Goal: Find specific page/section: Find specific page/section

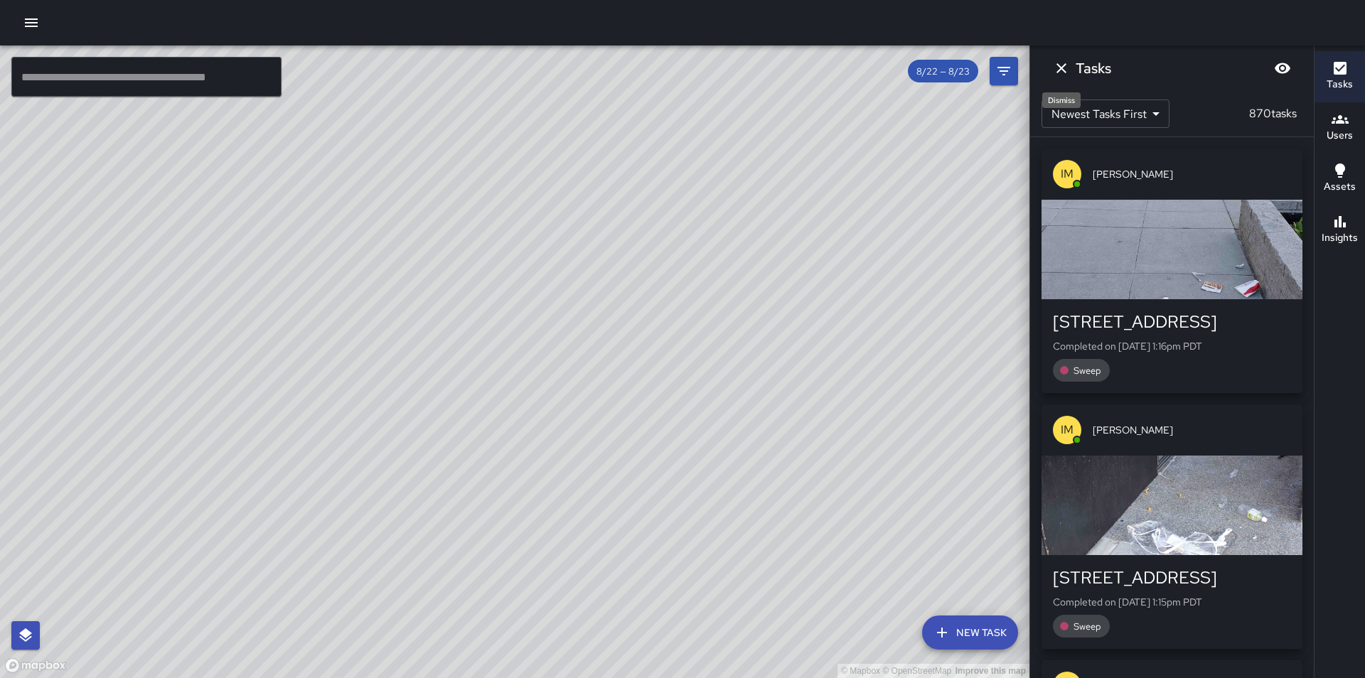
click at [1060, 68] on icon "Dismiss" at bounding box center [1061, 68] width 10 height 10
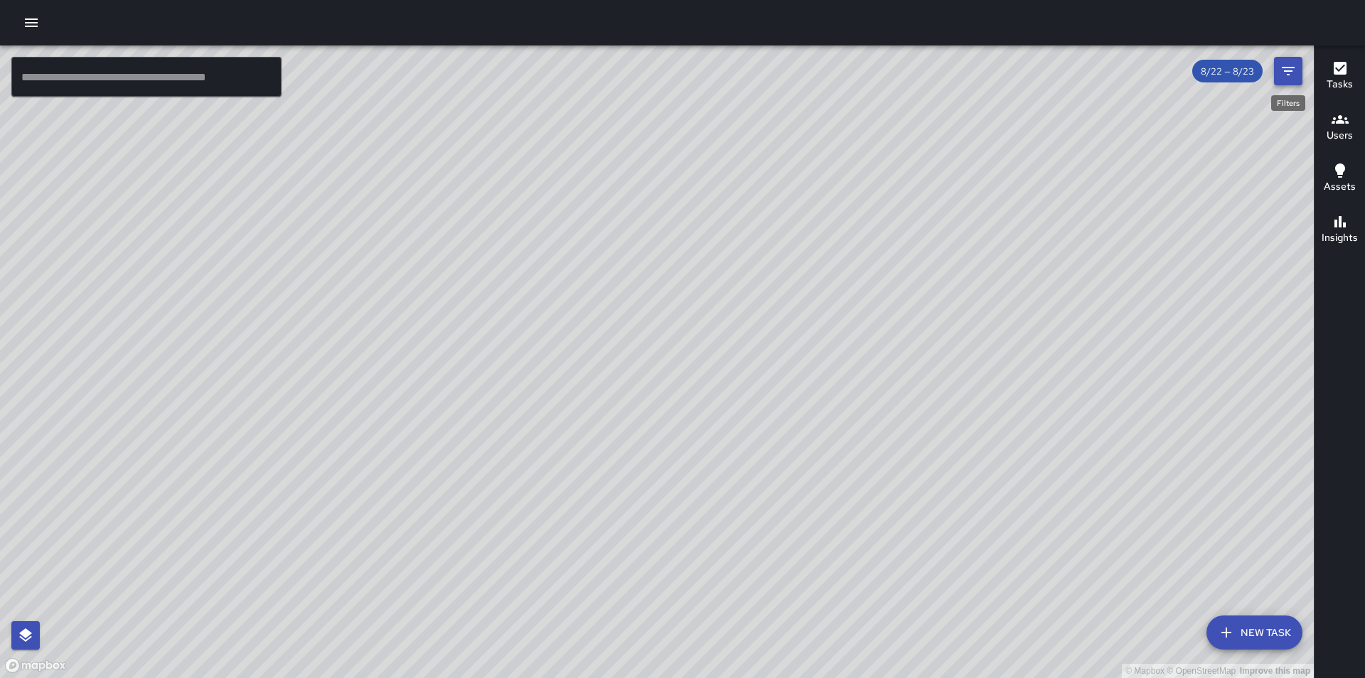
click at [1290, 69] on icon "Filters" at bounding box center [1287, 71] width 17 height 17
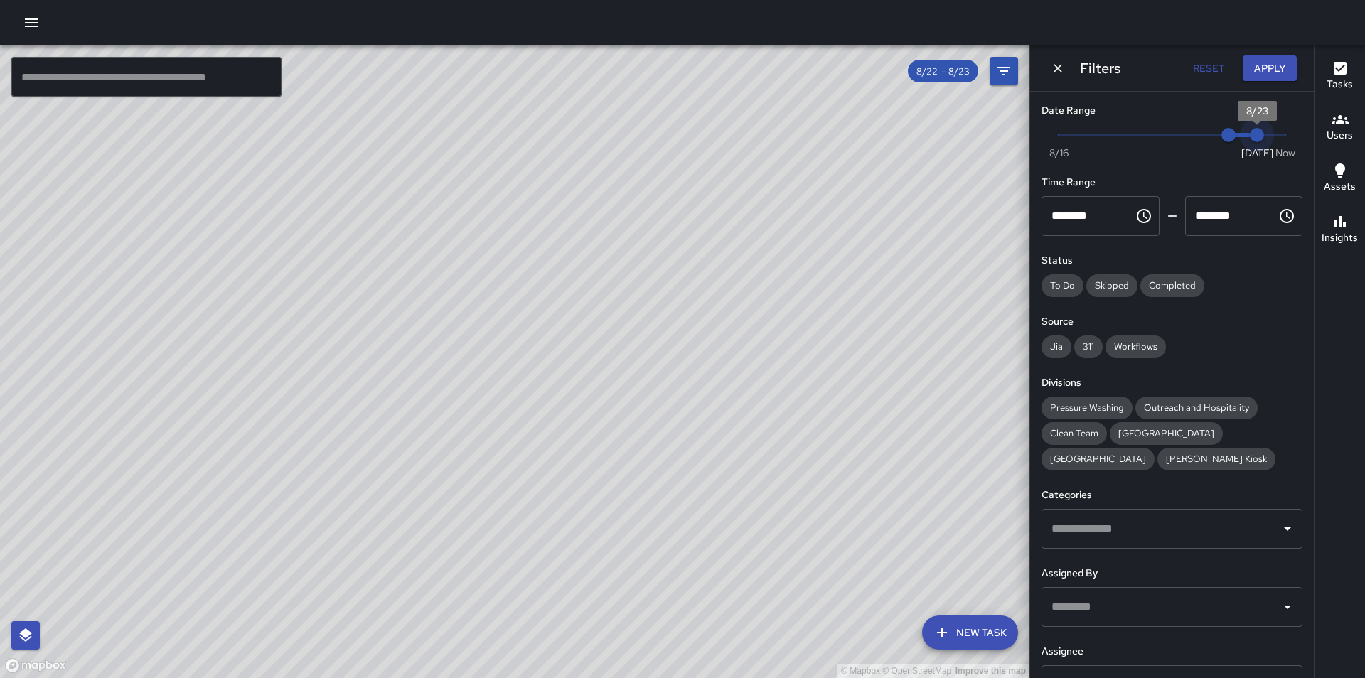
drag, startPoint x: 1252, startPoint y: 135, endPoint x: 1281, endPoint y: 130, distance: 29.6
click at [1281, 130] on div "Now [DATE] 8/22 8/23" at bounding box center [1171, 143] width 261 height 39
type input "*"
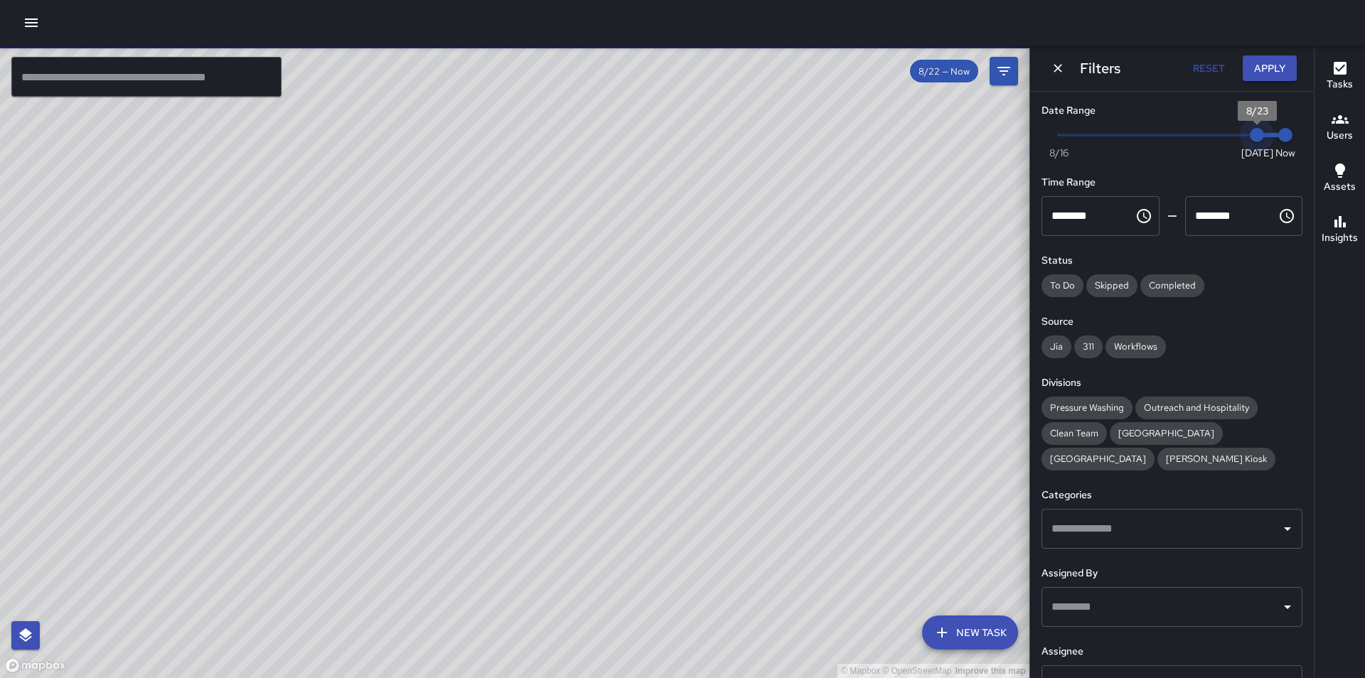
type input "*"
drag, startPoint x: 1222, startPoint y: 138, endPoint x: 1244, endPoint y: 134, distance: 21.6
click at [1249, 134] on span "8/23" at bounding box center [1256, 135] width 14 height 14
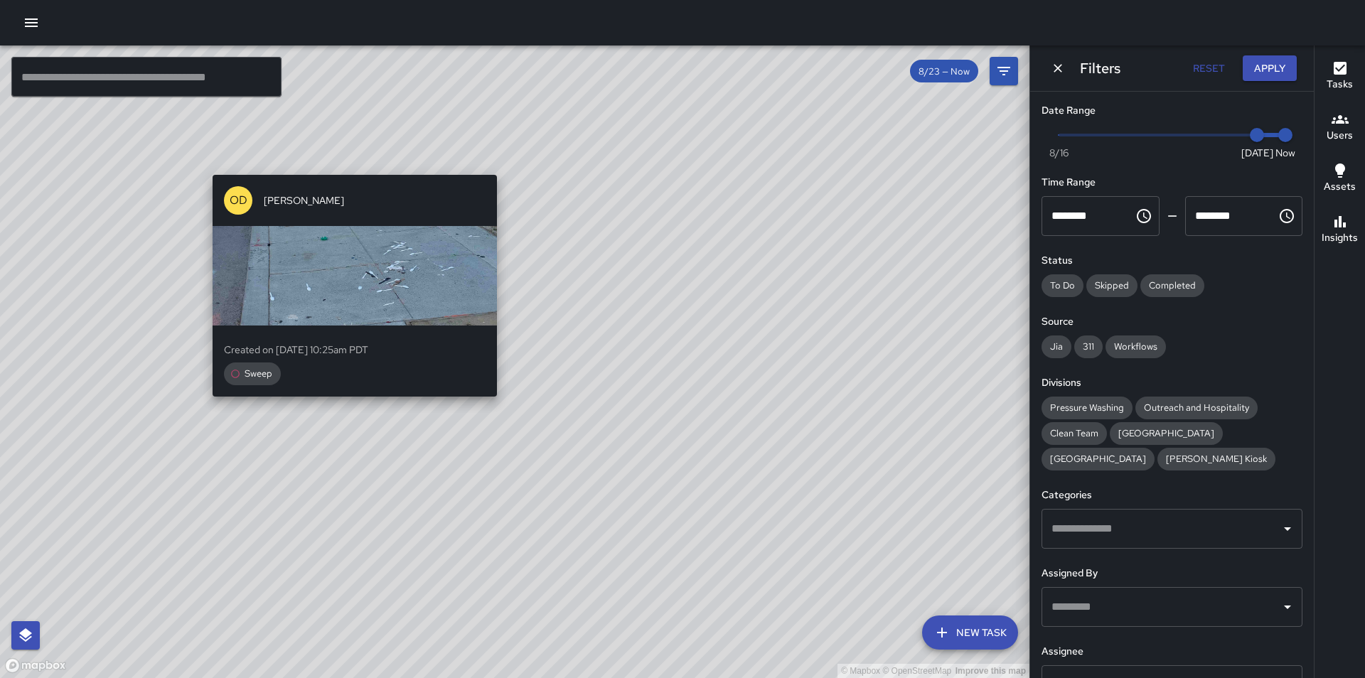
click at [347, 165] on div "© Mapbox © OpenStreetMap Improve this map OD [PERSON_NAME] Created on [DATE] 10…" at bounding box center [514, 361] width 1029 height 633
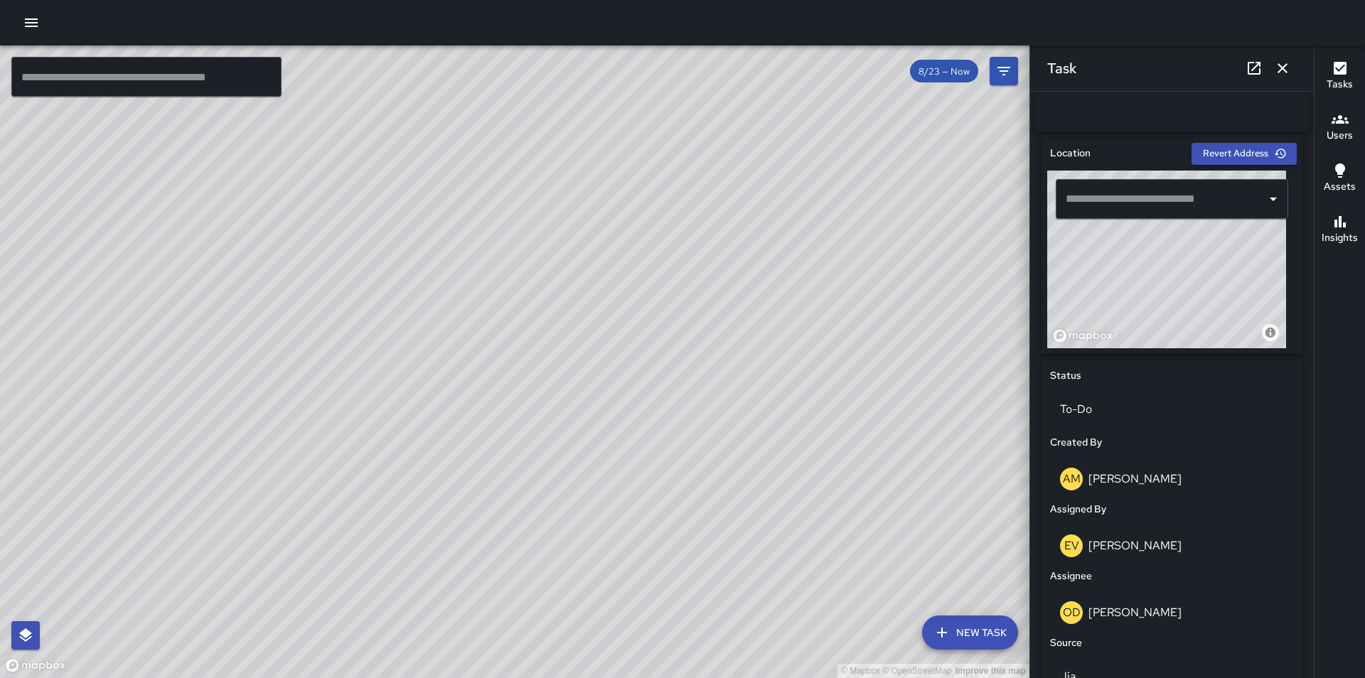
scroll to position [426, 0]
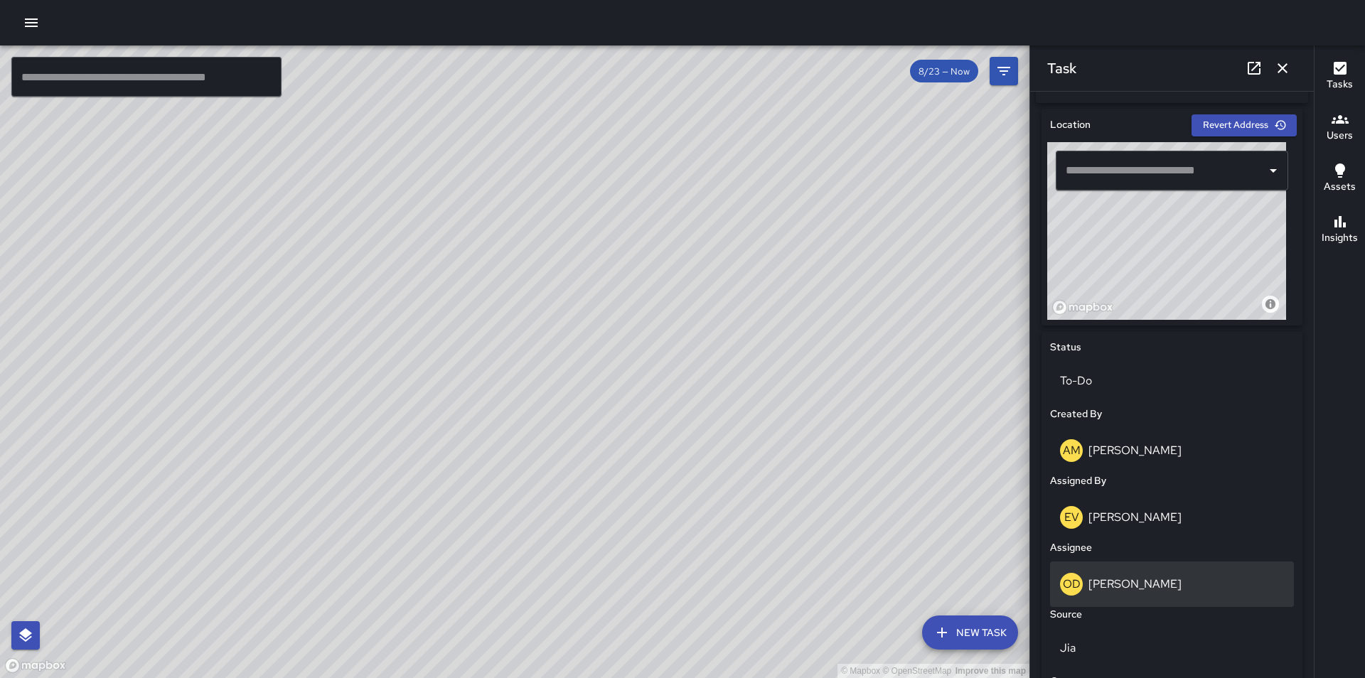
click at [1162, 593] on div "OD [PERSON_NAME]" at bounding box center [1172, 584] width 224 height 23
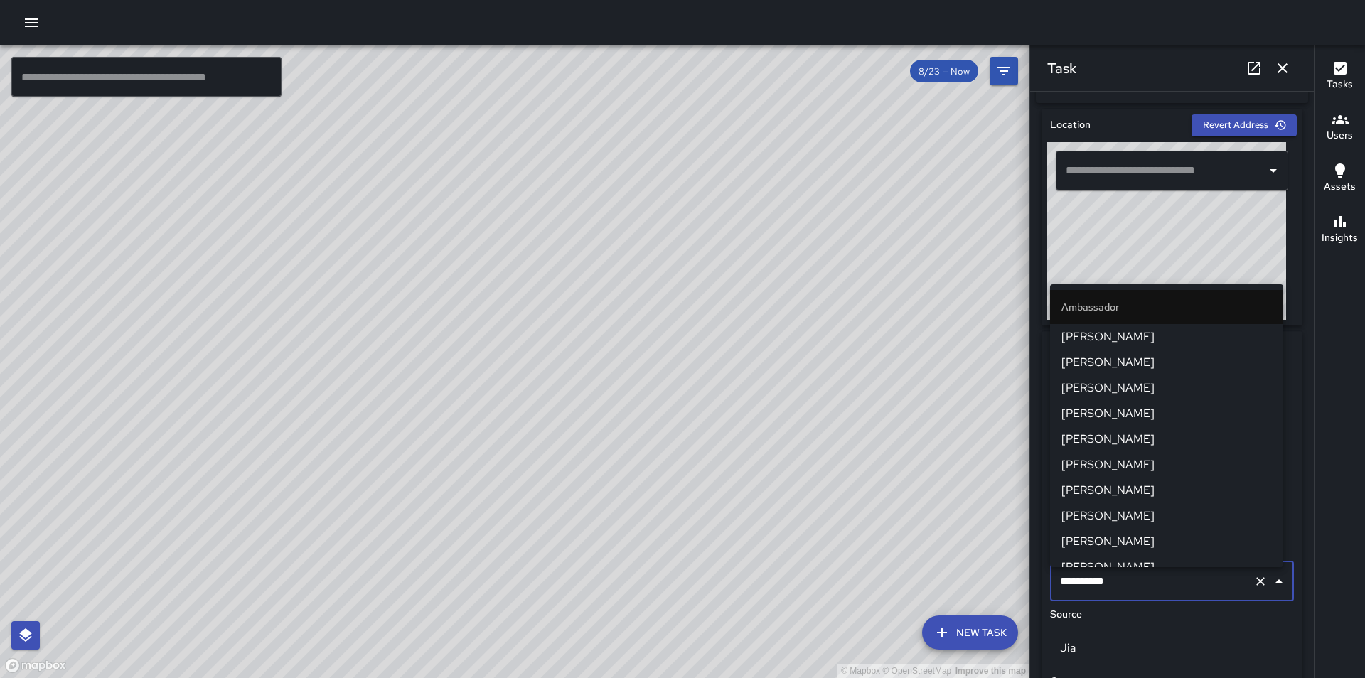
scroll to position [141, 0]
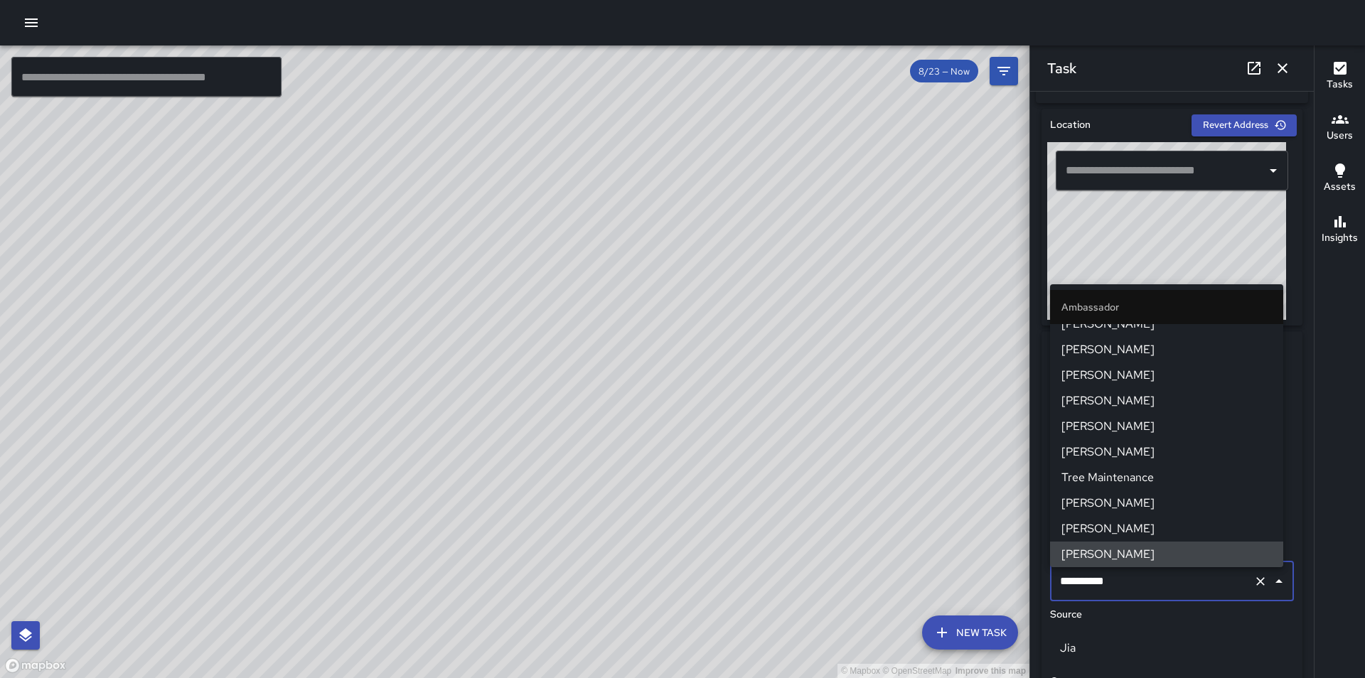
click at [1112, 592] on input "**********" at bounding box center [1151, 581] width 191 height 27
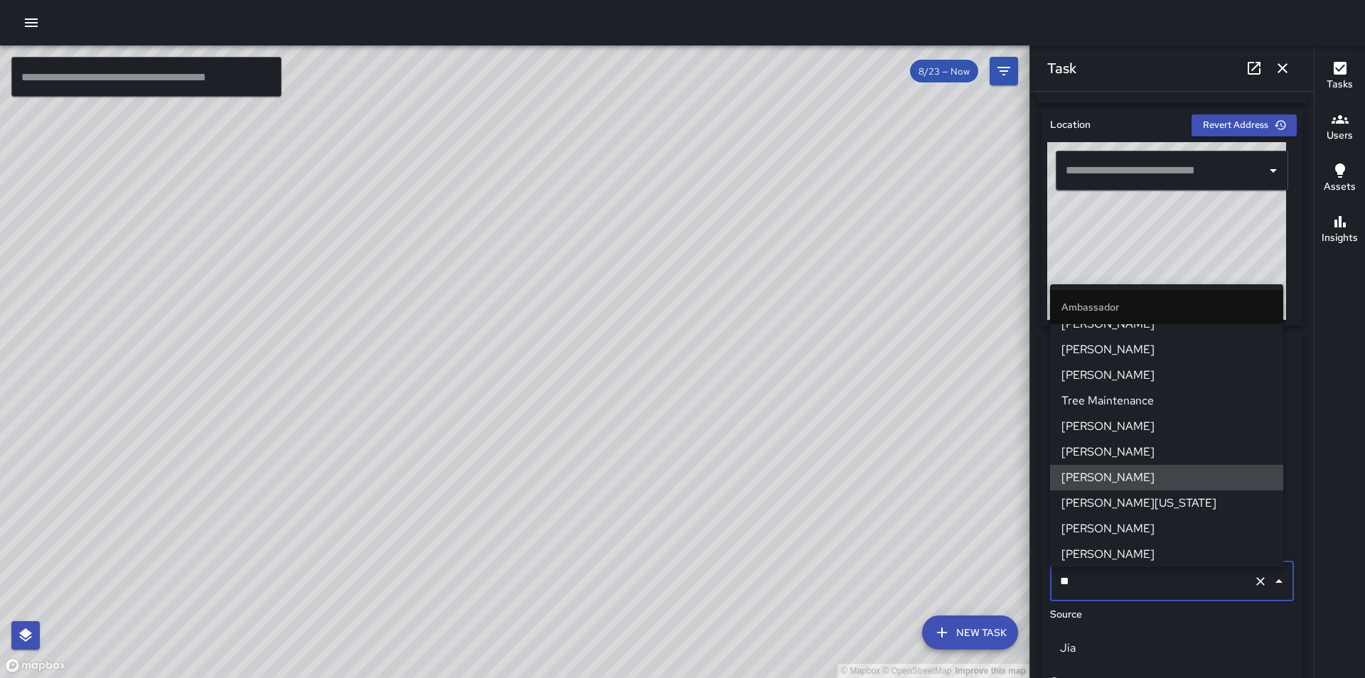
scroll to position [0, 0]
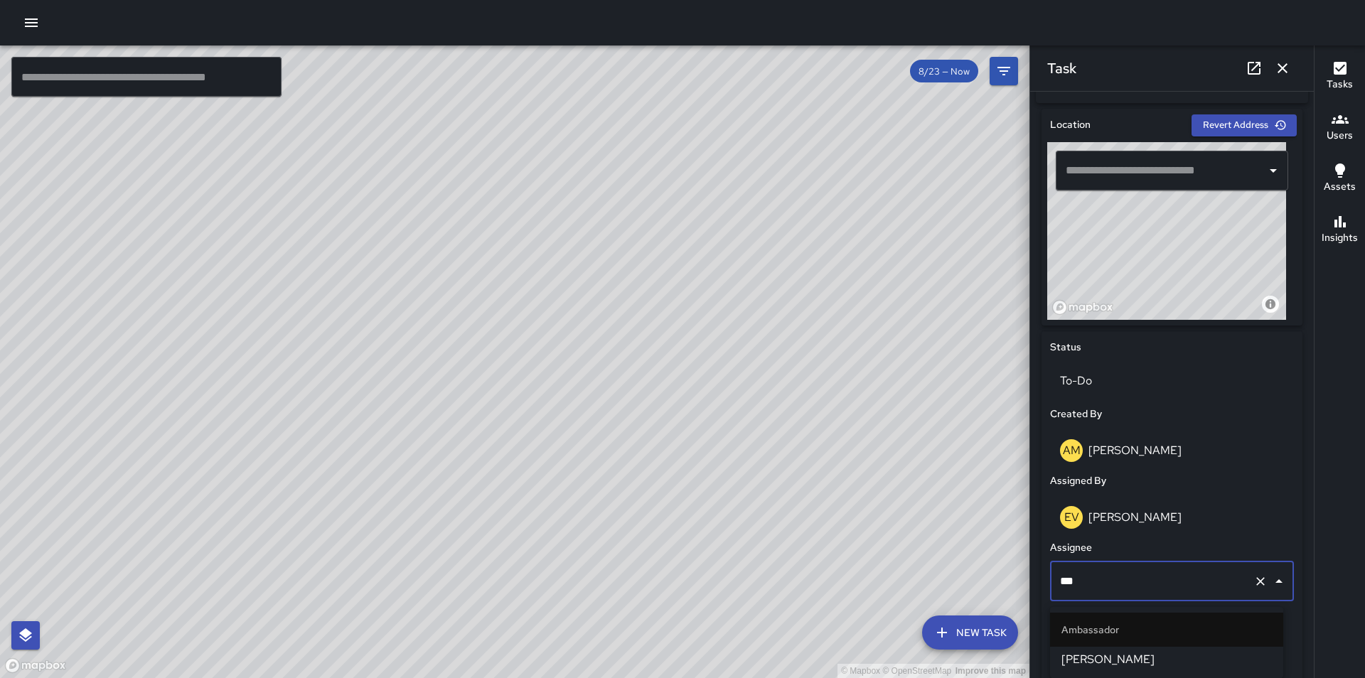
type input "****"
click at [1122, 665] on span "[PERSON_NAME]" at bounding box center [1166, 659] width 210 height 17
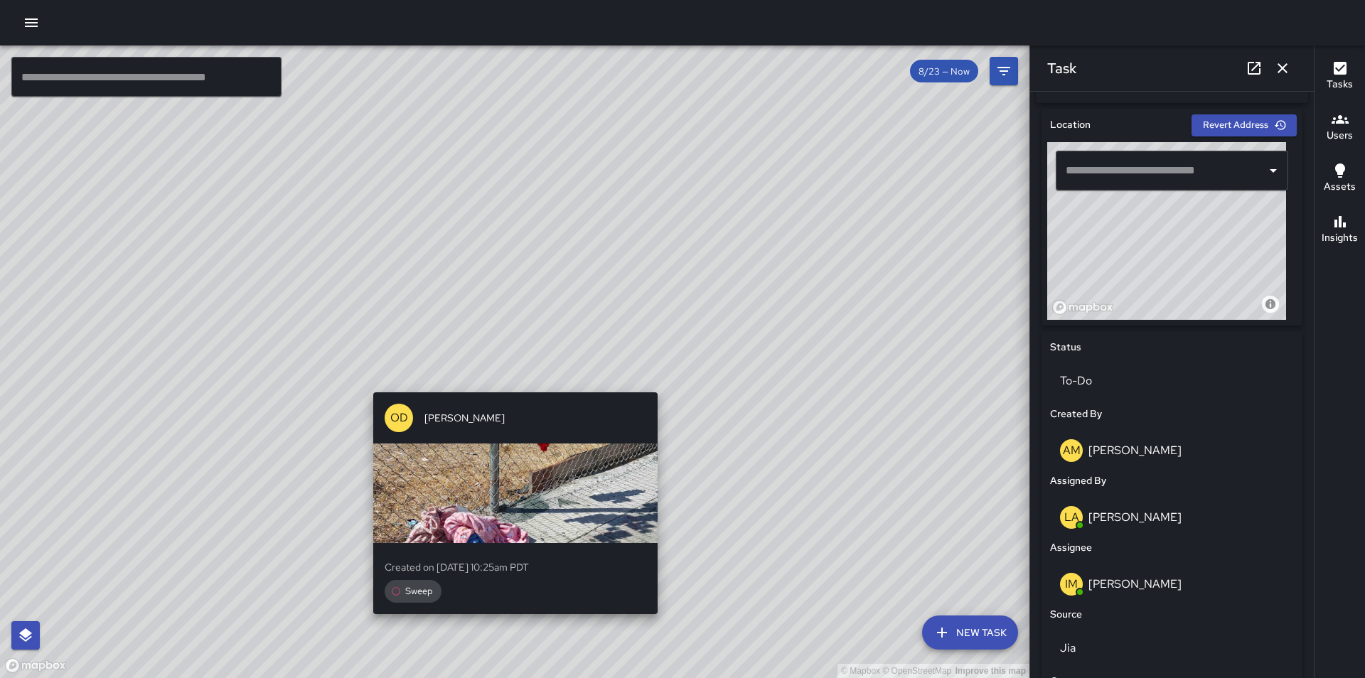
click at [511, 380] on div "© Mapbox © OpenStreetMap Improve this map OD [PERSON_NAME] Created on [DATE] 10…" at bounding box center [514, 361] width 1029 height 633
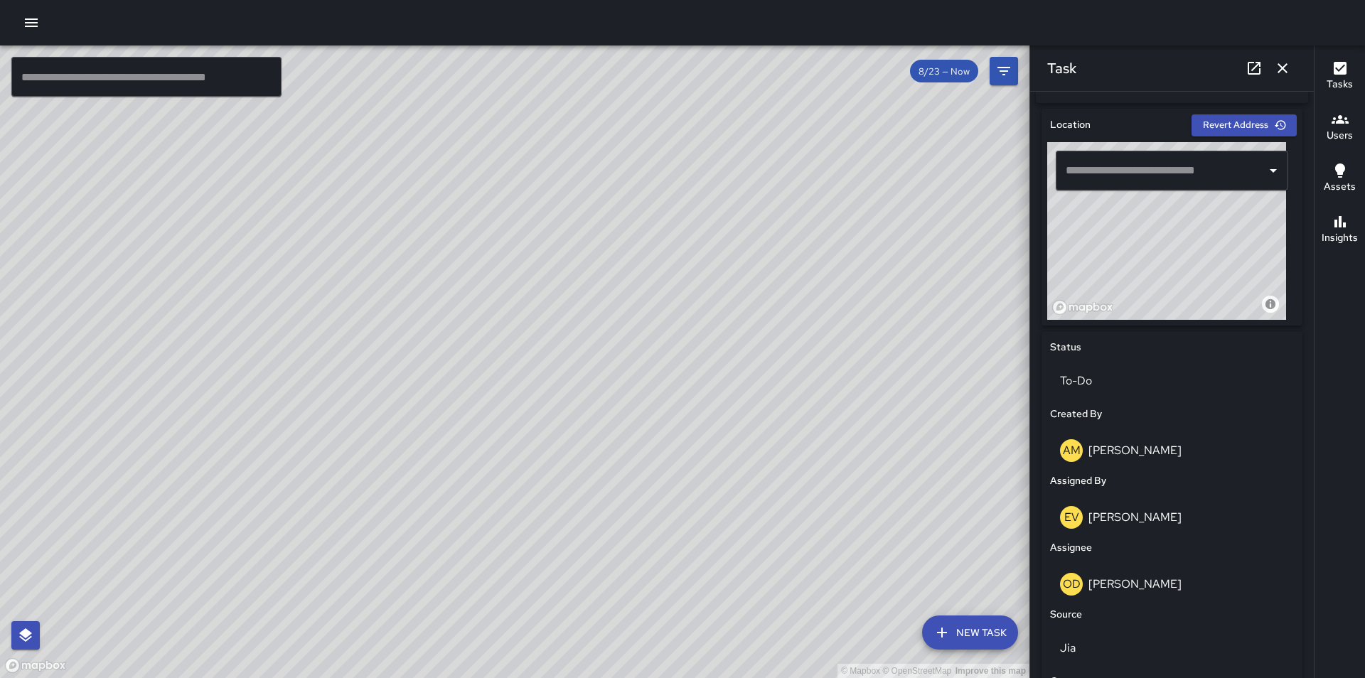
scroll to position [445, 0]
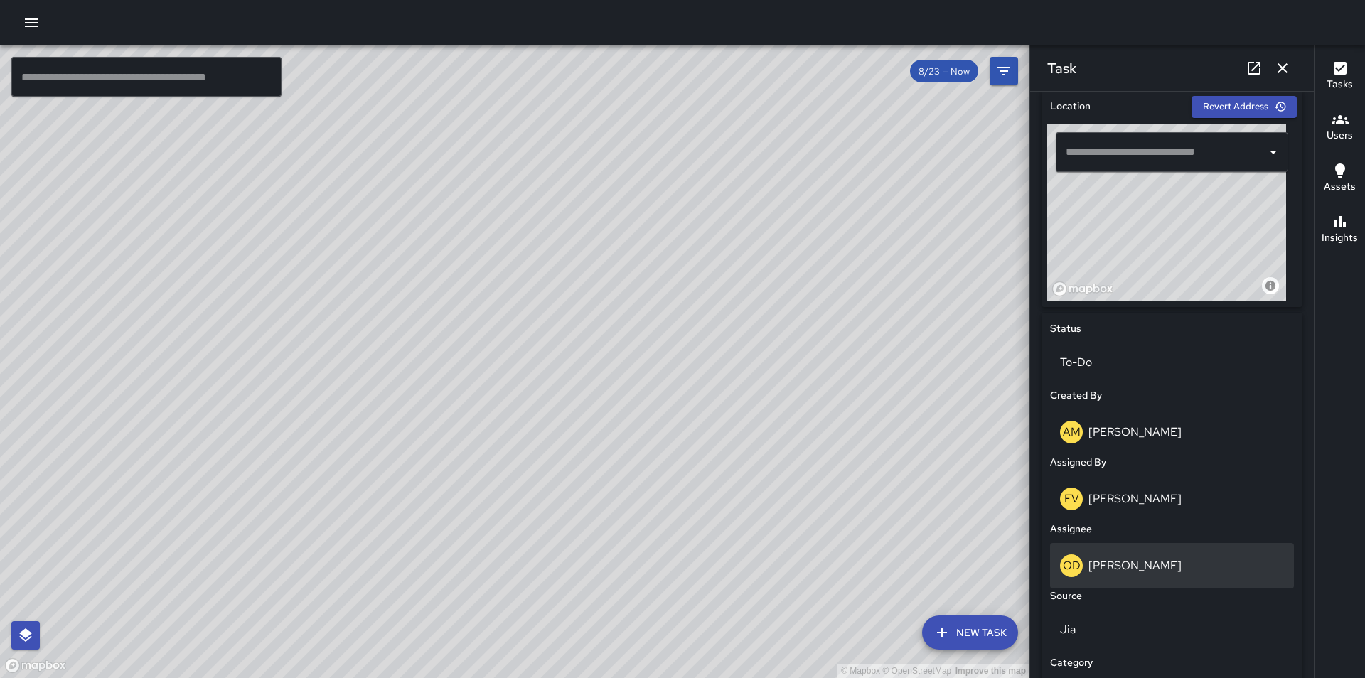
click at [1142, 569] on p "[PERSON_NAME]" at bounding box center [1134, 565] width 93 height 15
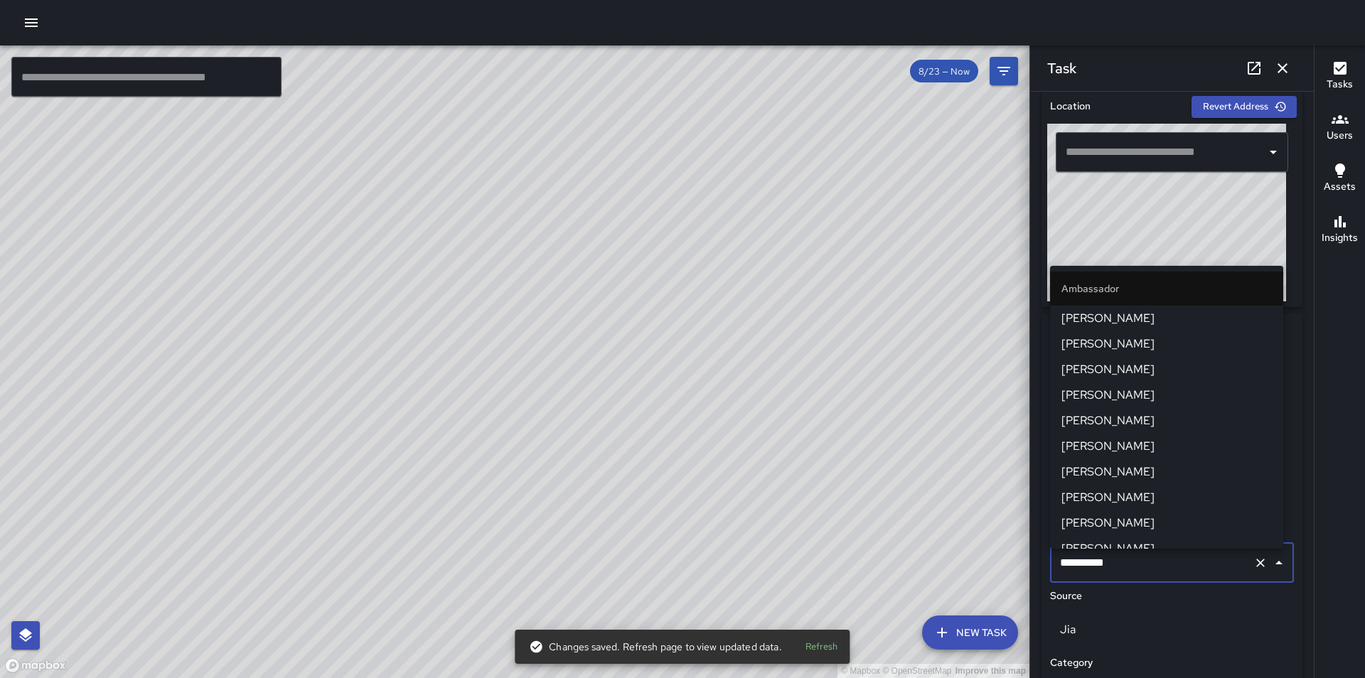
scroll to position [141, 0]
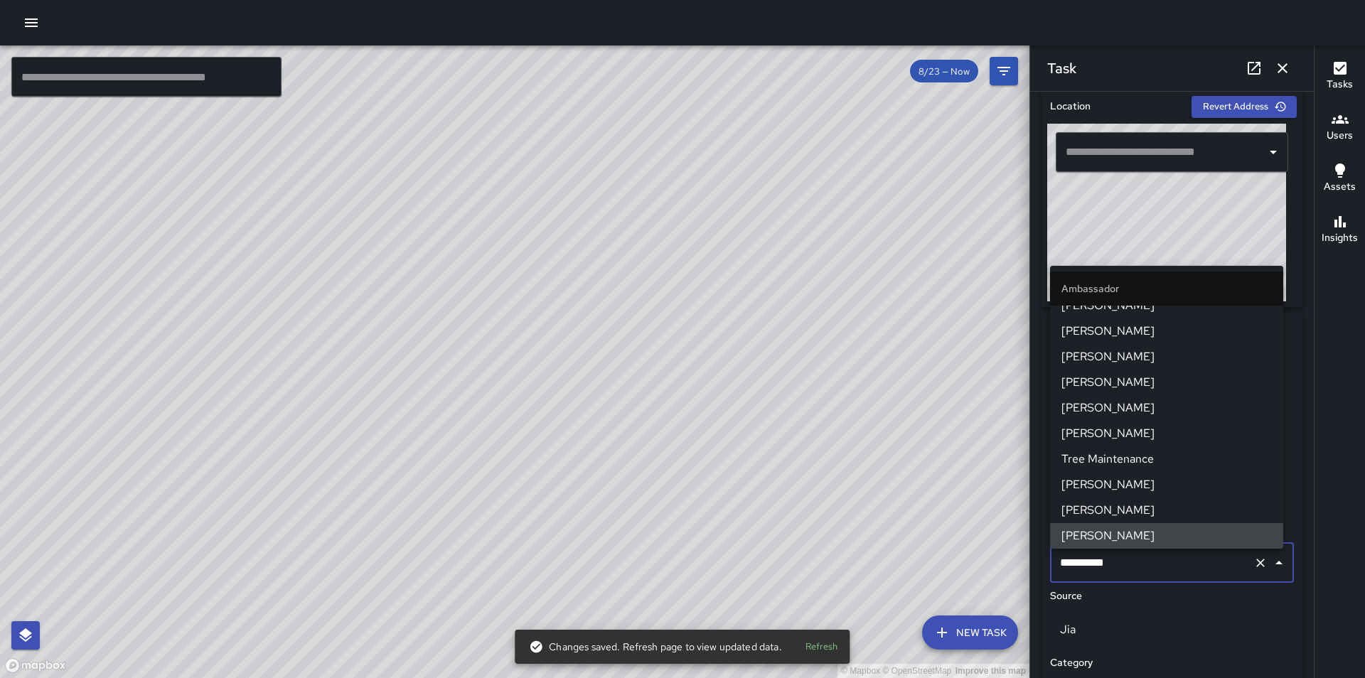
click at [1100, 565] on input "**********" at bounding box center [1151, 562] width 191 height 27
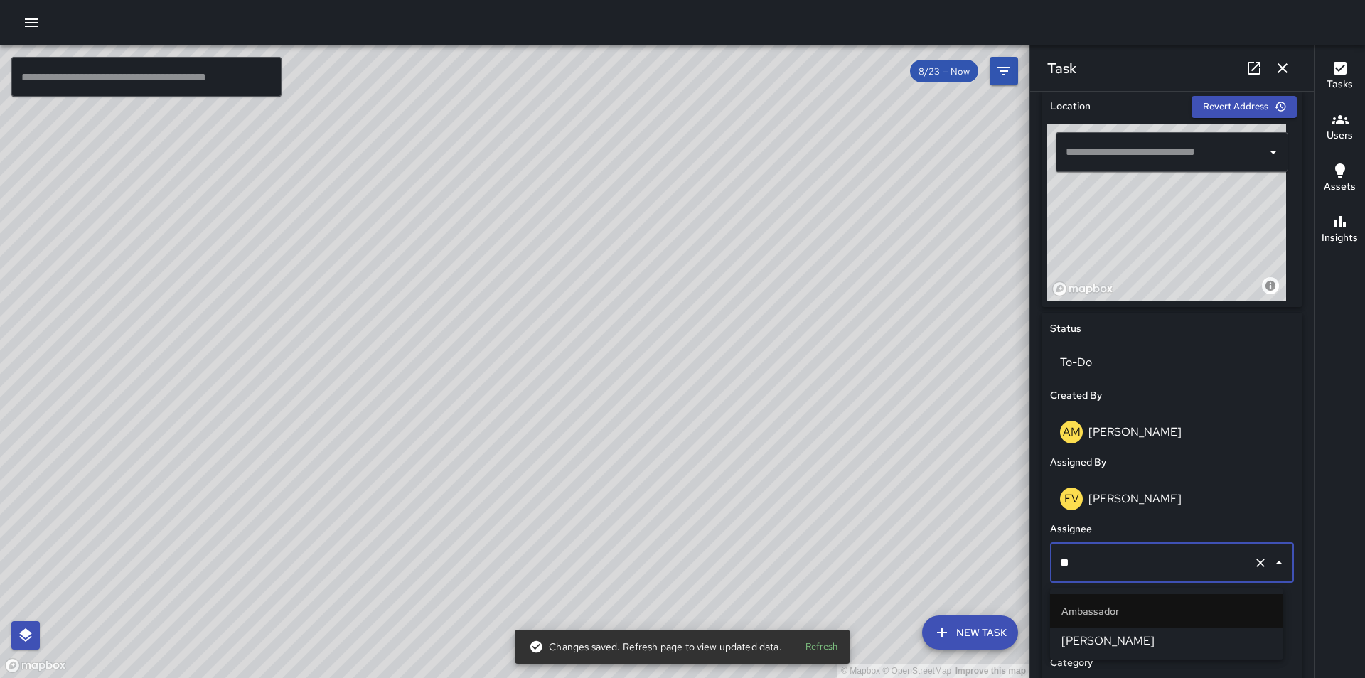
scroll to position [0, 0]
type input "***"
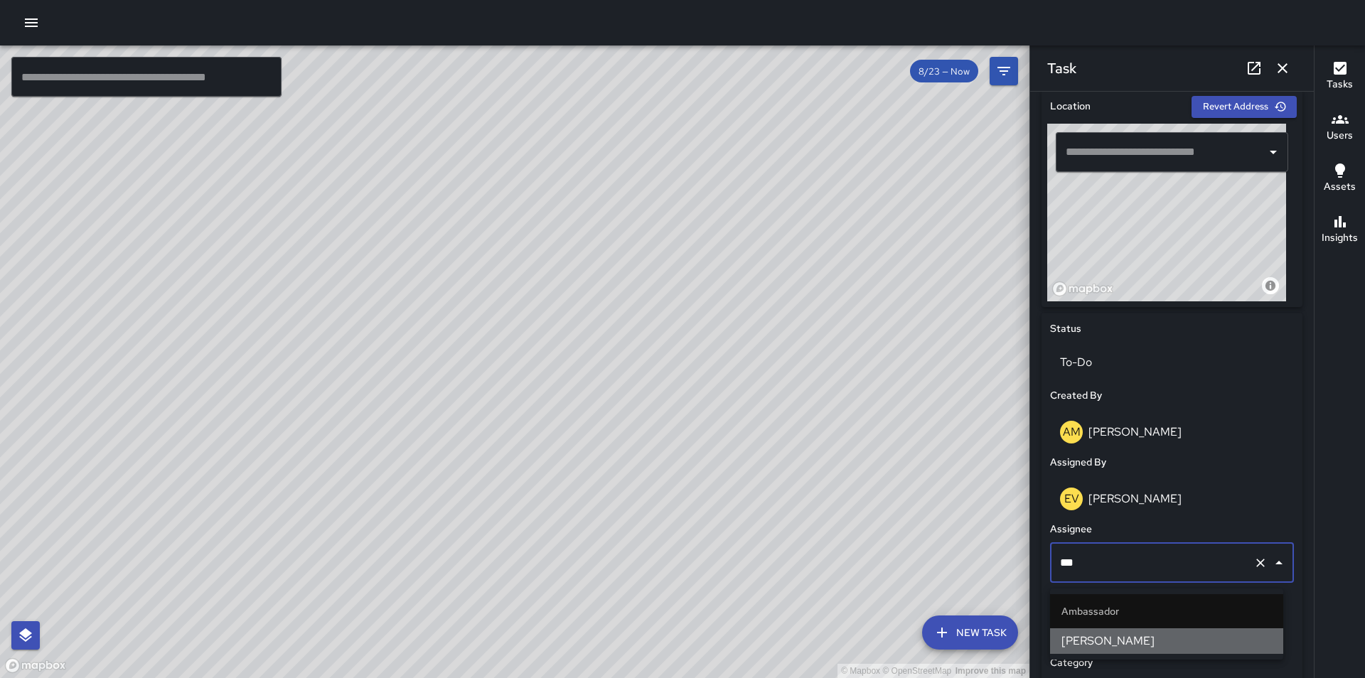
click at [1096, 638] on span "[PERSON_NAME]" at bounding box center [1166, 641] width 210 height 17
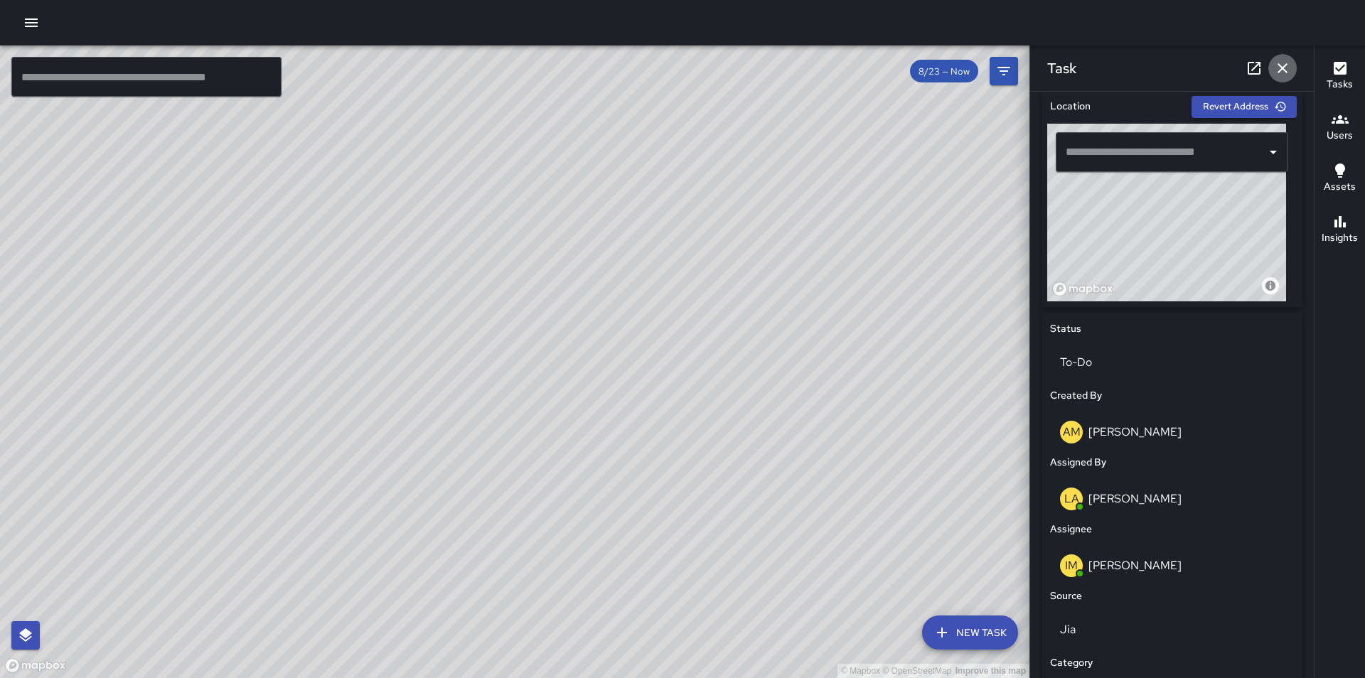
click at [1284, 68] on icon "button" at bounding box center [1282, 68] width 17 height 17
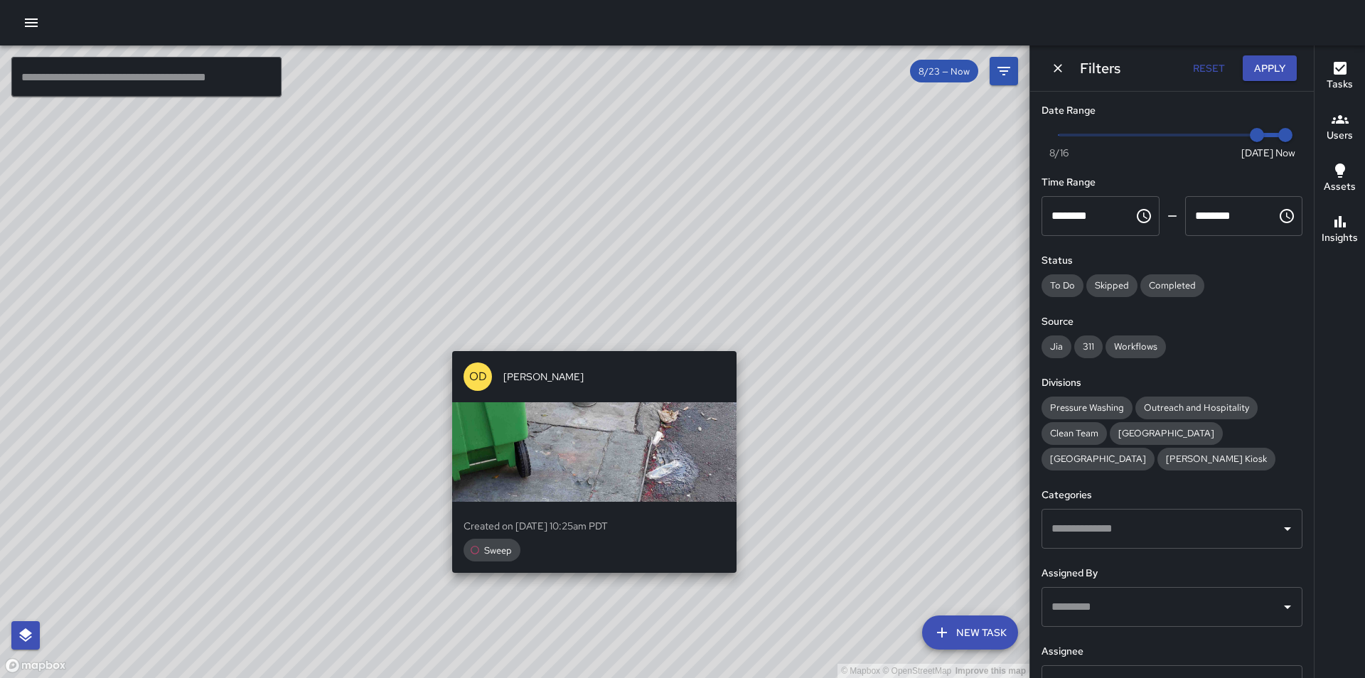
click at [589, 341] on div "© Mapbox © OpenStreetMap Improve this map OD [PERSON_NAME] Created on [DATE] 10…" at bounding box center [514, 361] width 1029 height 633
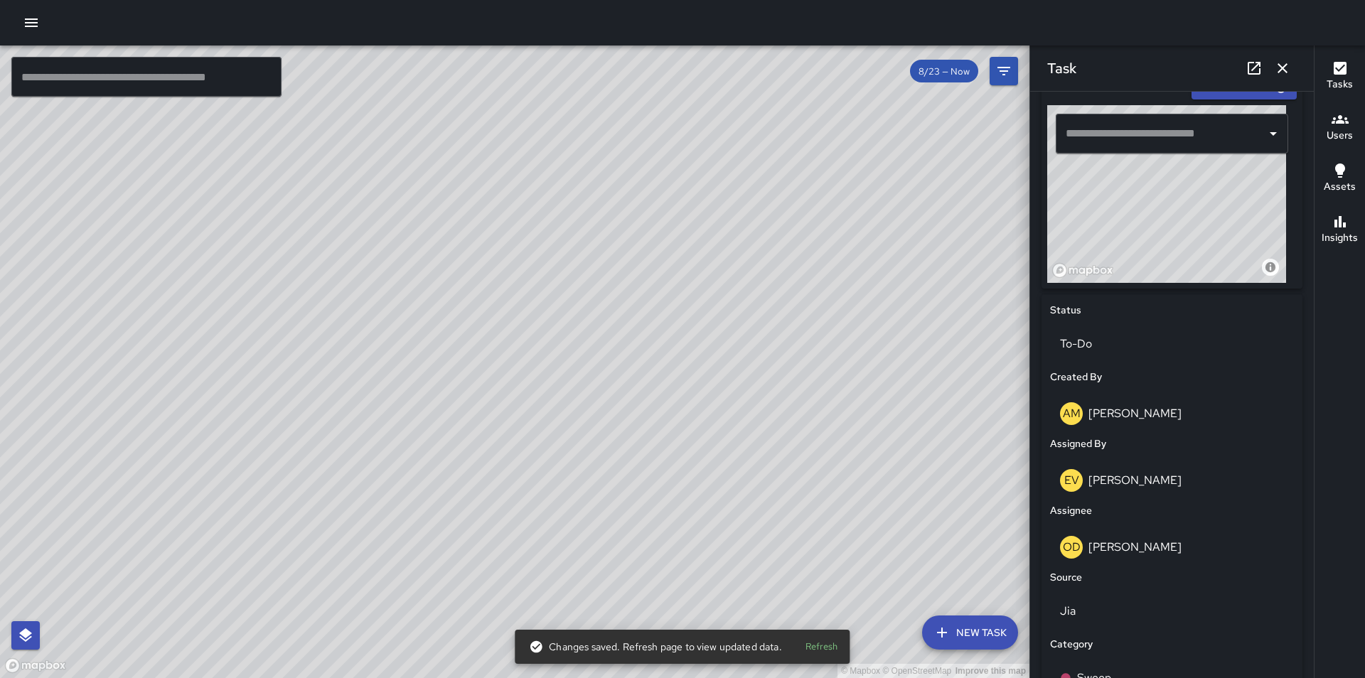
scroll to position [464, 0]
click at [1173, 558] on div "OD [PERSON_NAME]" at bounding box center [1172, 546] width 224 height 23
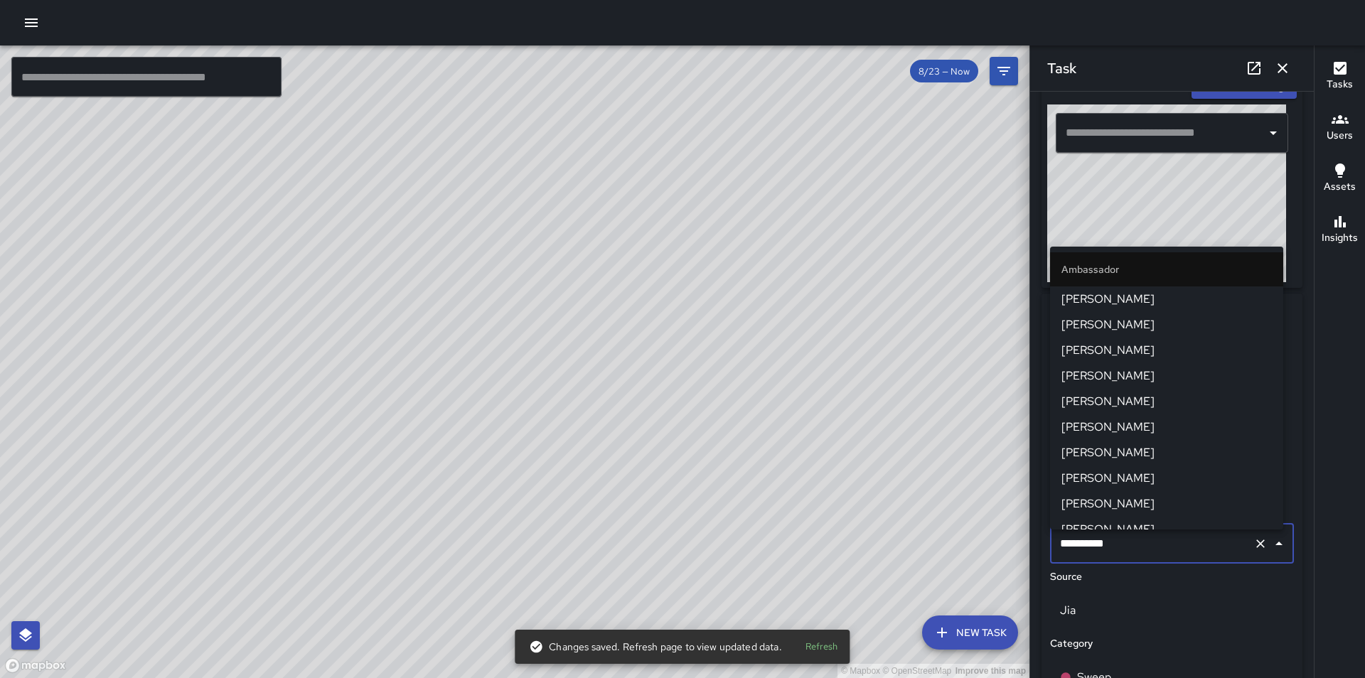
scroll to position [141, 0]
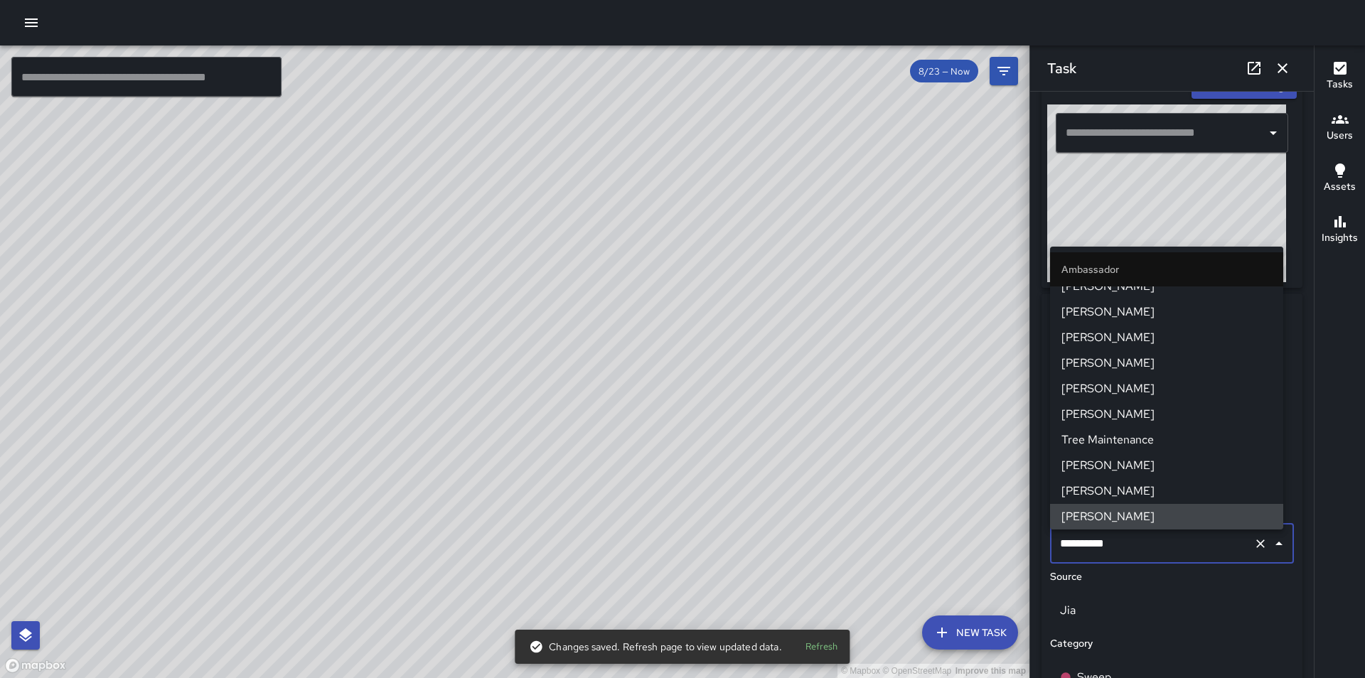
click at [1104, 546] on input "**********" at bounding box center [1151, 543] width 191 height 27
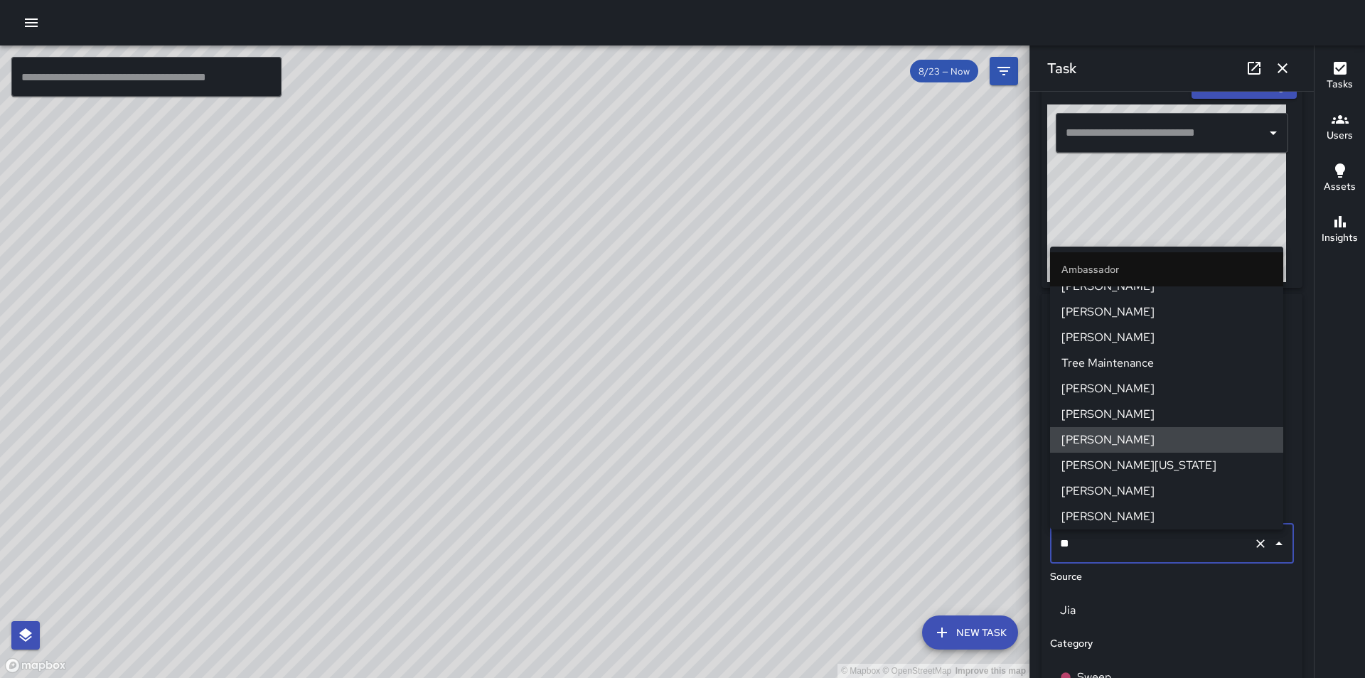
scroll to position [0, 0]
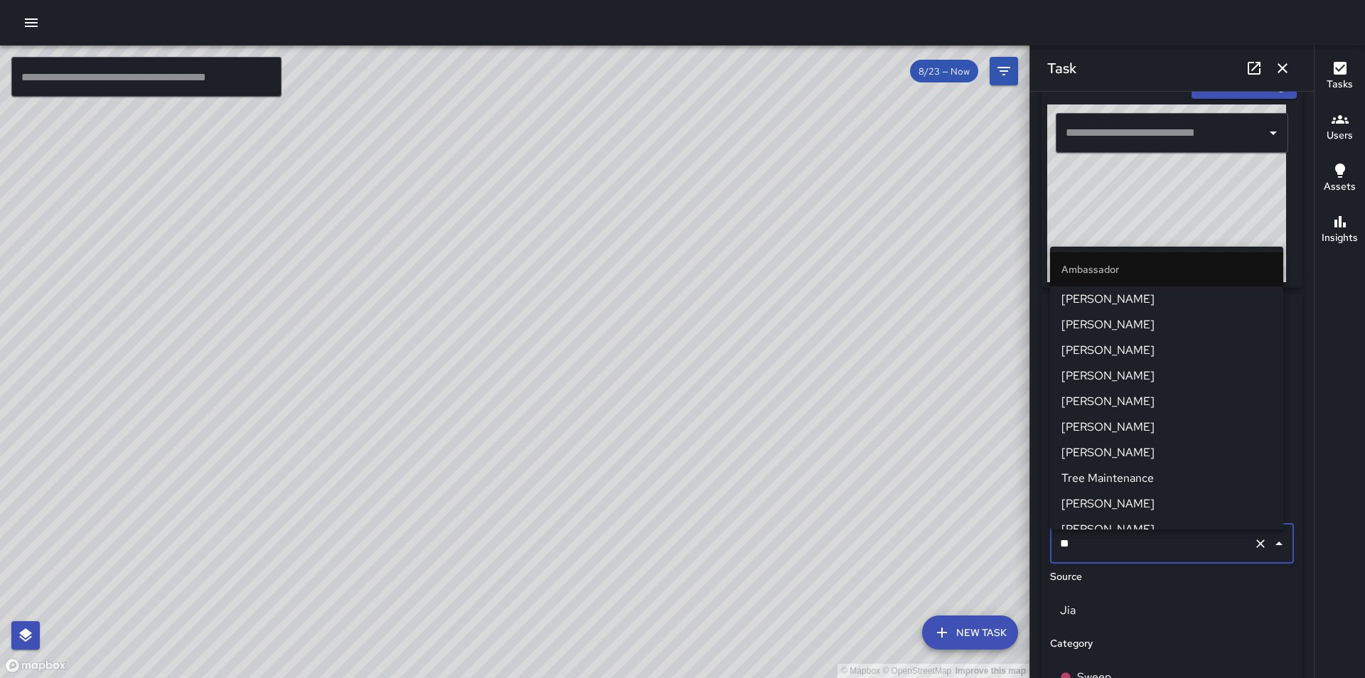
type input "***"
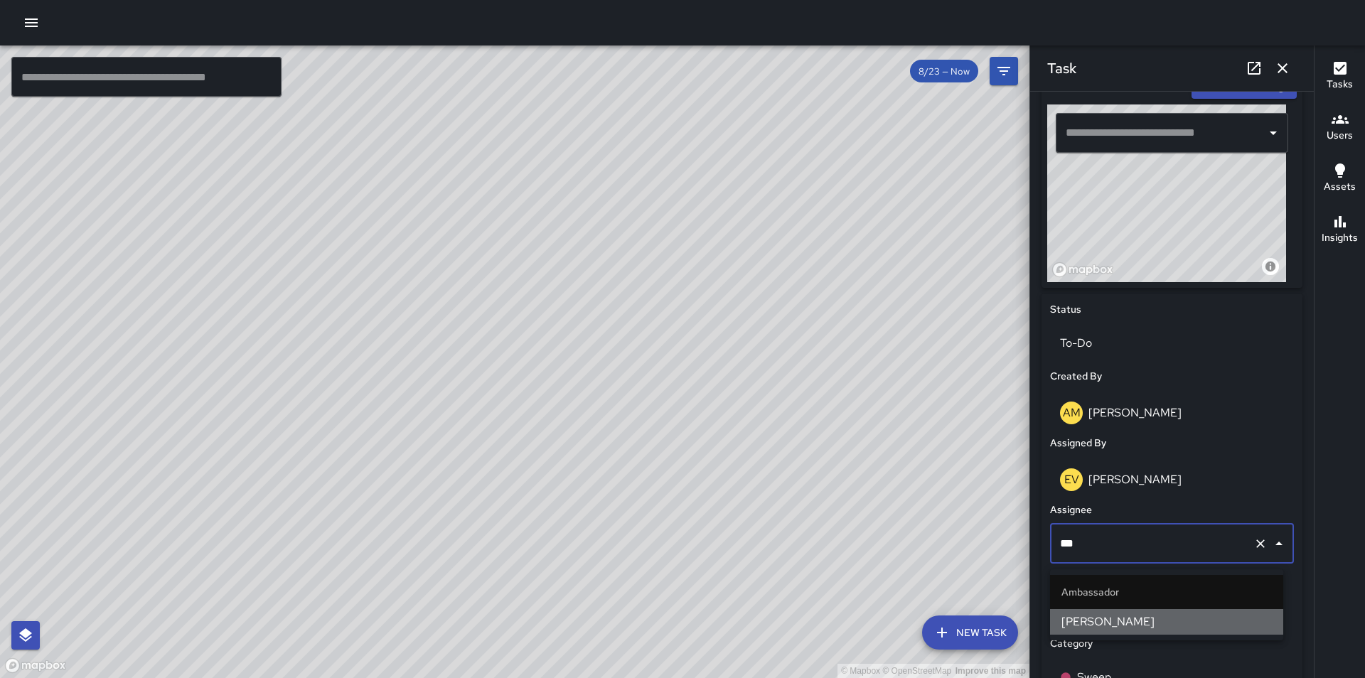
click at [1121, 618] on span "[PERSON_NAME]" at bounding box center [1166, 621] width 210 height 17
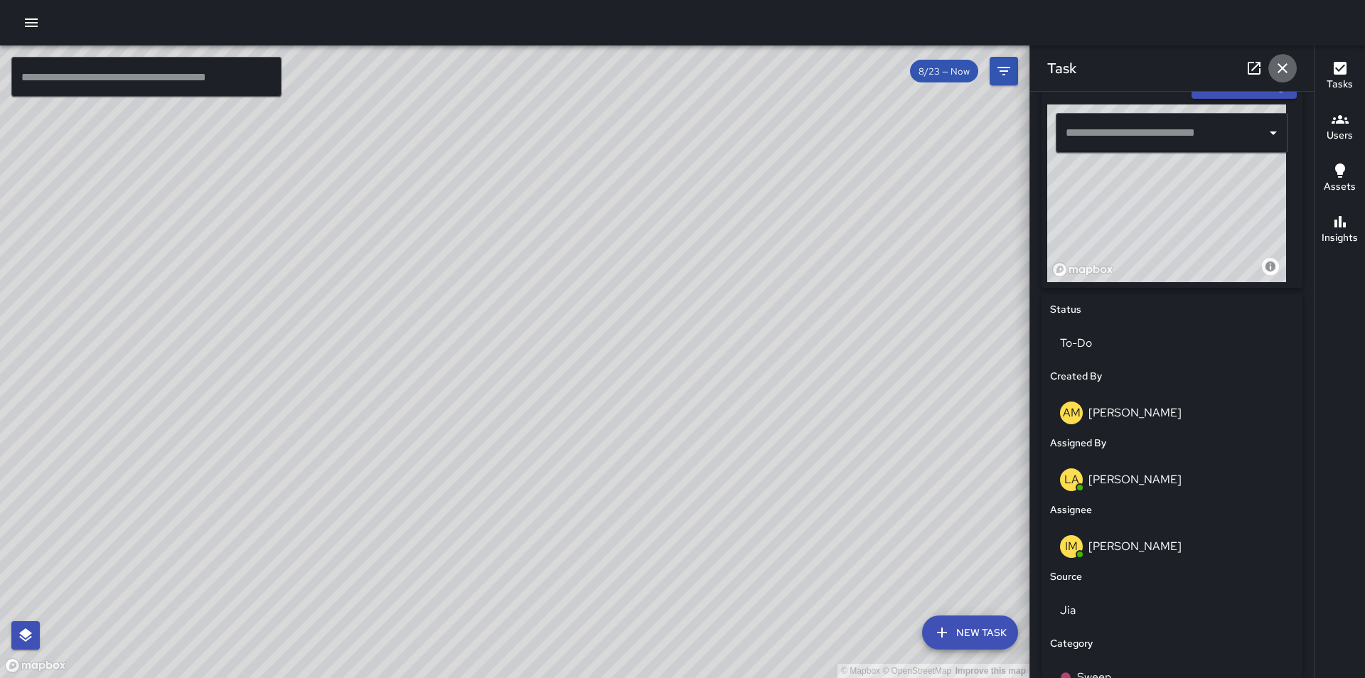
click at [1285, 60] on icon "button" at bounding box center [1282, 68] width 17 height 17
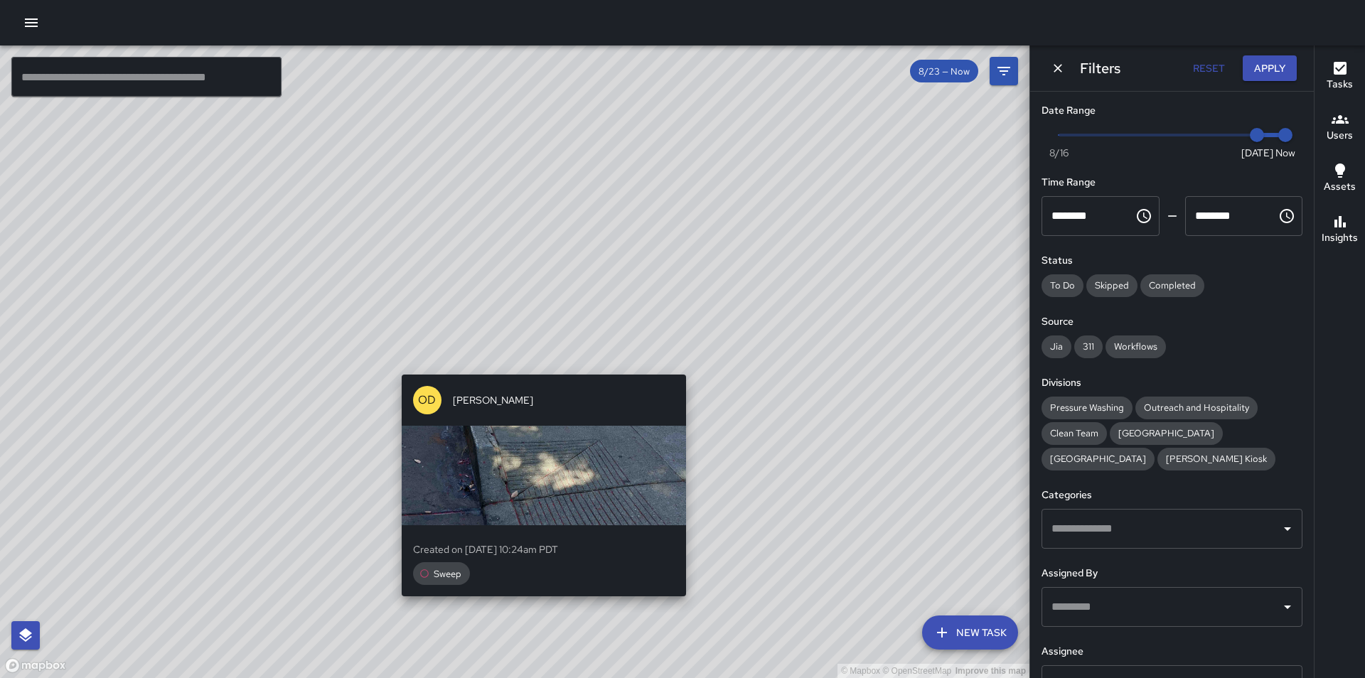
click at [540, 367] on div "© Mapbox © OpenStreetMap Improve this map OD [PERSON_NAME] Created on [DATE] 10…" at bounding box center [514, 361] width 1029 height 633
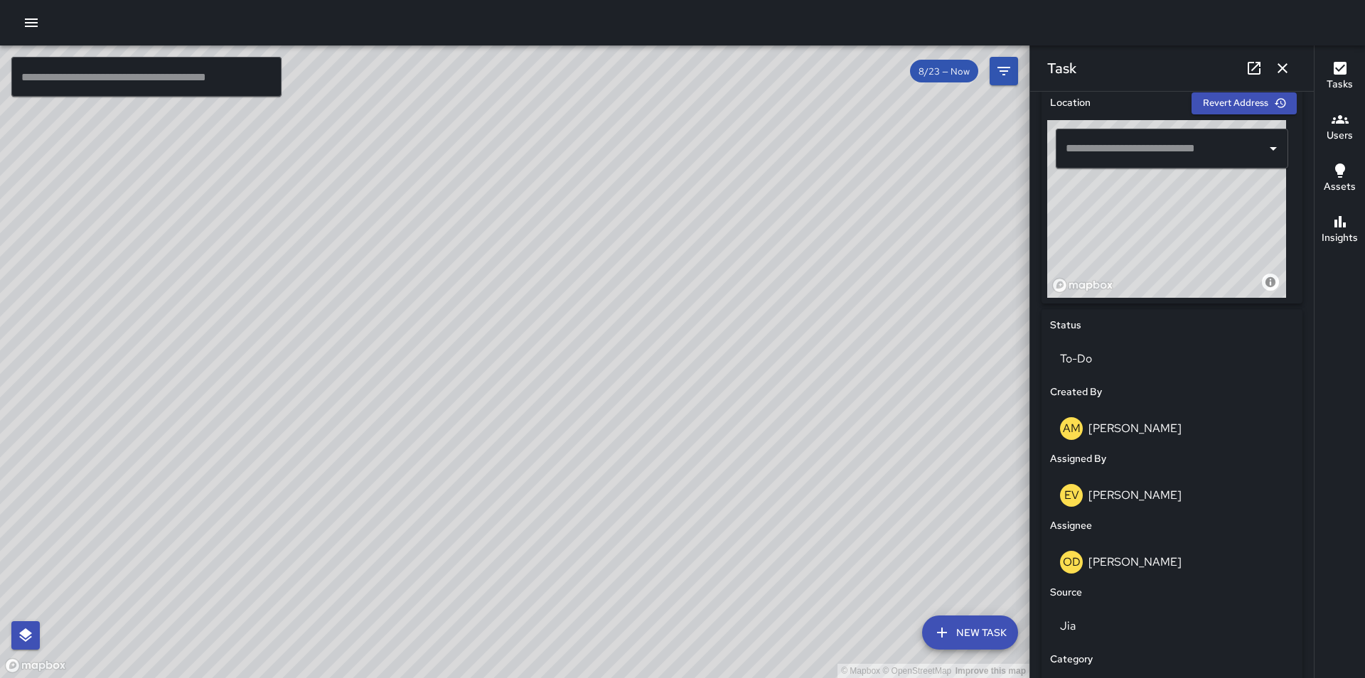
scroll to position [455, 0]
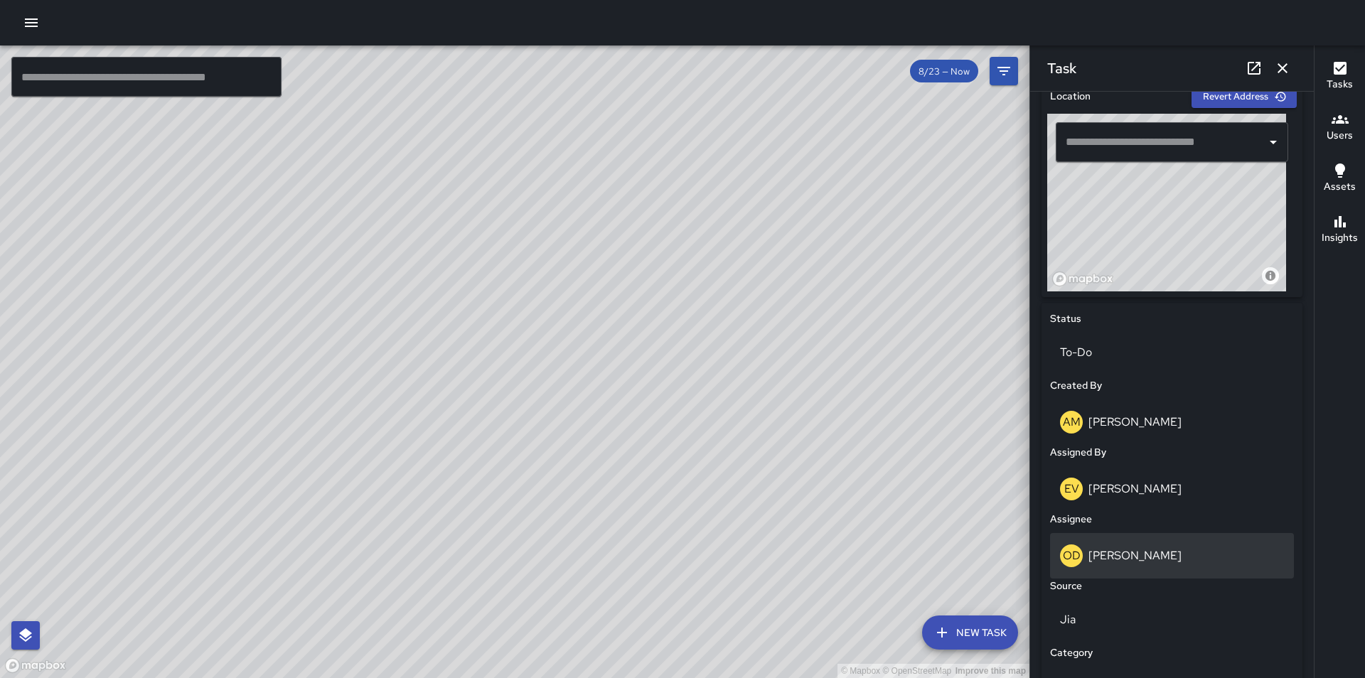
click at [1168, 564] on div "OD [PERSON_NAME]" at bounding box center [1172, 555] width 224 height 23
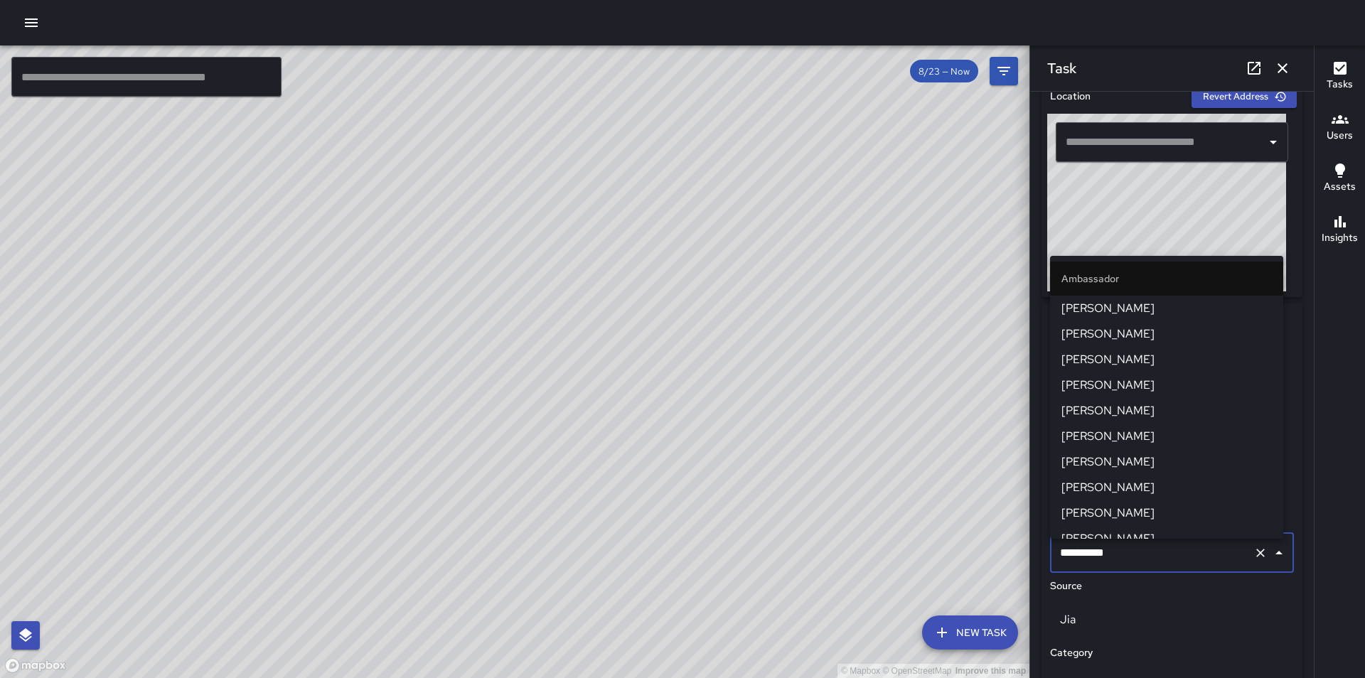
scroll to position [141, 0]
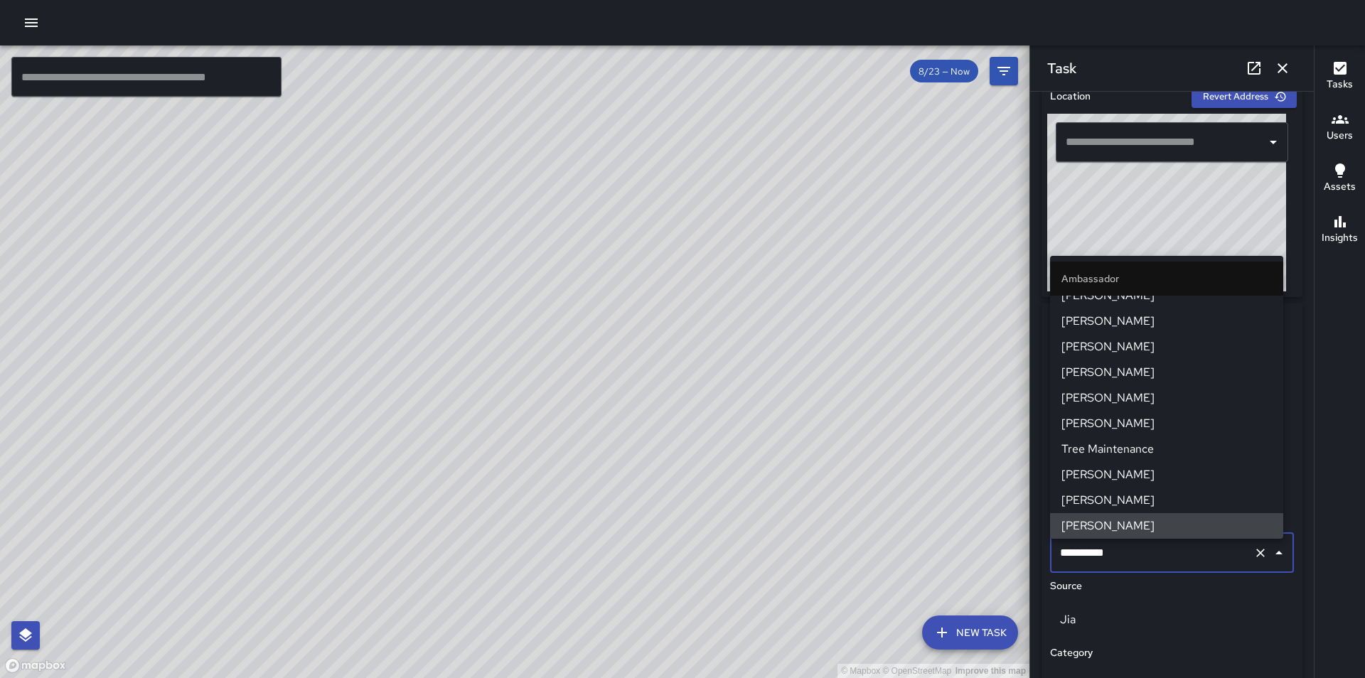
click at [1120, 558] on input "**********" at bounding box center [1151, 552] width 191 height 27
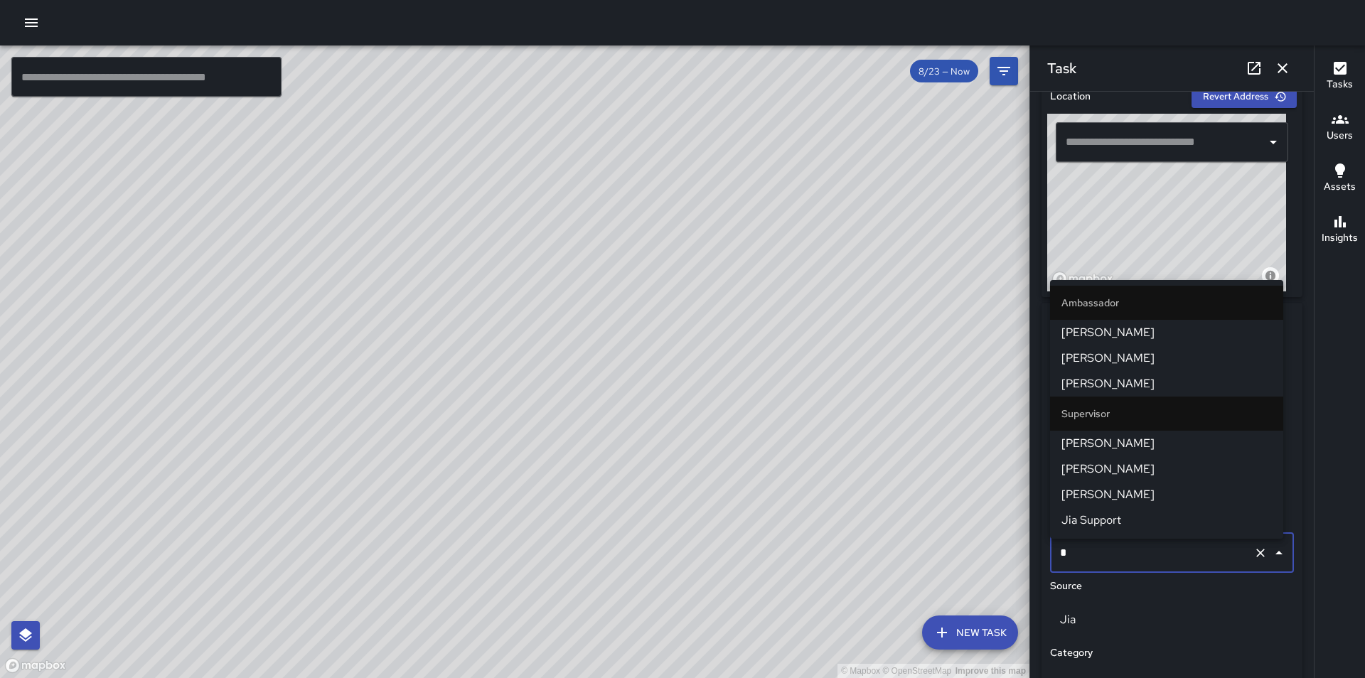
scroll to position [0, 0]
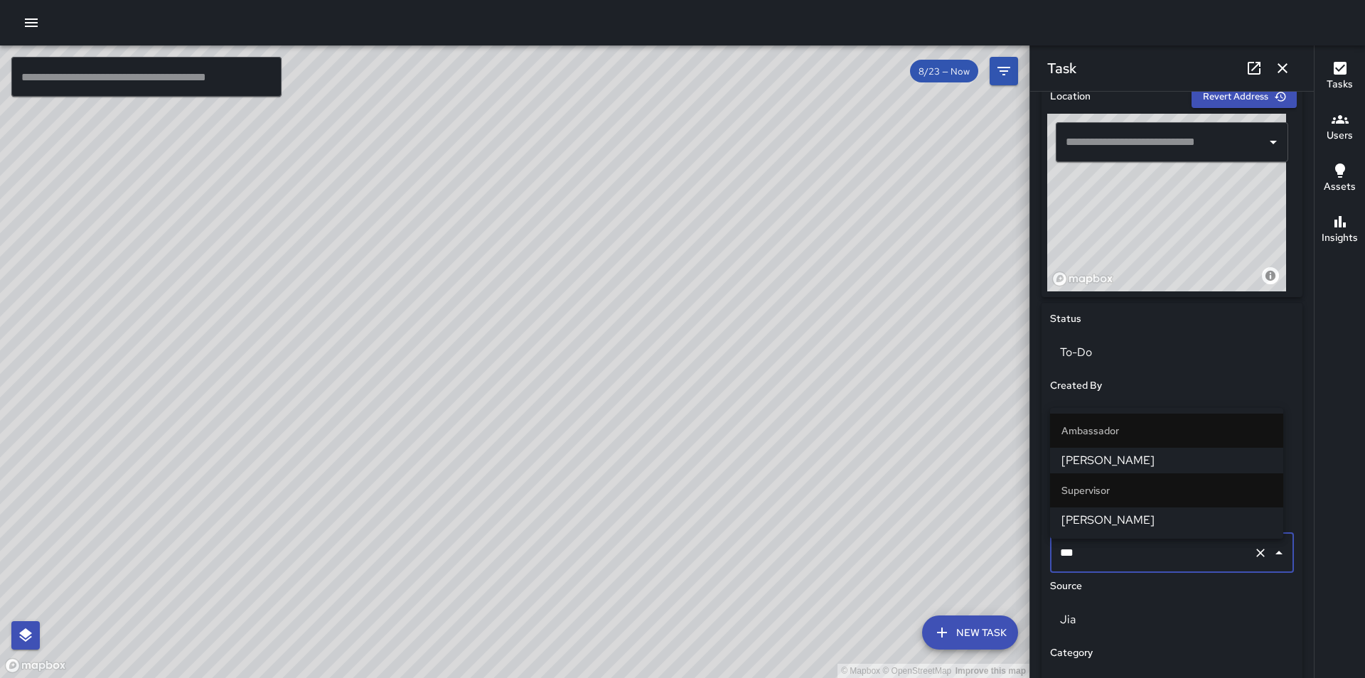
type input "****"
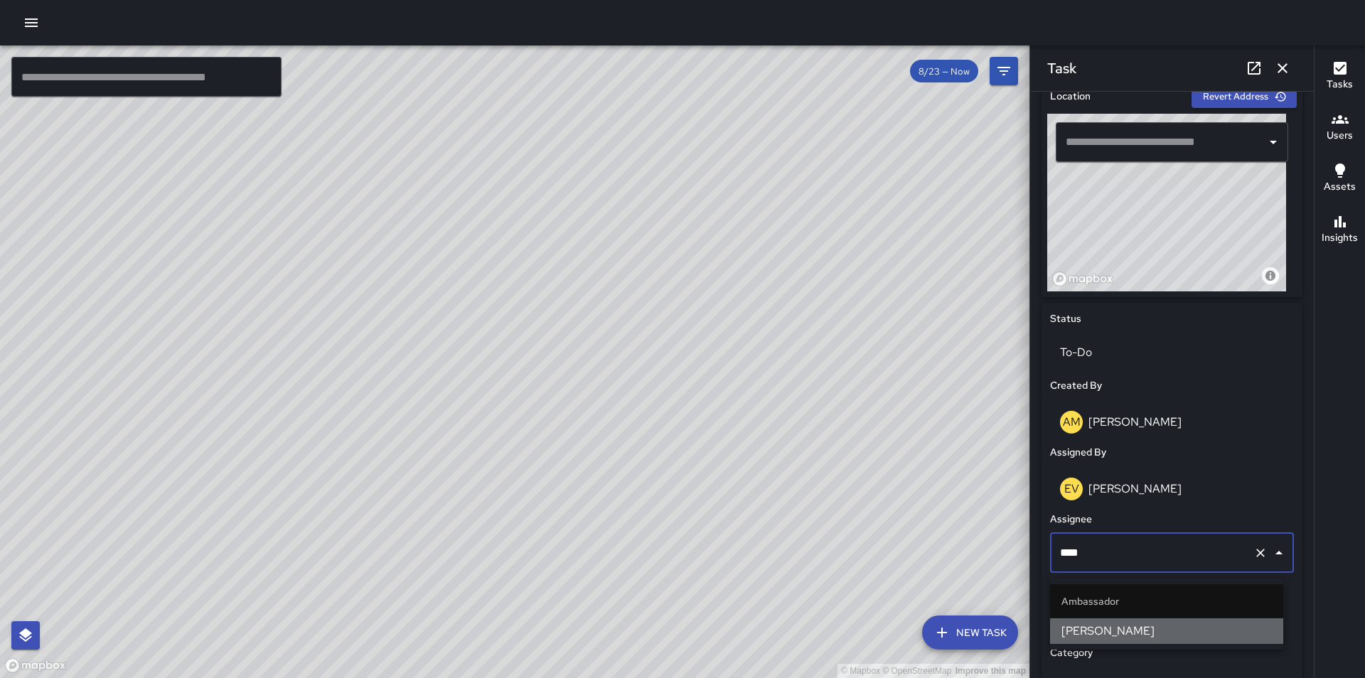
click at [1123, 632] on span "[PERSON_NAME]" at bounding box center [1166, 631] width 210 height 17
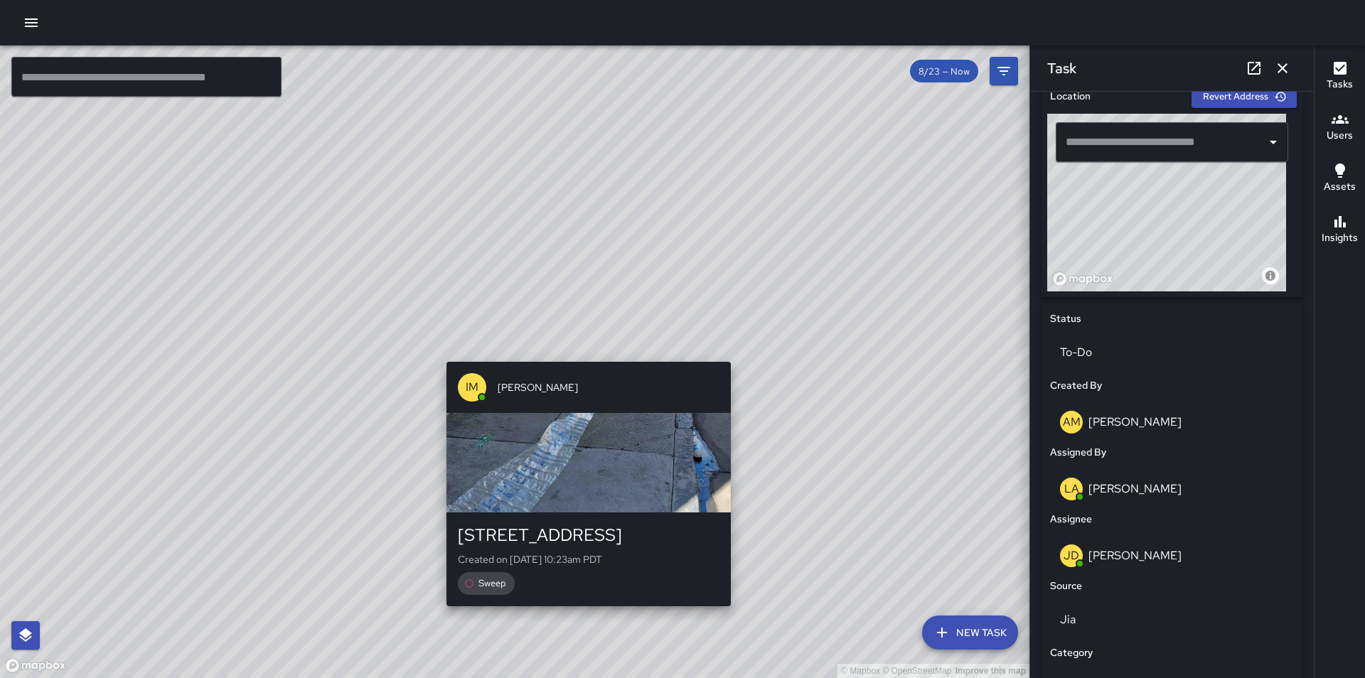
click at [583, 348] on div "© Mapbox © OpenStreetMap Improve this map IM [PERSON_NAME] [STREET_ADDRESS][PER…" at bounding box center [514, 361] width 1029 height 633
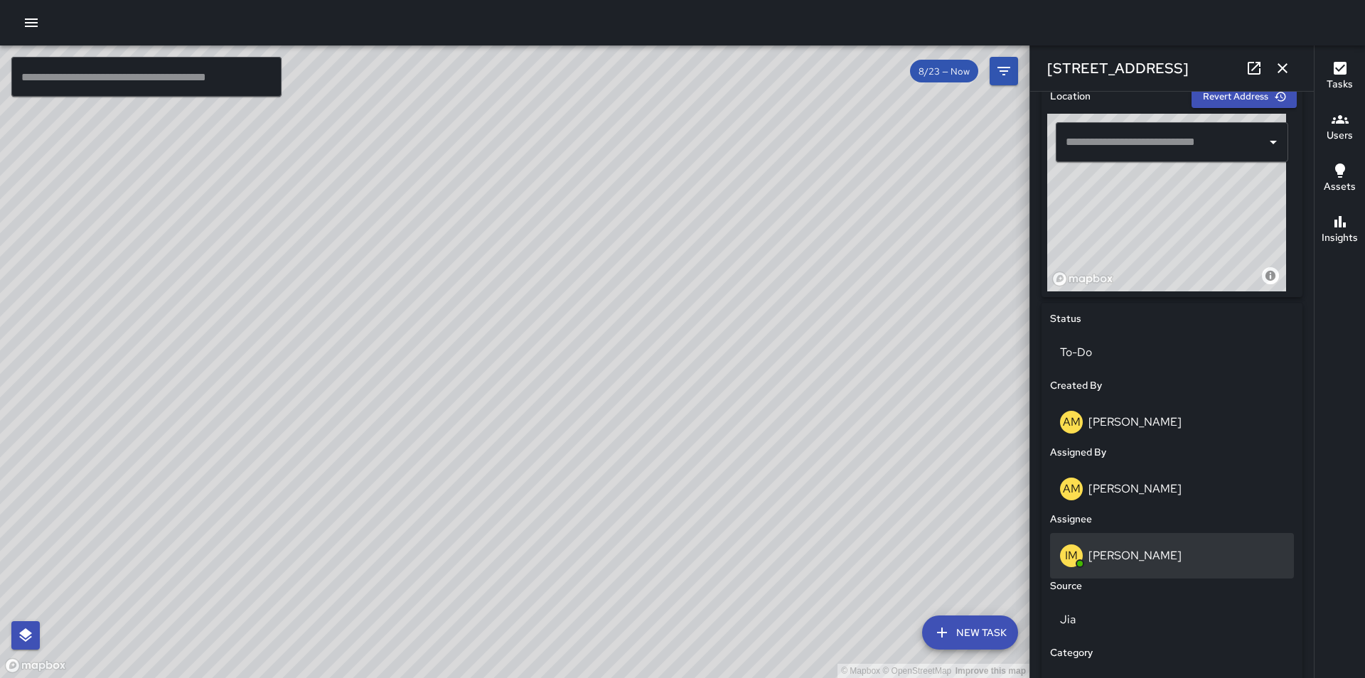
click at [1127, 563] on p "[PERSON_NAME]" at bounding box center [1134, 555] width 93 height 15
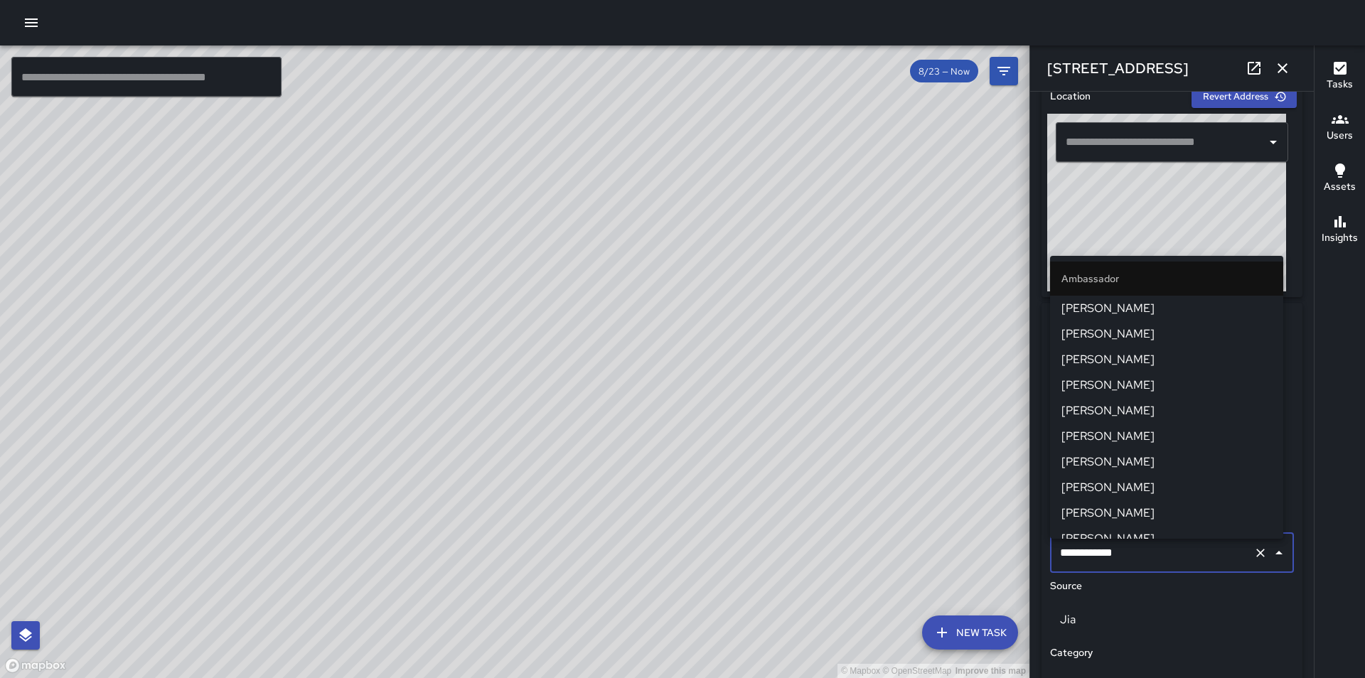
scroll to position [294, 0]
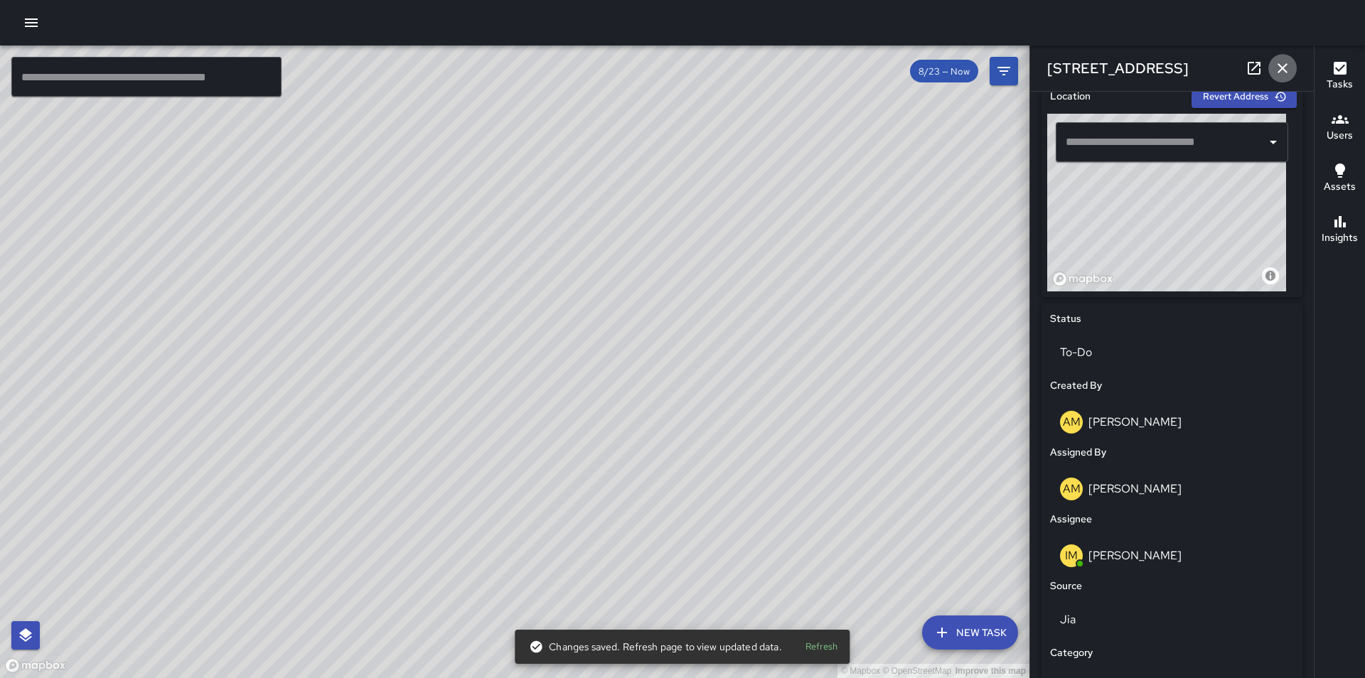
click at [1277, 66] on icon "button" at bounding box center [1282, 68] width 17 height 17
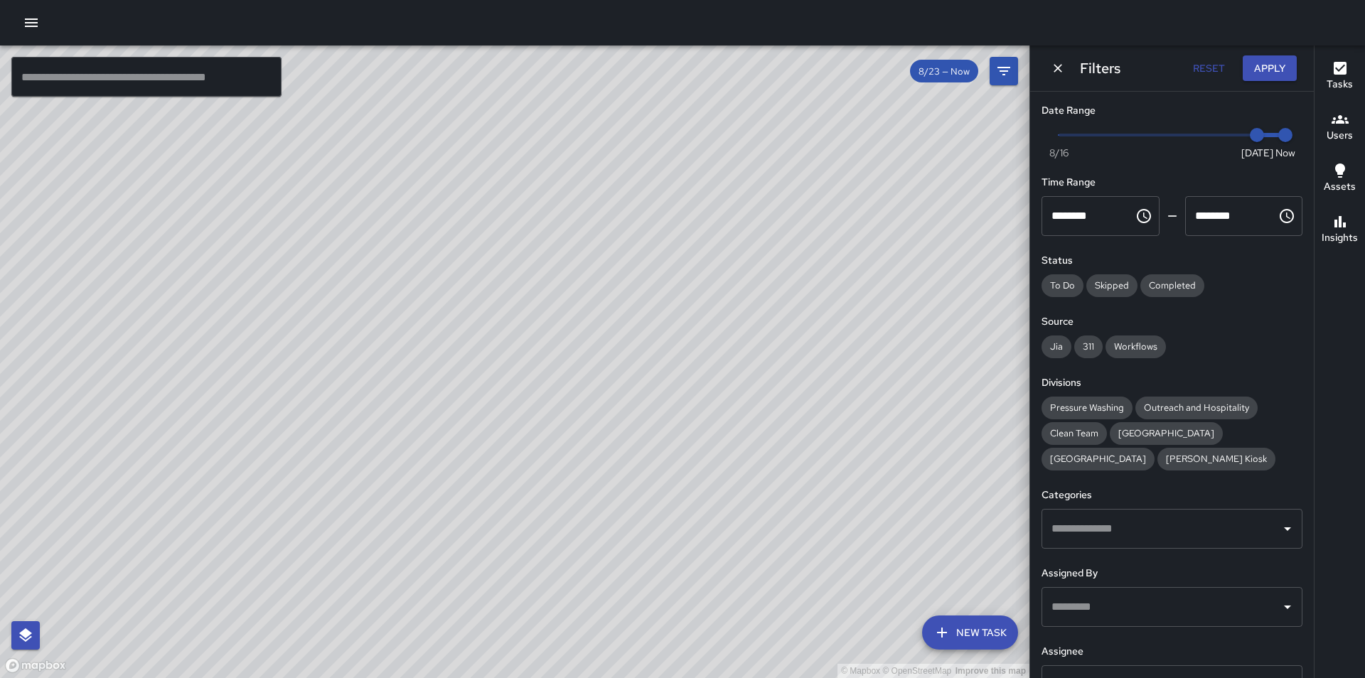
drag, startPoint x: 579, startPoint y: 513, endPoint x: 689, endPoint y: 334, distance: 209.9
click at [660, 365] on div "© Mapbox © OpenStreetMap Improve this map" at bounding box center [514, 361] width 1029 height 633
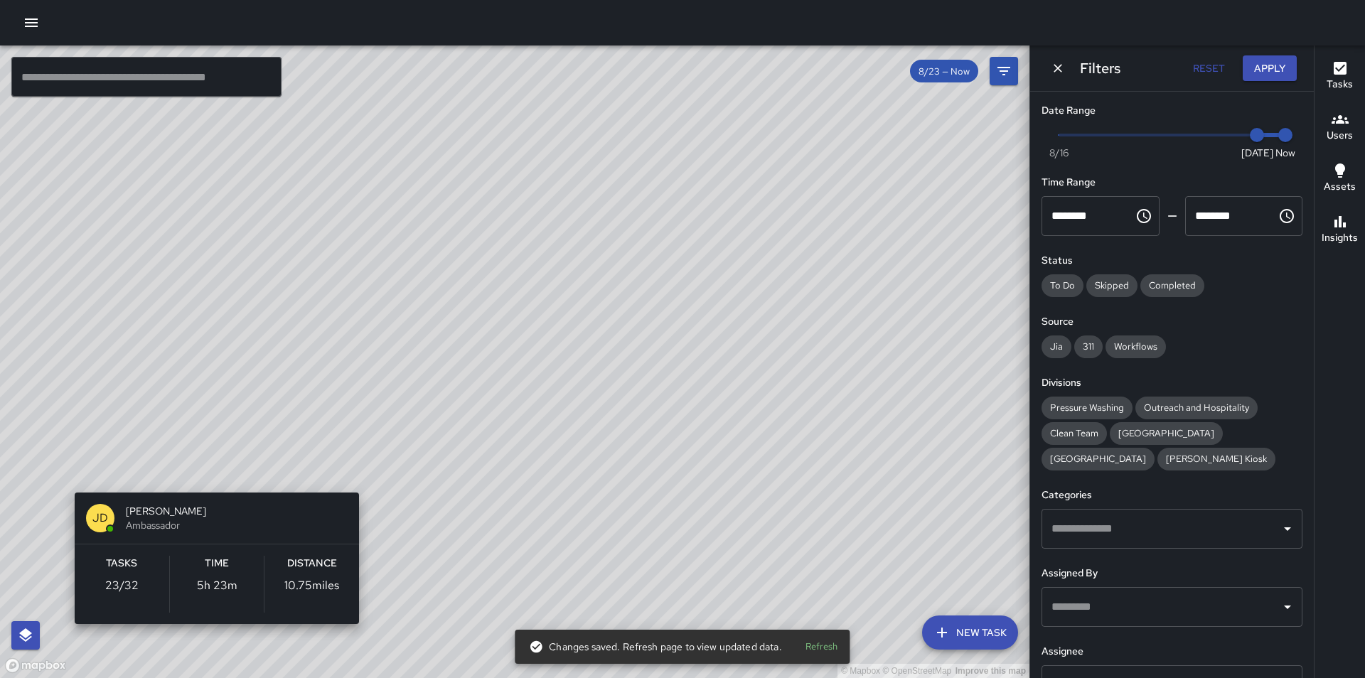
click at [210, 648] on div "© Mapbox © OpenStreetMap Improve this map [PERSON_NAME] Ambassador Tasks 23 / 3…" at bounding box center [514, 361] width 1029 height 633
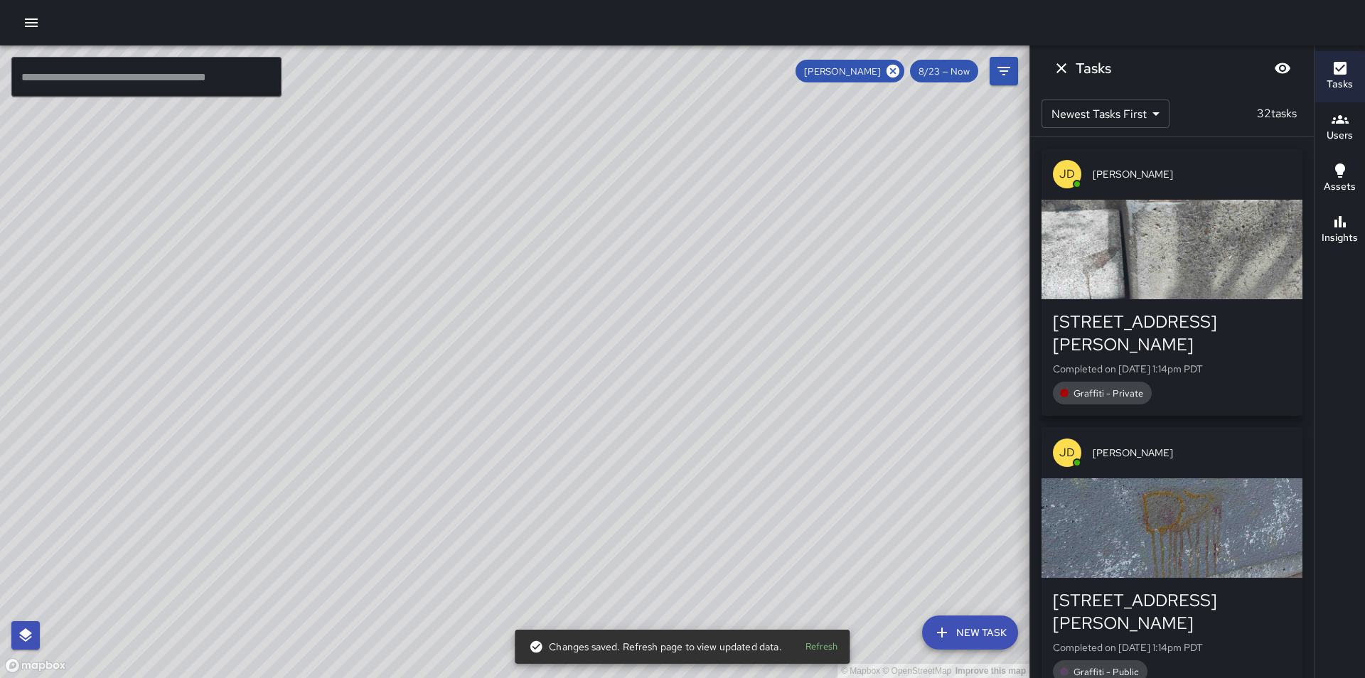
drag, startPoint x: 361, startPoint y: 562, endPoint x: 548, endPoint y: 415, distance: 237.9
click at [548, 415] on div "© Mapbox © OpenStreetMap Improve this map" at bounding box center [514, 361] width 1029 height 633
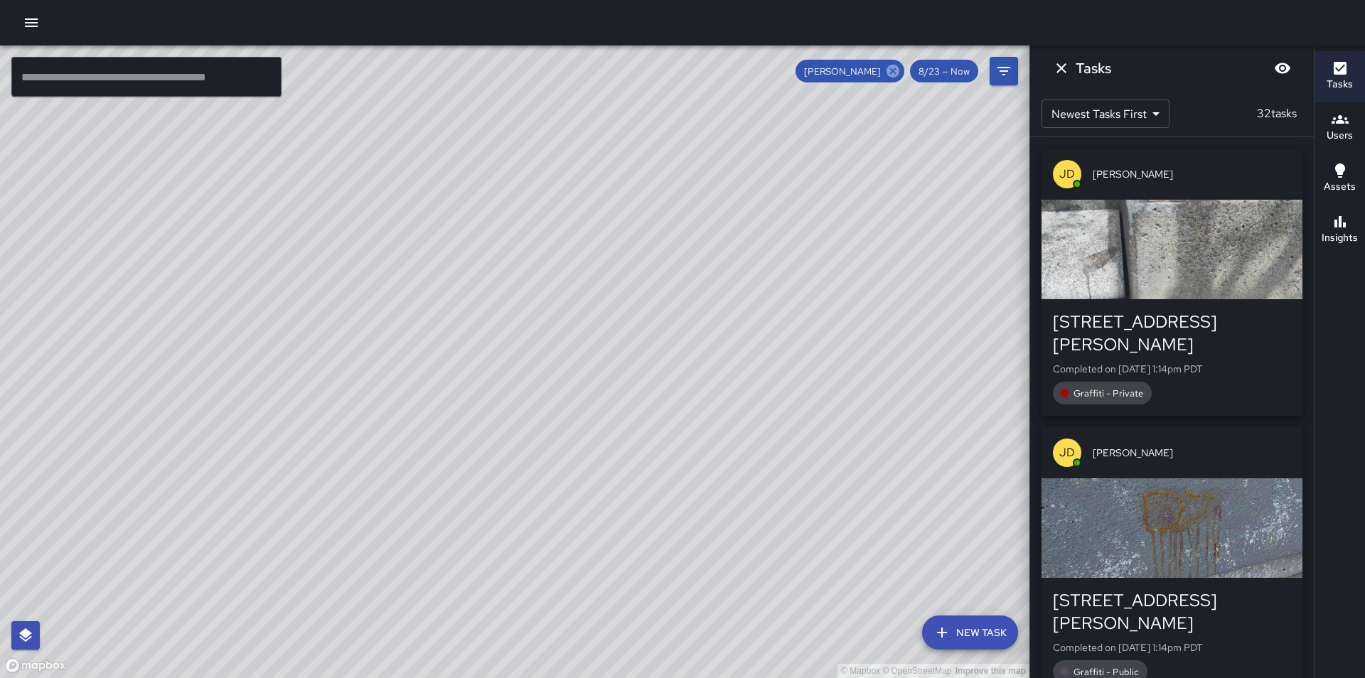
click at [891, 73] on icon at bounding box center [893, 71] width 16 height 16
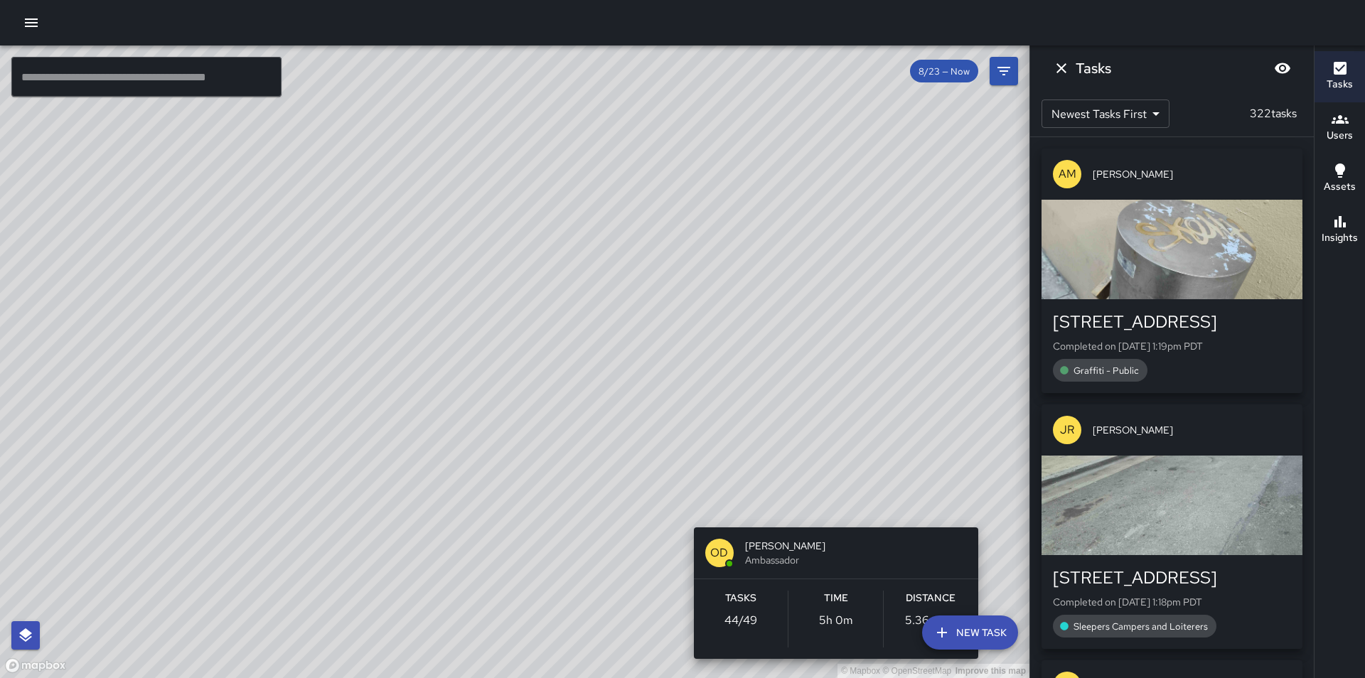
click at [980, 505] on div "© Mapbox © OpenStreetMap Improve this map OD [PERSON_NAME] Ambassador Tasks 44 …" at bounding box center [514, 361] width 1029 height 633
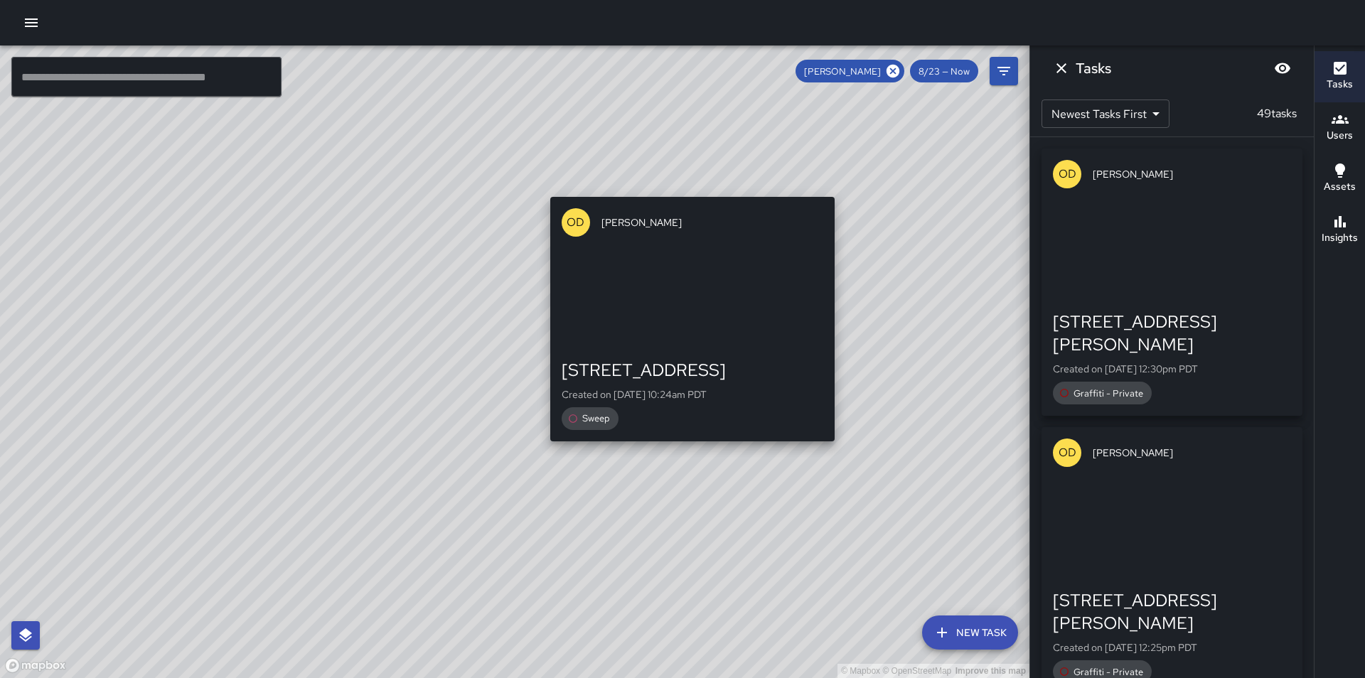
click at [690, 189] on div "© Mapbox © OpenStreetMap Improve this map OD [PERSON_NAME] [STREET_ADDRESS] Cre…" at bounding box center [514, 361] width 1029 height 633
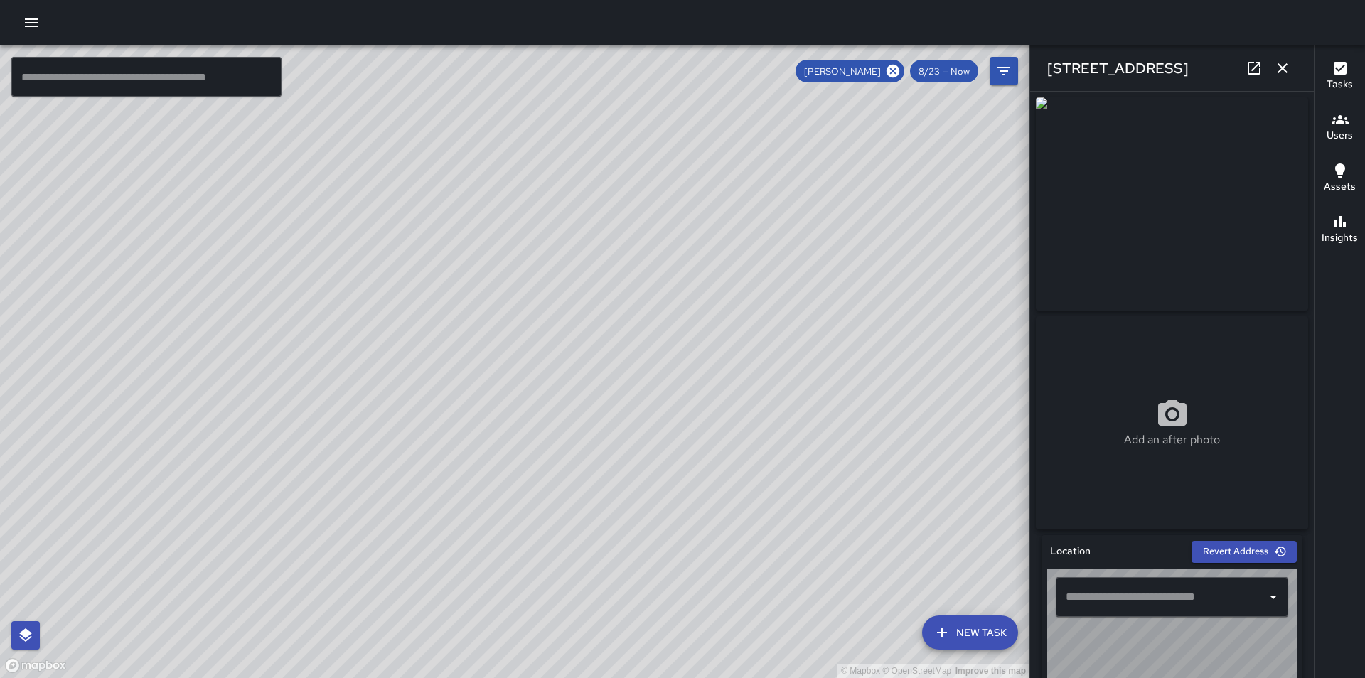
type input "**********"
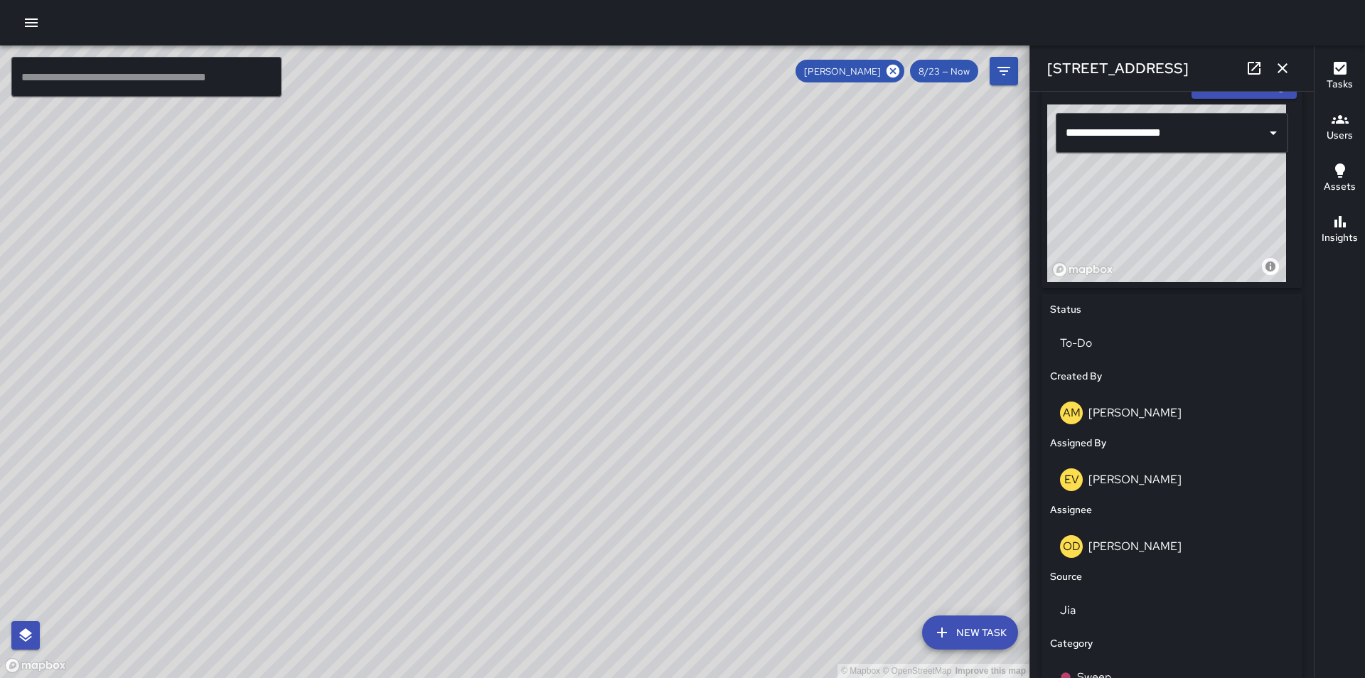
scroll to position [569, 0]
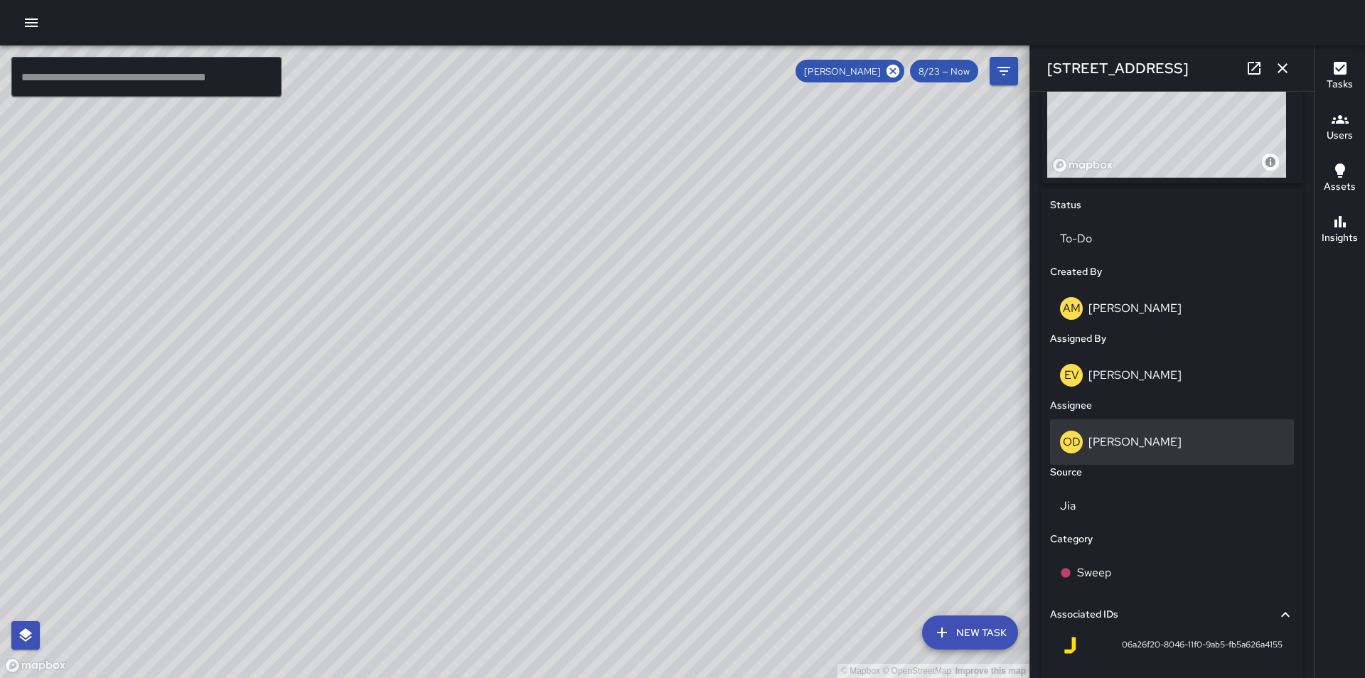
click at [1156, 441] on div "OD [PERSON_NAME]" at bounding box center [1172, 442] width 224 height 23
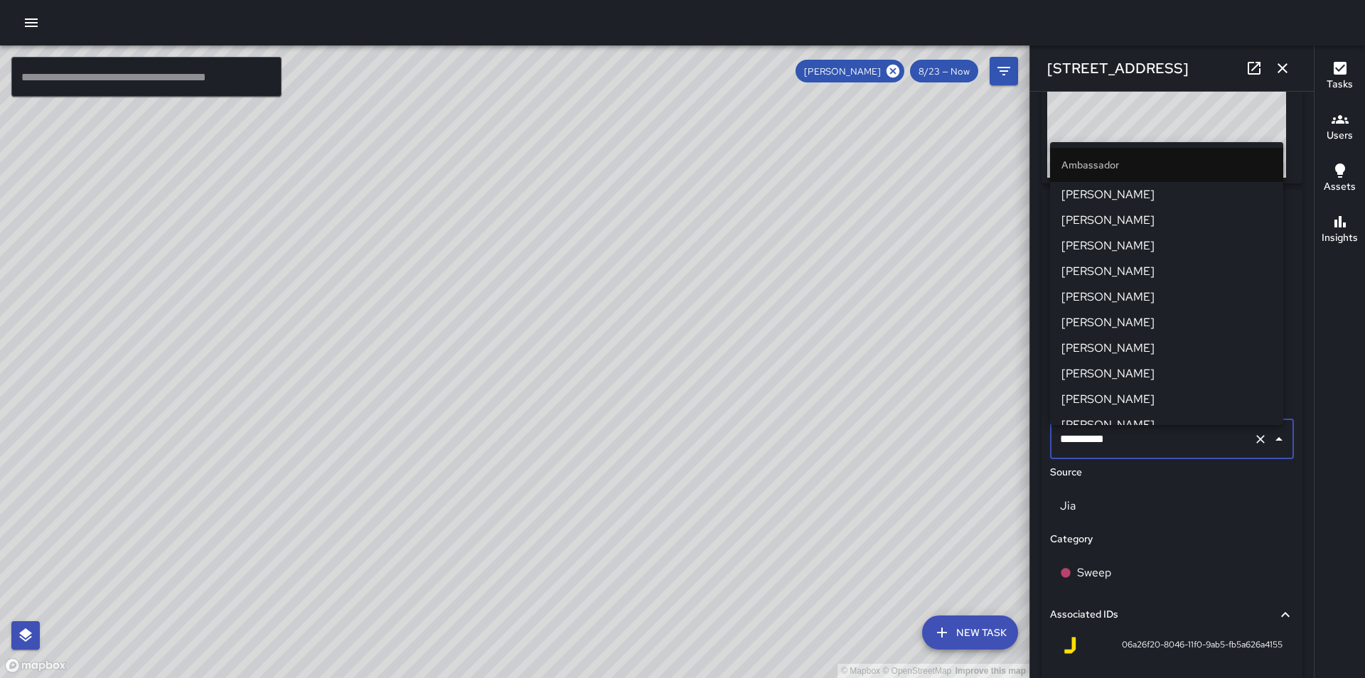
scroll to position [141, 0]
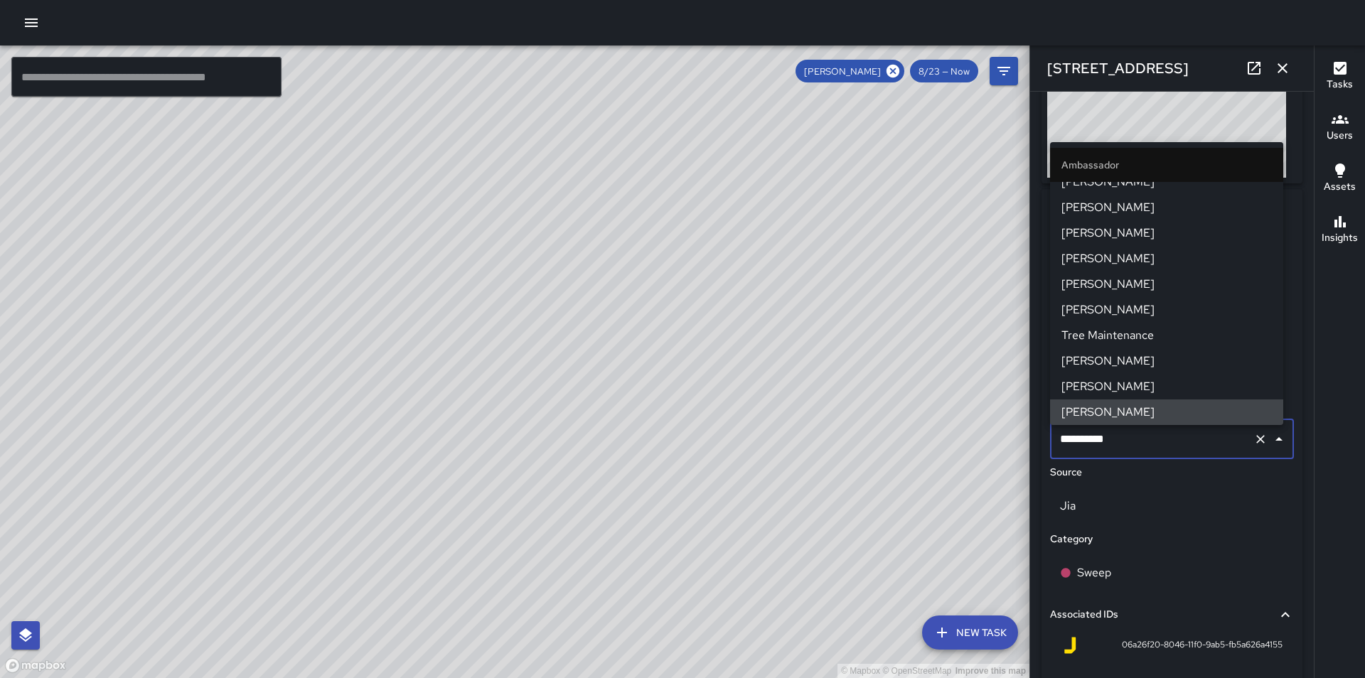
click at [1102, 439] on input "**********" at bounding box center [1151, 439] width 191 height 27
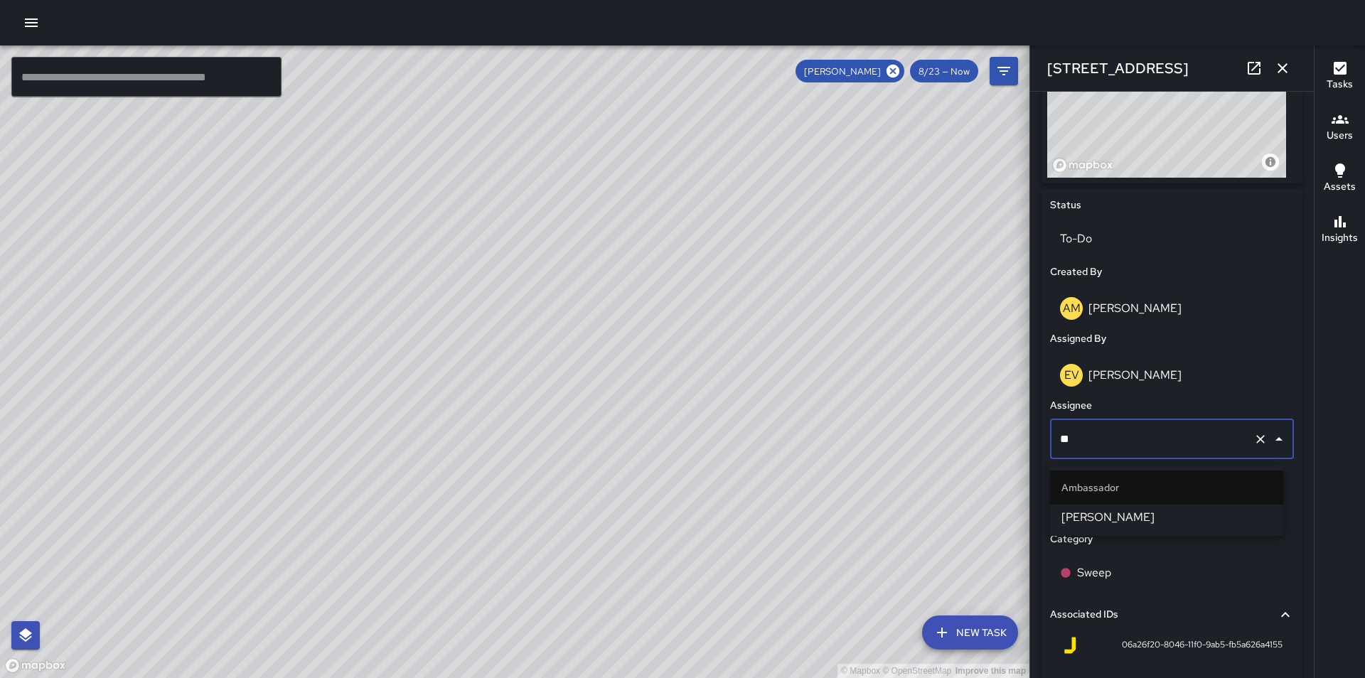
scroll to position [0, 0]
type input "***"
click at [1100, 515] on span "[PERSON_NAME]" at bounding box center [1166, 517] width 210 height 17
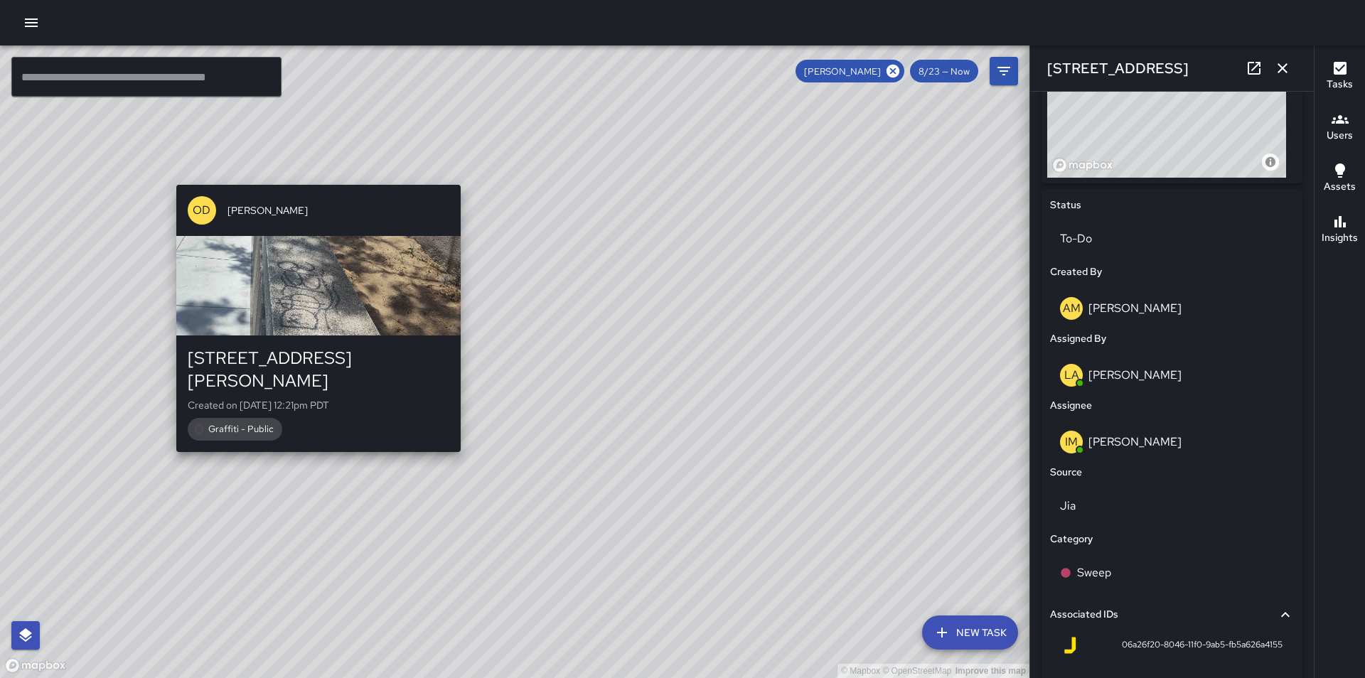
click at [311, 440] on div "© Mapbox © OpenStreetMap Improve this map OD [PERSON_NAME] [STREET_ADDRESS][PER…" at bounding box center [514, 361] width 1029 height 633
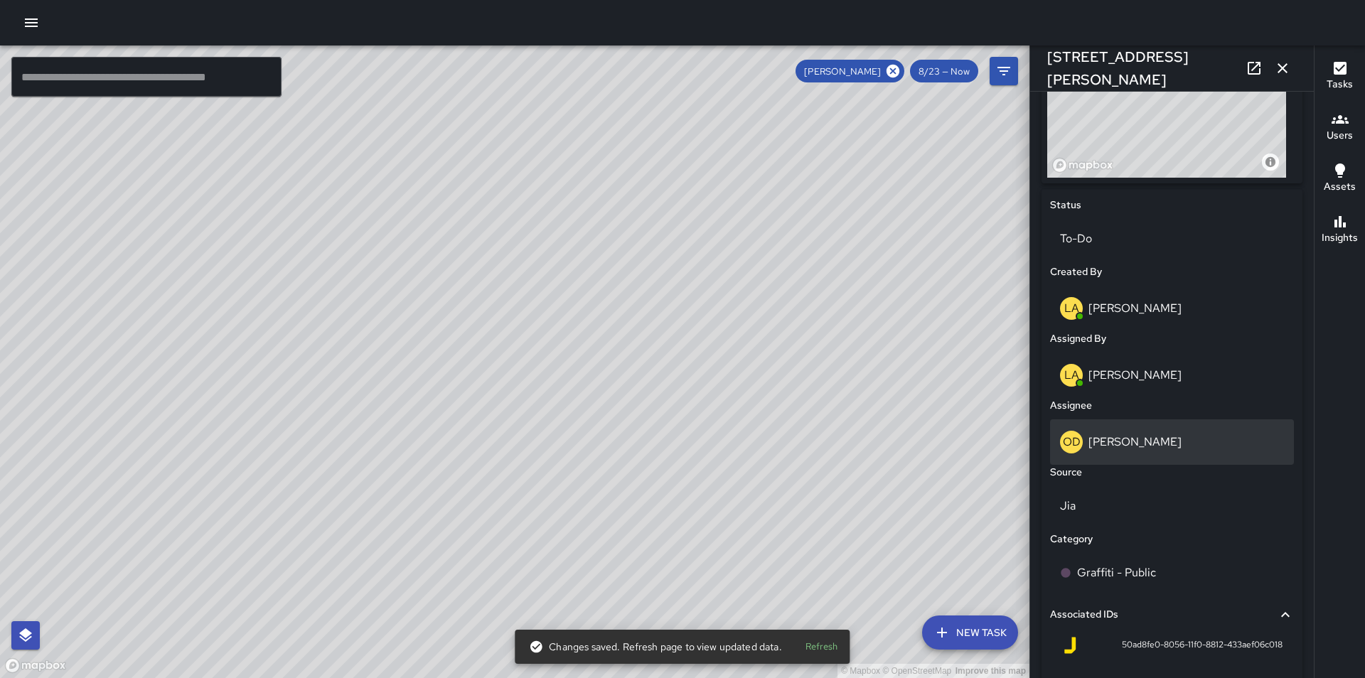
click at [1152, 451] on div "OD [PERSON_NAME]" at bounding box center [1172, 442] width 224 height 23
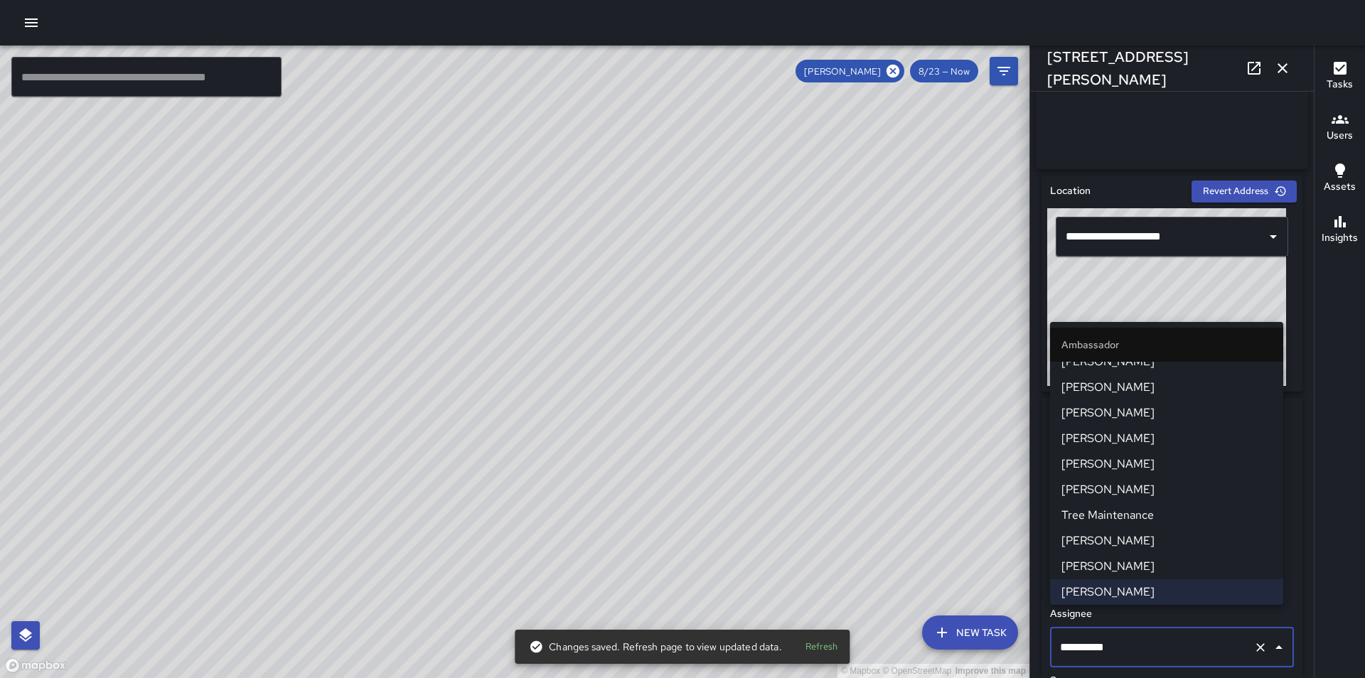
scroll to position [294, 0]
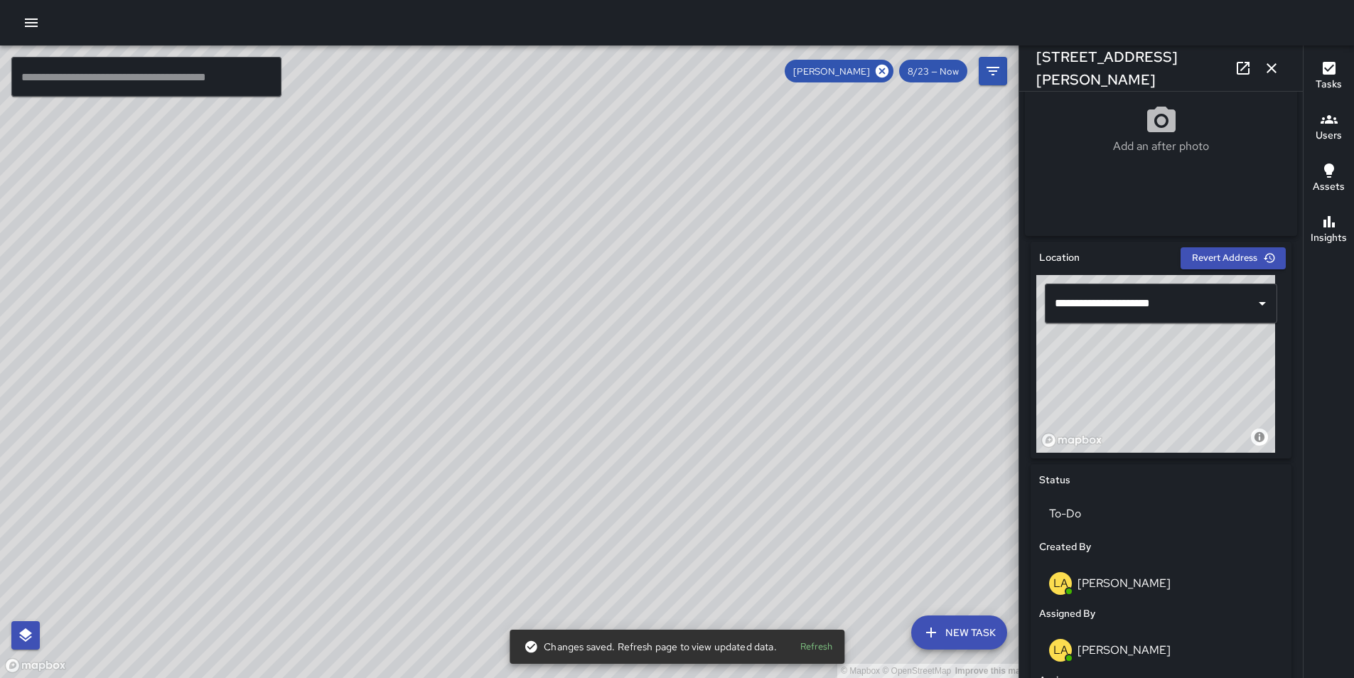
click at [1310, 98] on div "© Mapbox © OpenStreetMap Improve this map ​ New Task [PERSON_NAME] 8/23 — Now M…" at bounding box center [677, 361] width 1354 height 633
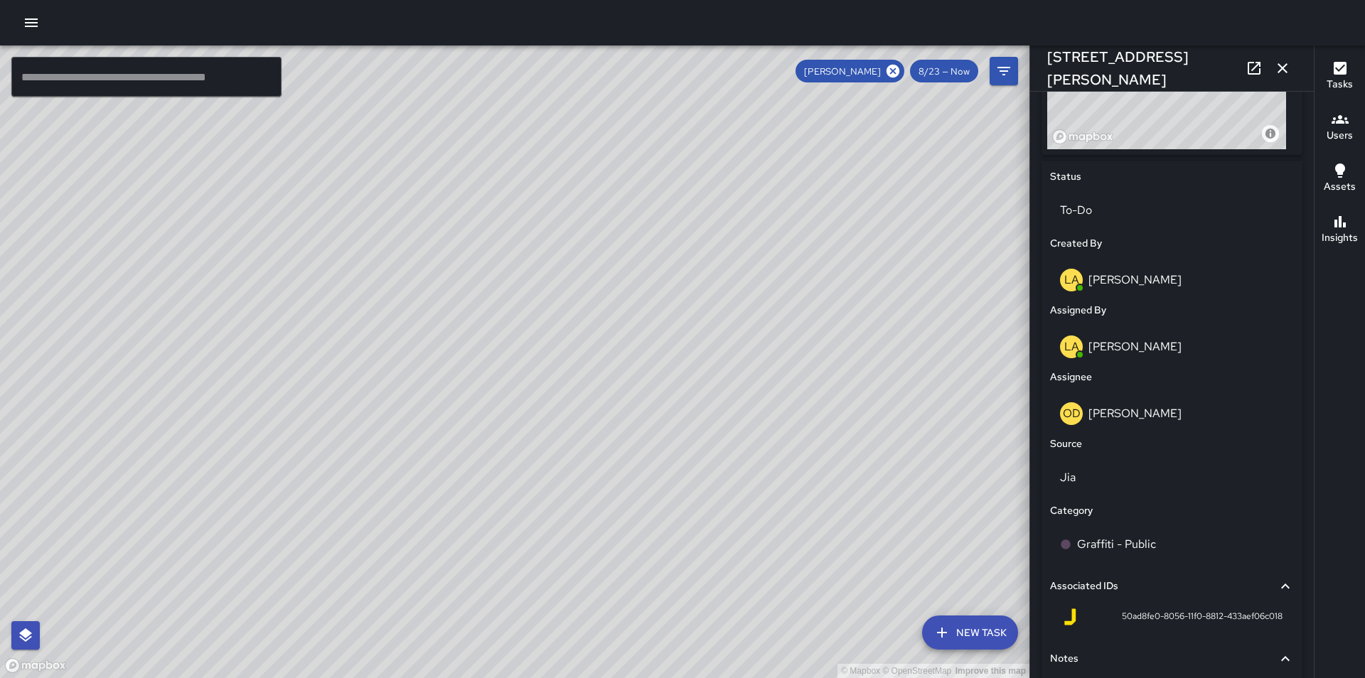
scroll to position [654, 0]
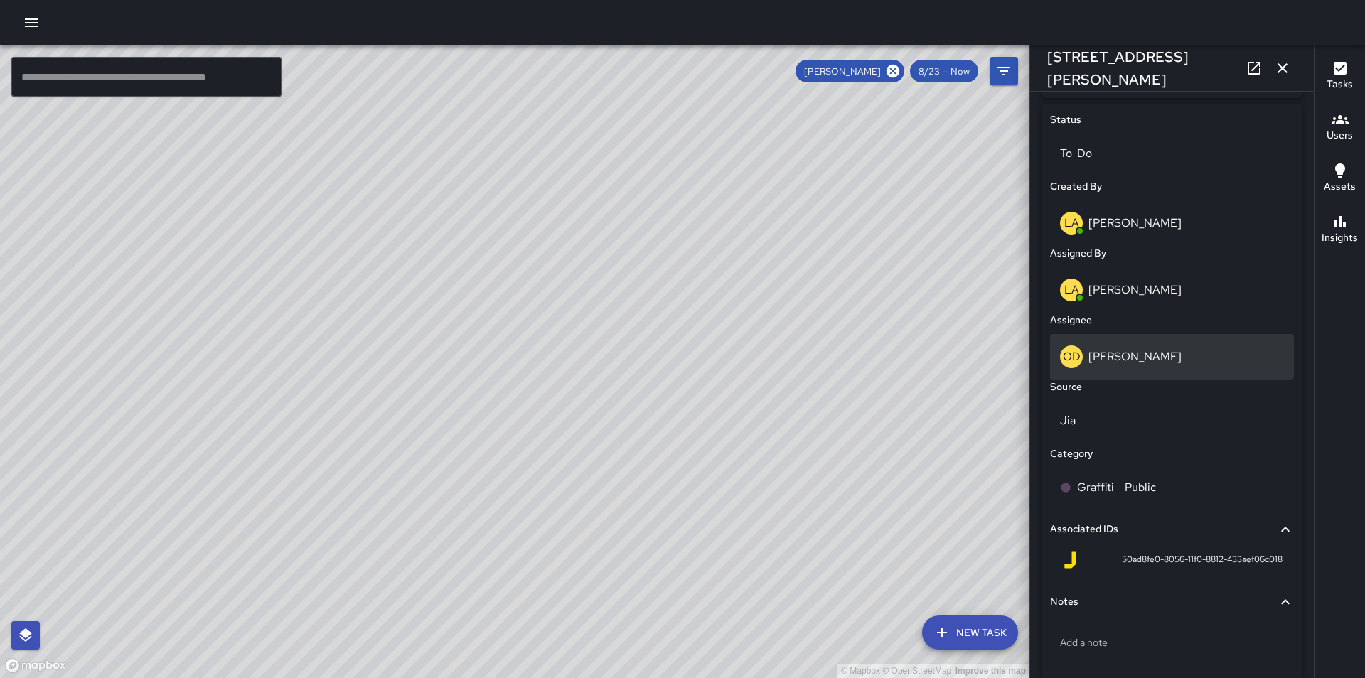
click at [1146, 362] on p "[PERSON_NAME]" at bounding box center [1134, 356] width 93 height 15
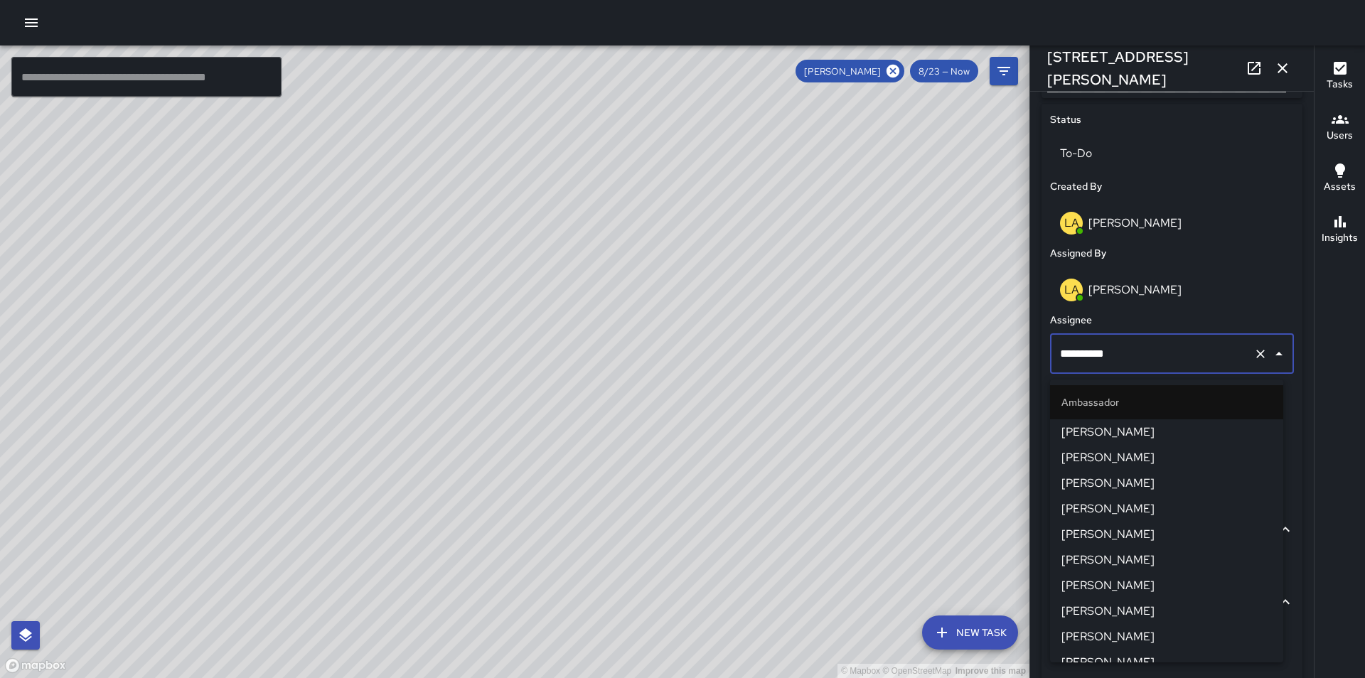
scroll to position [141, 0]
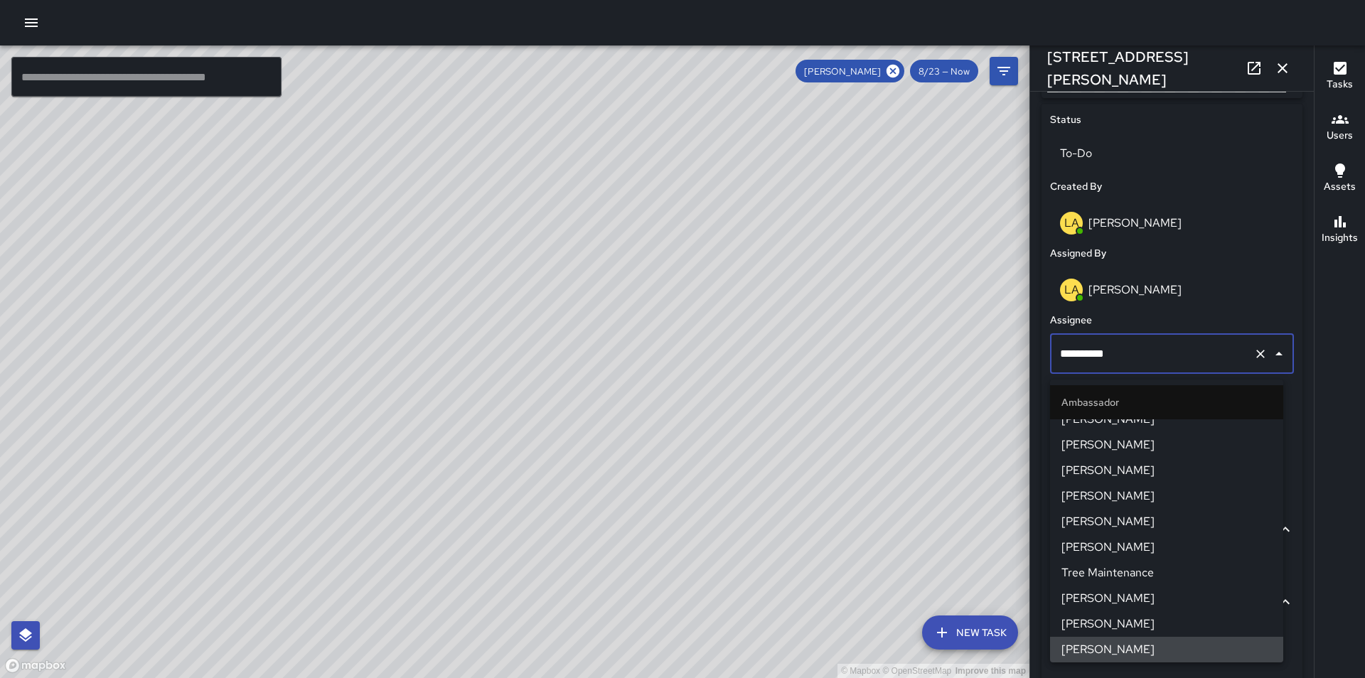
click at [1107, 364] on input "**********" at bounding box center [1151, 353] width 191 height 27
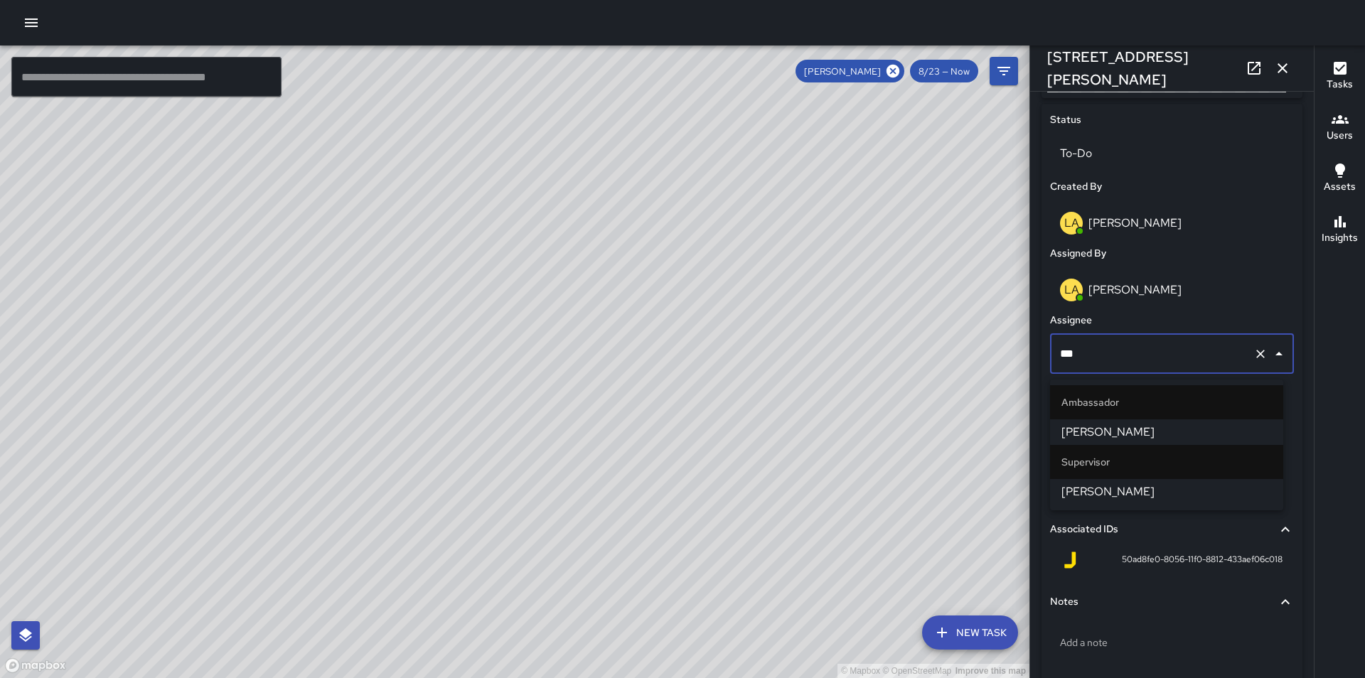
type input "****"
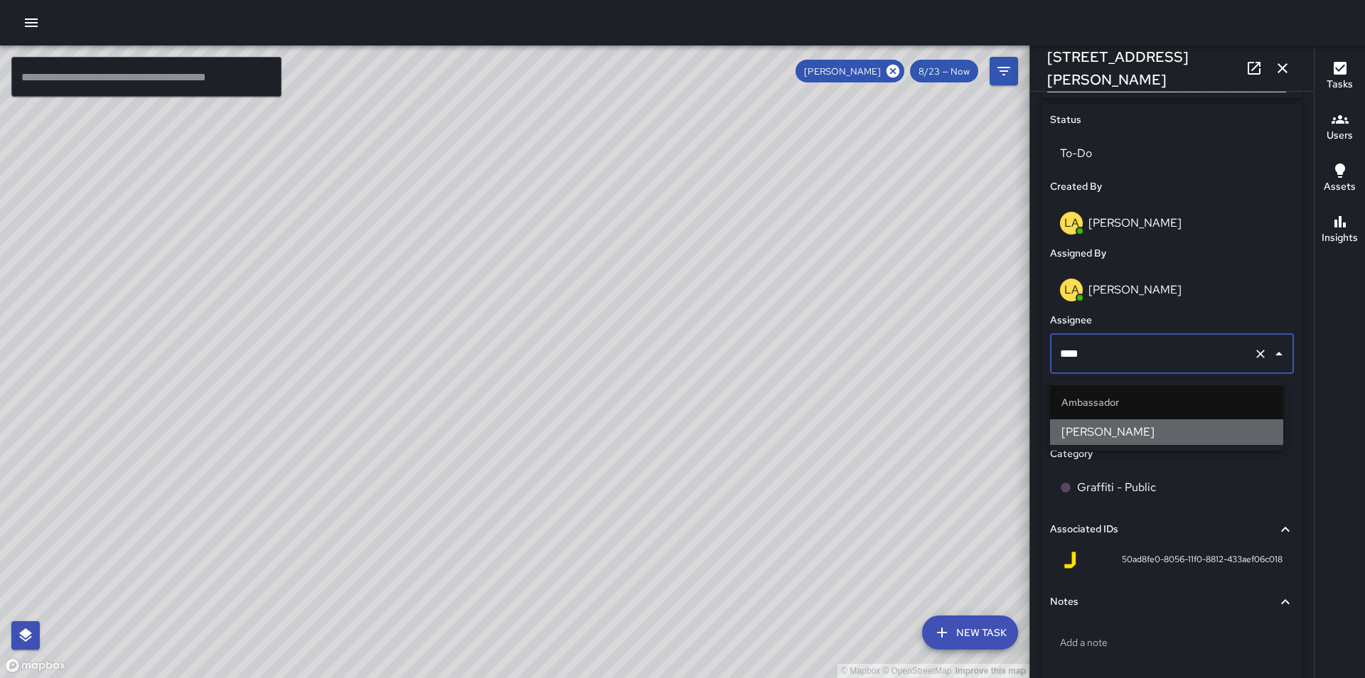
click at [1114, 426] on span "[PERSON_NAME]" at bounding box center [1166, 432] width 210 height 17
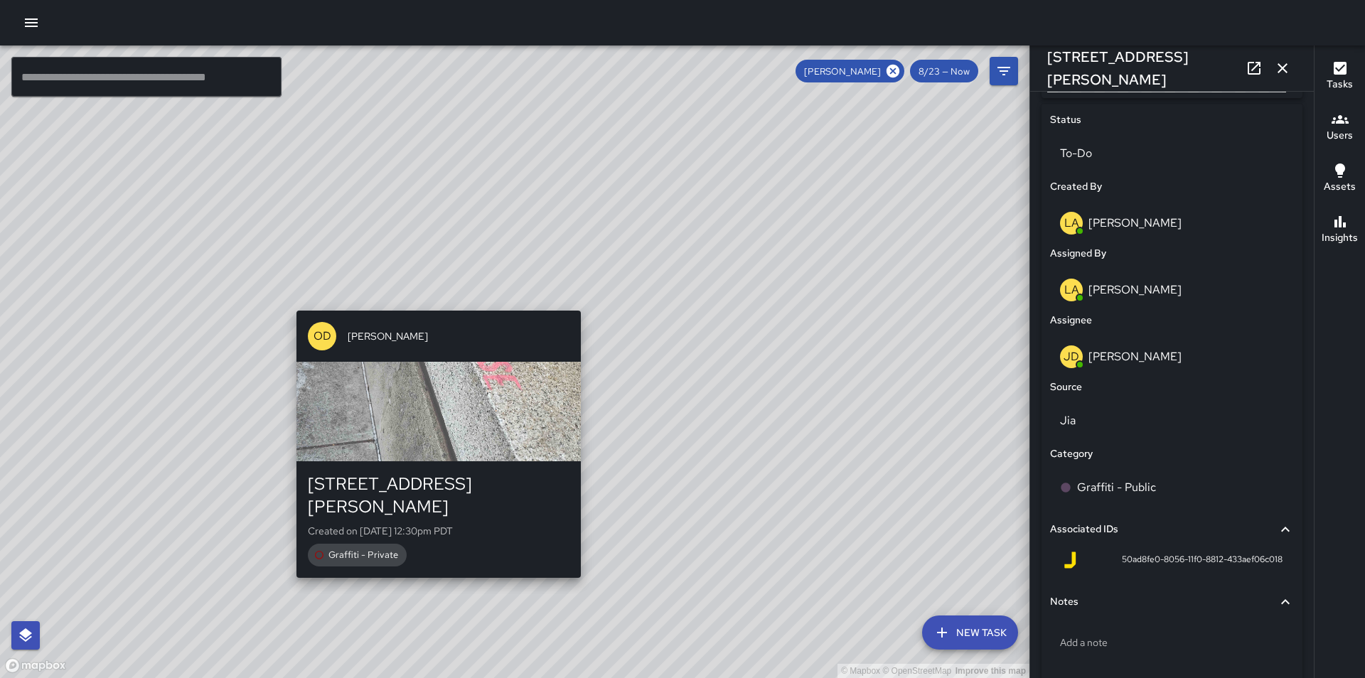
click at [435, 564] on div "© Mapbox © OpenStreetMap Improve this map OD [PERSON_NAME] [STREET_ADDRESS][PER…" at bounding box center [514, 361] width 1029 height 633
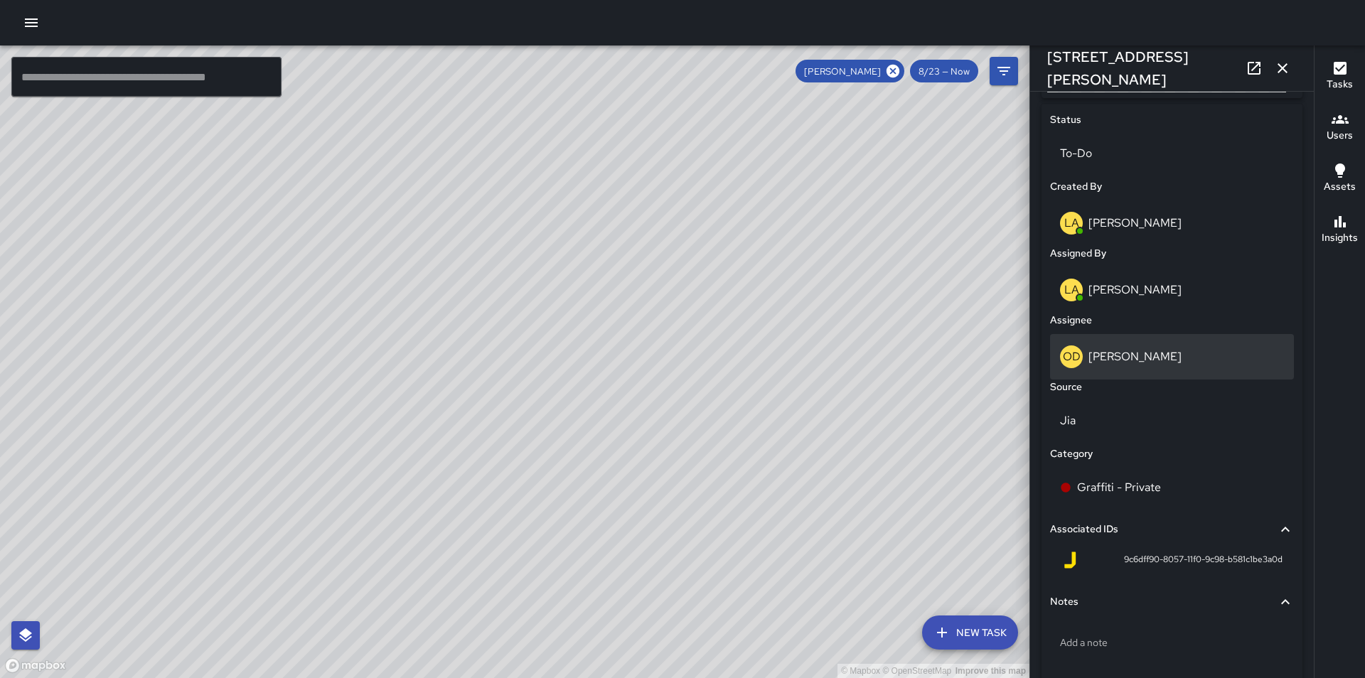
click at [1131, 353] on div "OD [PERSON_NAME]" at bounding box center [1172, 356] width 224 height 23
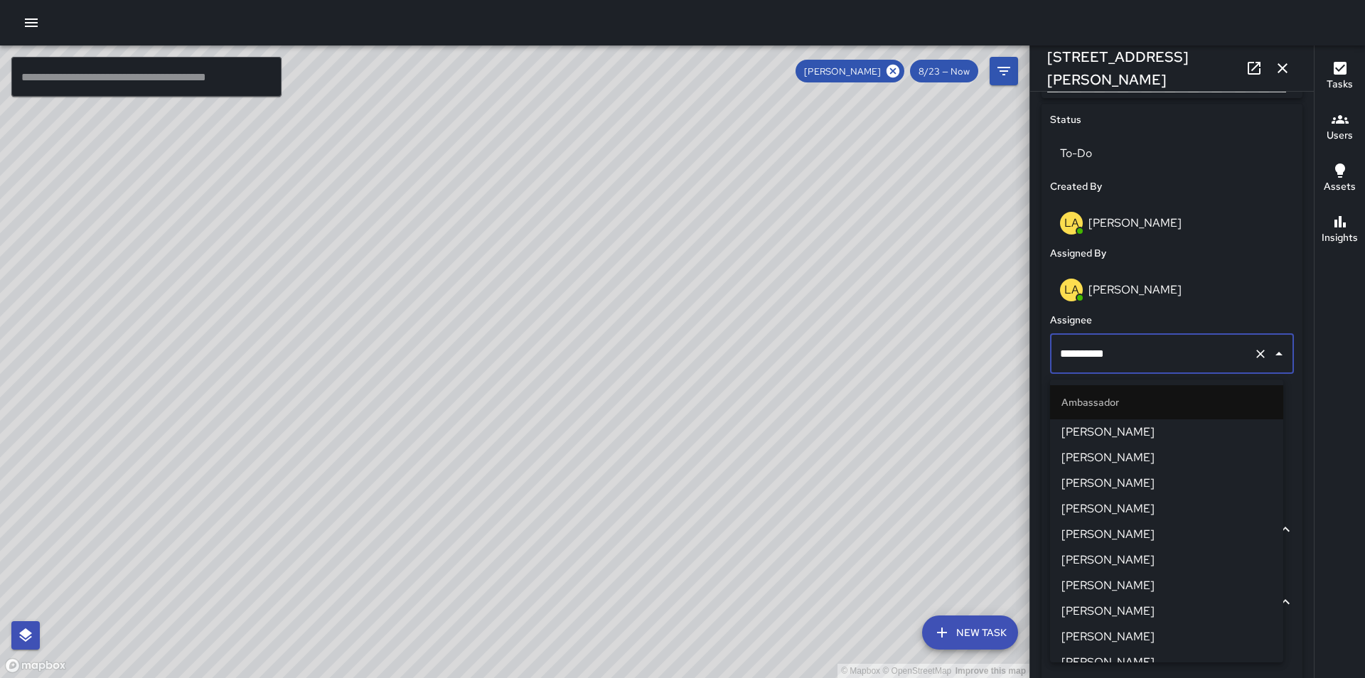
scroll to position [141, 0]
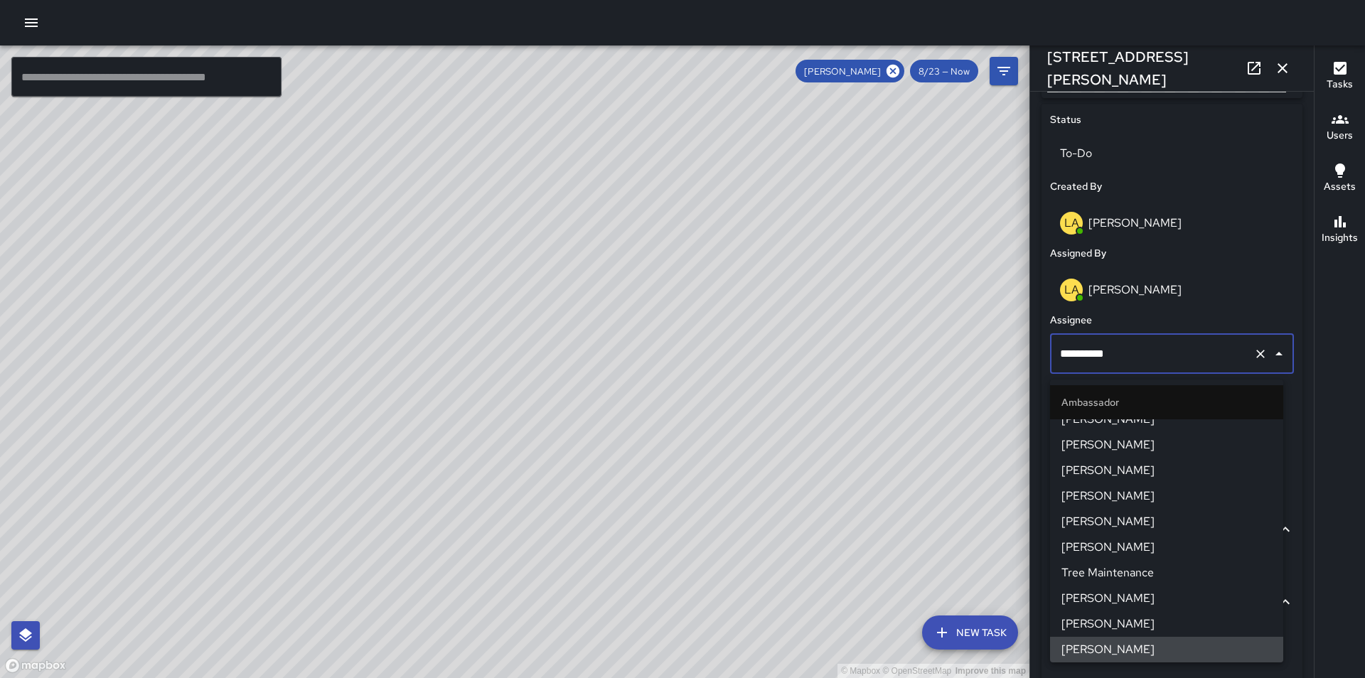
click at [1105, 364] on input "**********" at bounding box center [1151, 353] width 191 height 27
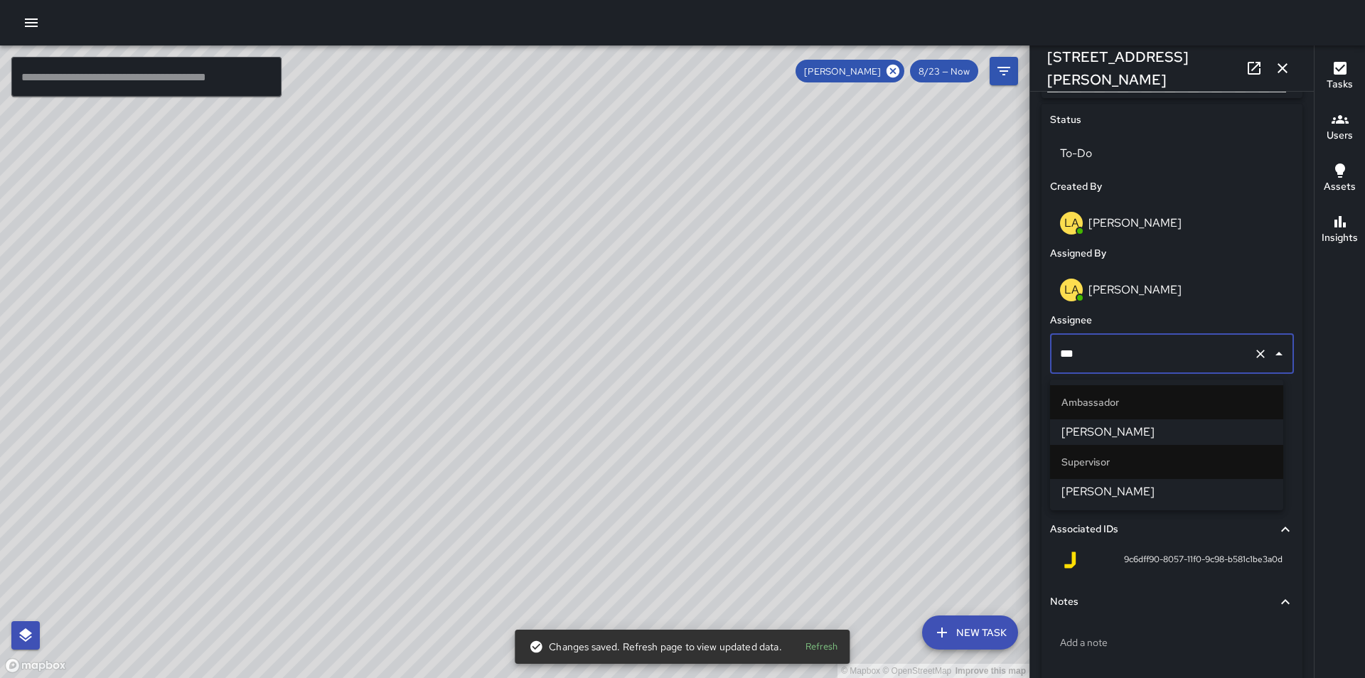
type input "****"
click at [1112, 429] on span "[PERSON_NAME]" at bounding box center [1166, 432] width 210 height 17
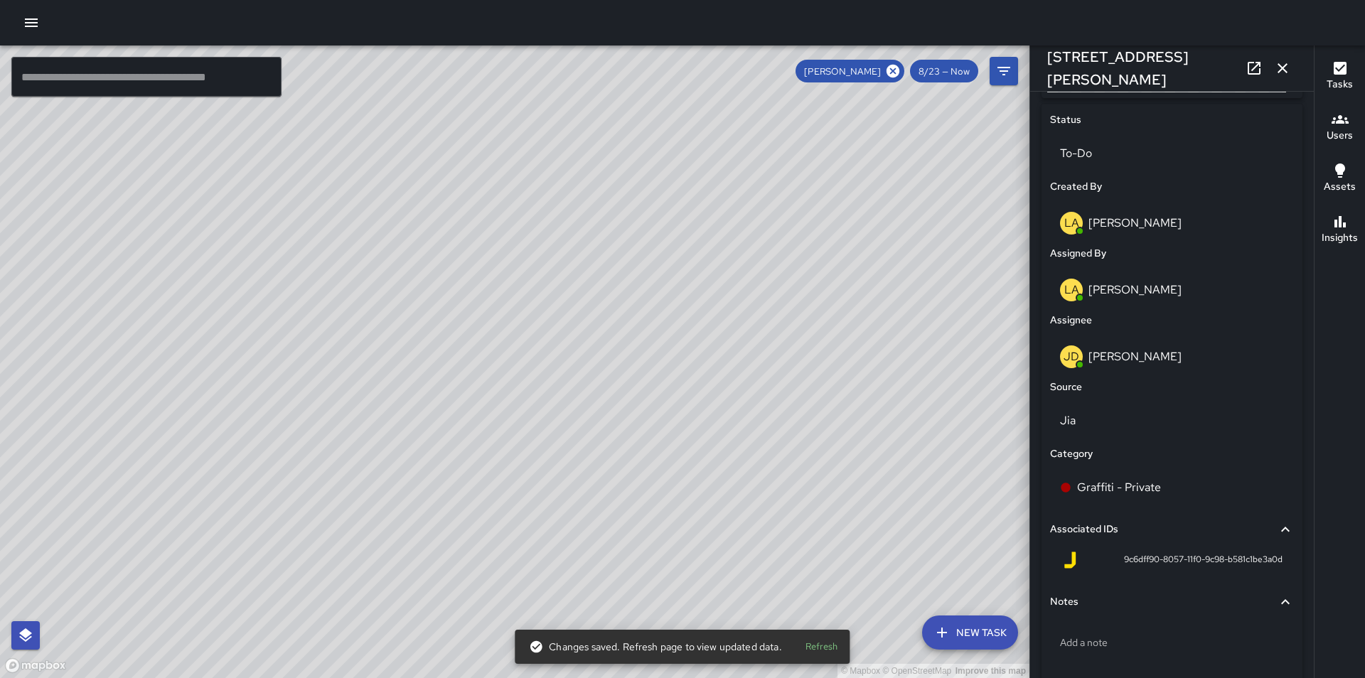
click at [313, 333] on div "© Mapbox © OpenStreetMap Improve this map OD [PERSON_NAME] [STREET_ADDRESS][PER…" at bounding box center [514, 361] width 1029 height 633
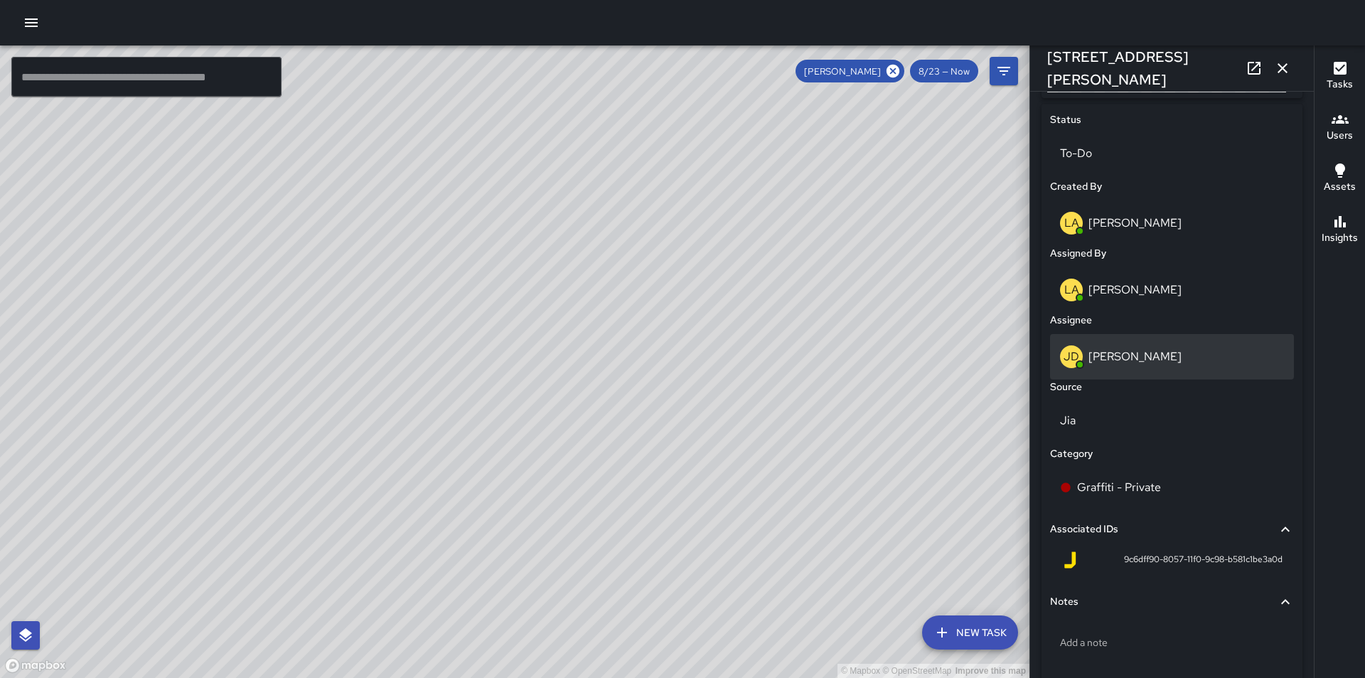
click at [1095, 362] on p "[PERSON_NAME]" at bounding box center [1134, 356] width 93 height 15
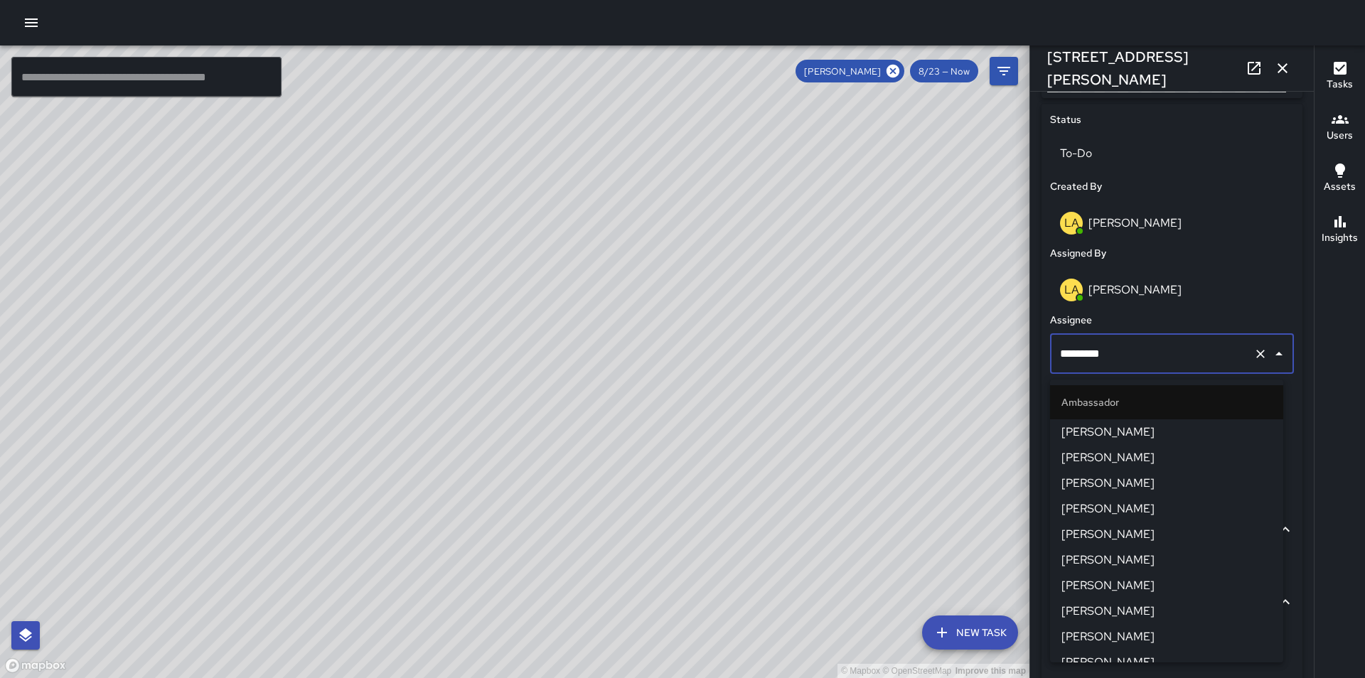
scroll to position [345, 0]
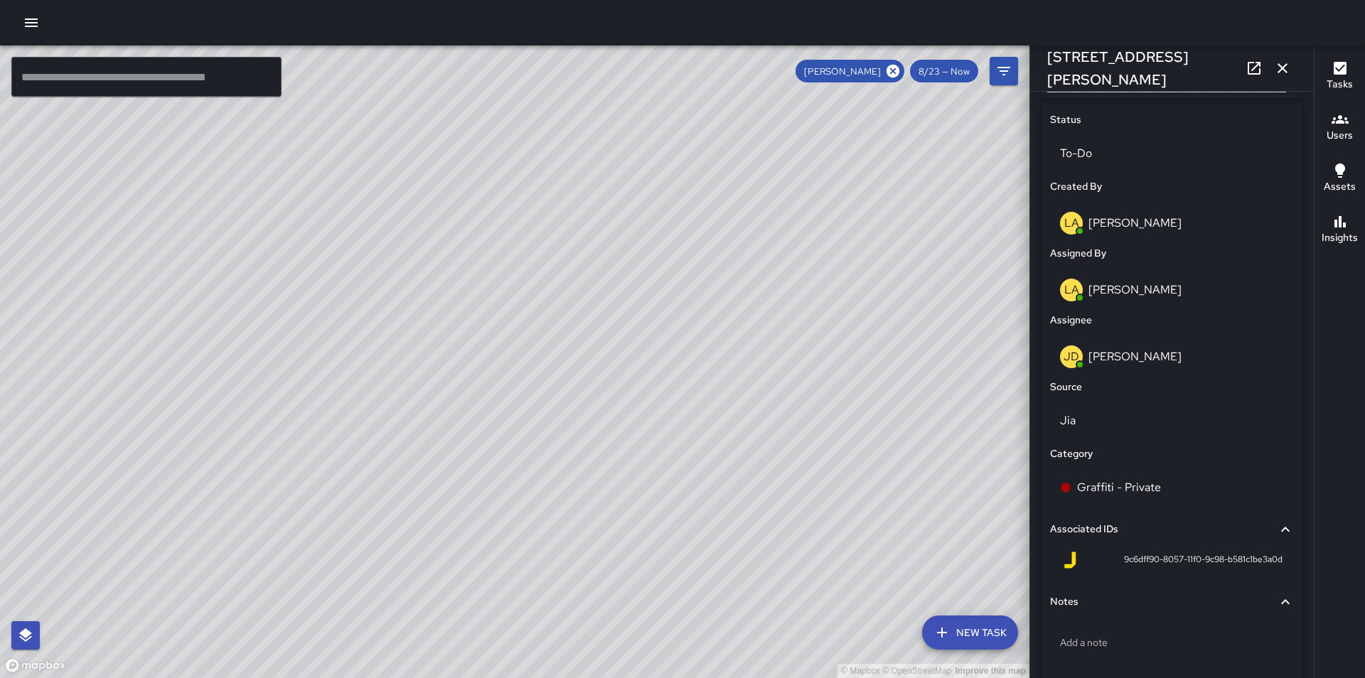
click at [634, 545] on div "© Mapbox © OpenStreetMap Improve this map" at bounding box center [514, 361] width 1029 height 633
click at [896, 66] on icon at bounding box center [892, 71] width 13 height 13
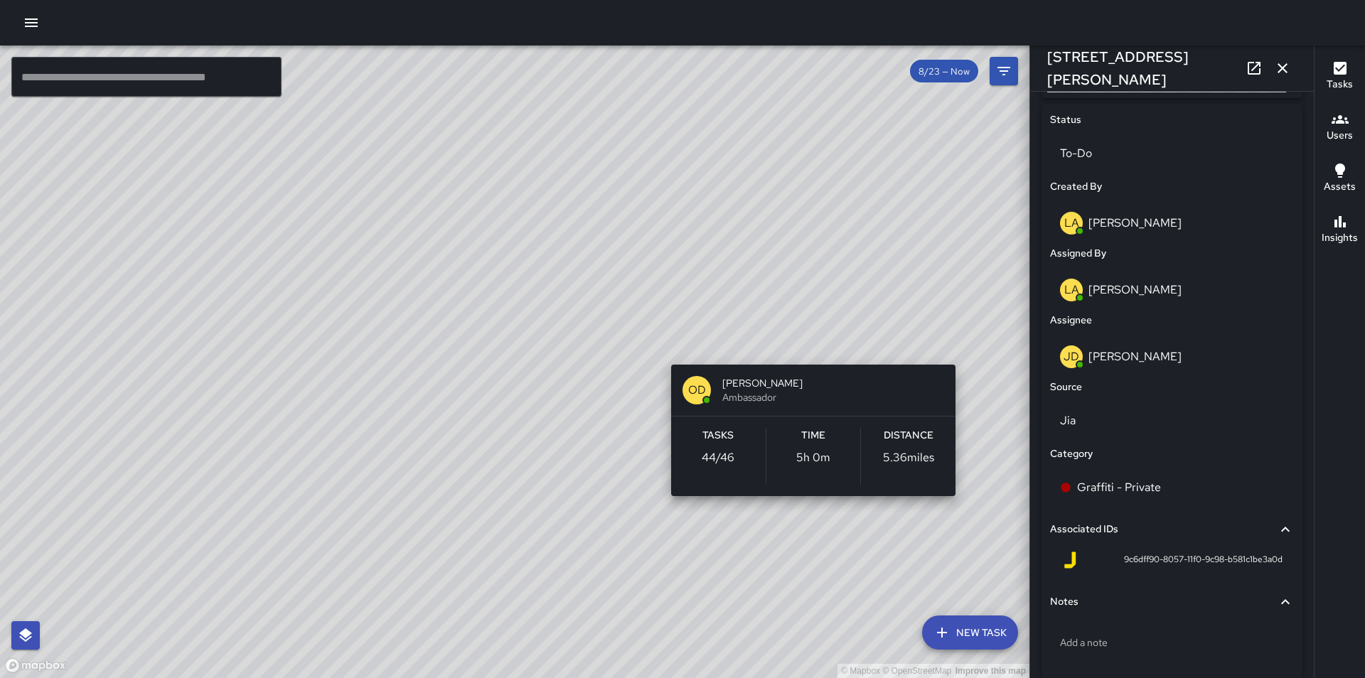
click at [964, 343] on div "© Mapbox © OpenStreetMap Improve this map OD [PERSON_NAME] Ambassador Tasks 44 …" at bounding box center [514, 361] width 1029 height 633
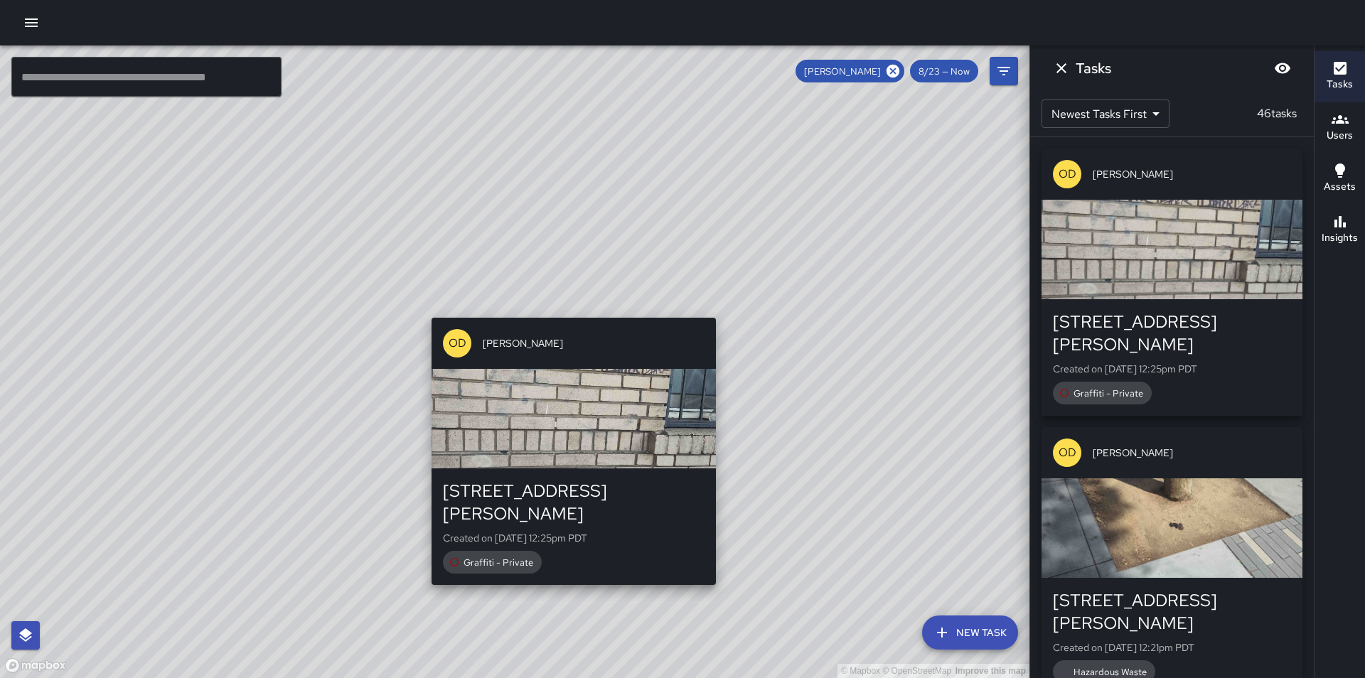
click at [569, 306] on div "© Mapbox © OpenStreetMap Improve this map OD [PERSON_NAME] [STREET_ADDRESS][PER…" at bounding box center [514, 361] width 1029 height 633
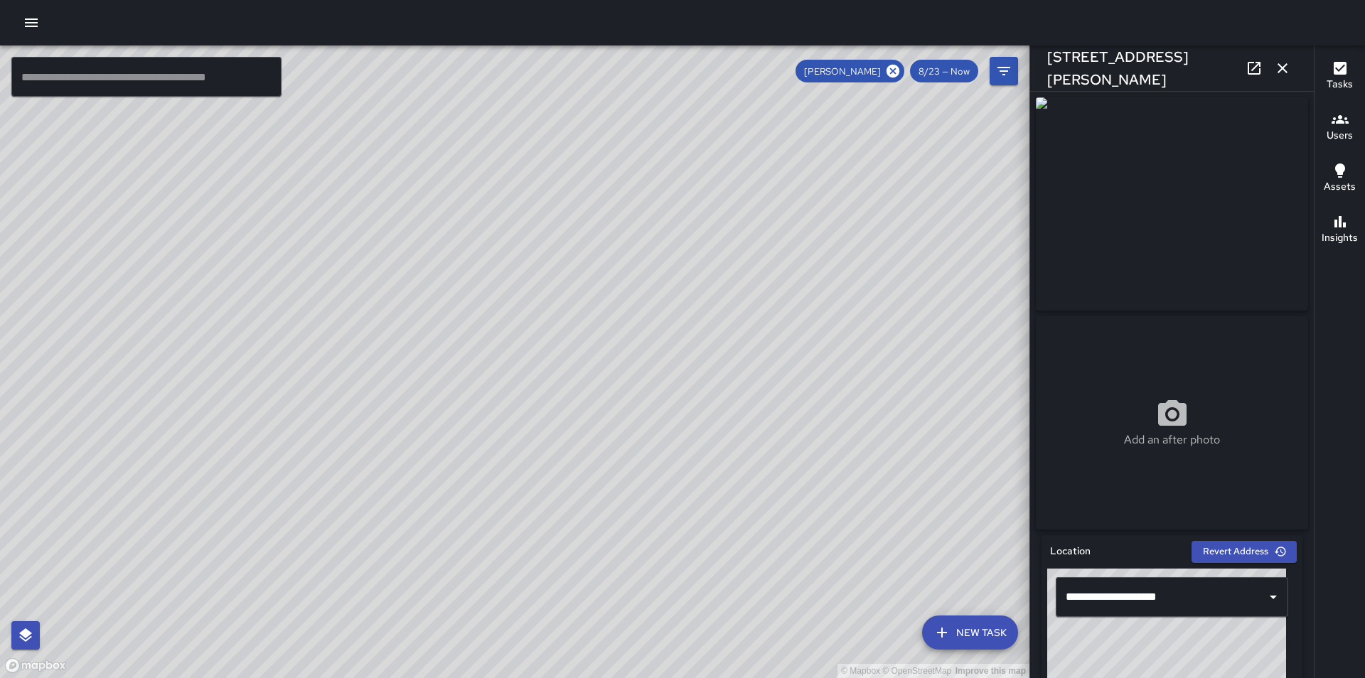
type input "**********"
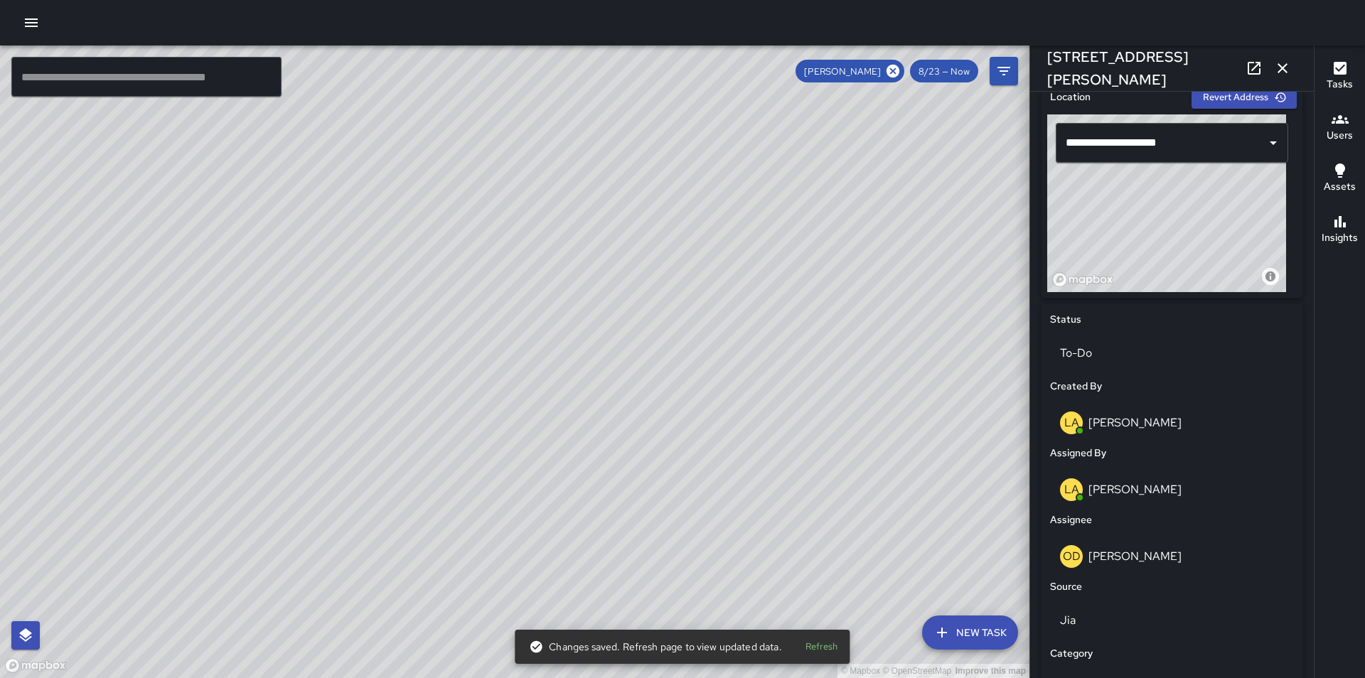
scroll to position [455, 0]
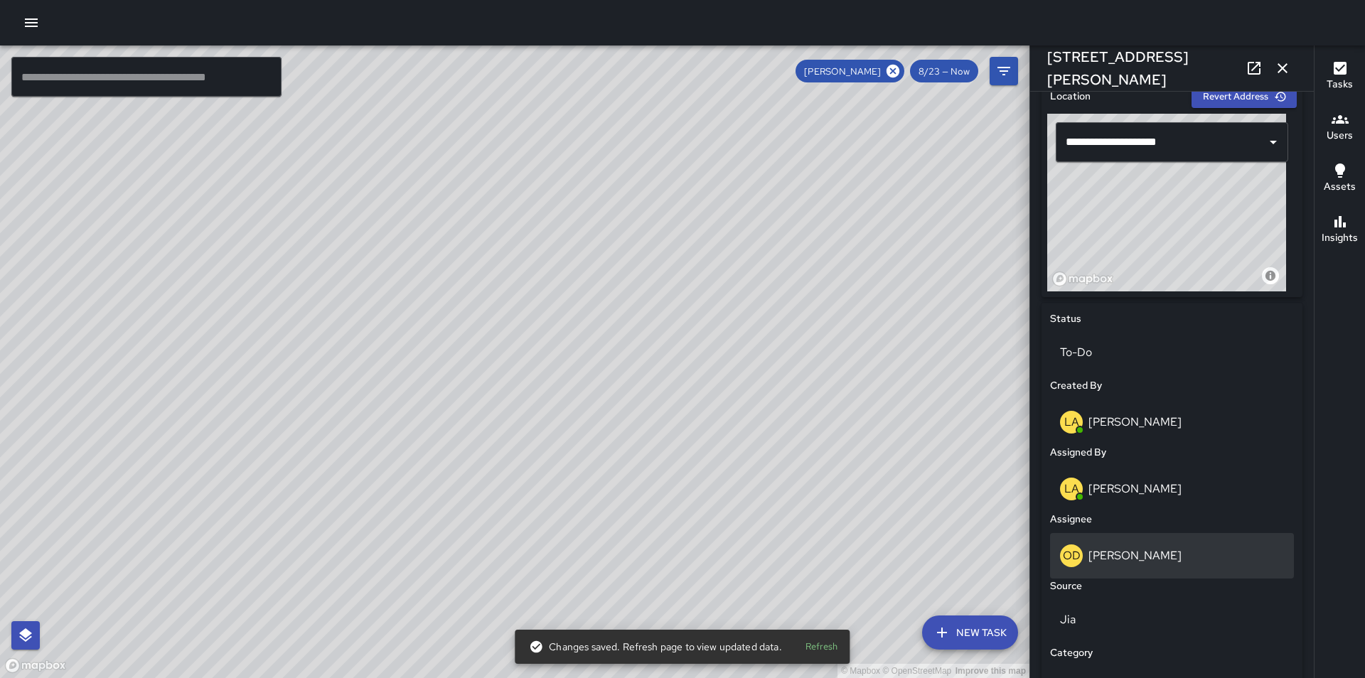
click at [1116, 559] on p "[PERSON_NAME]" at bounding box center [1134, 555] width 93 height 15
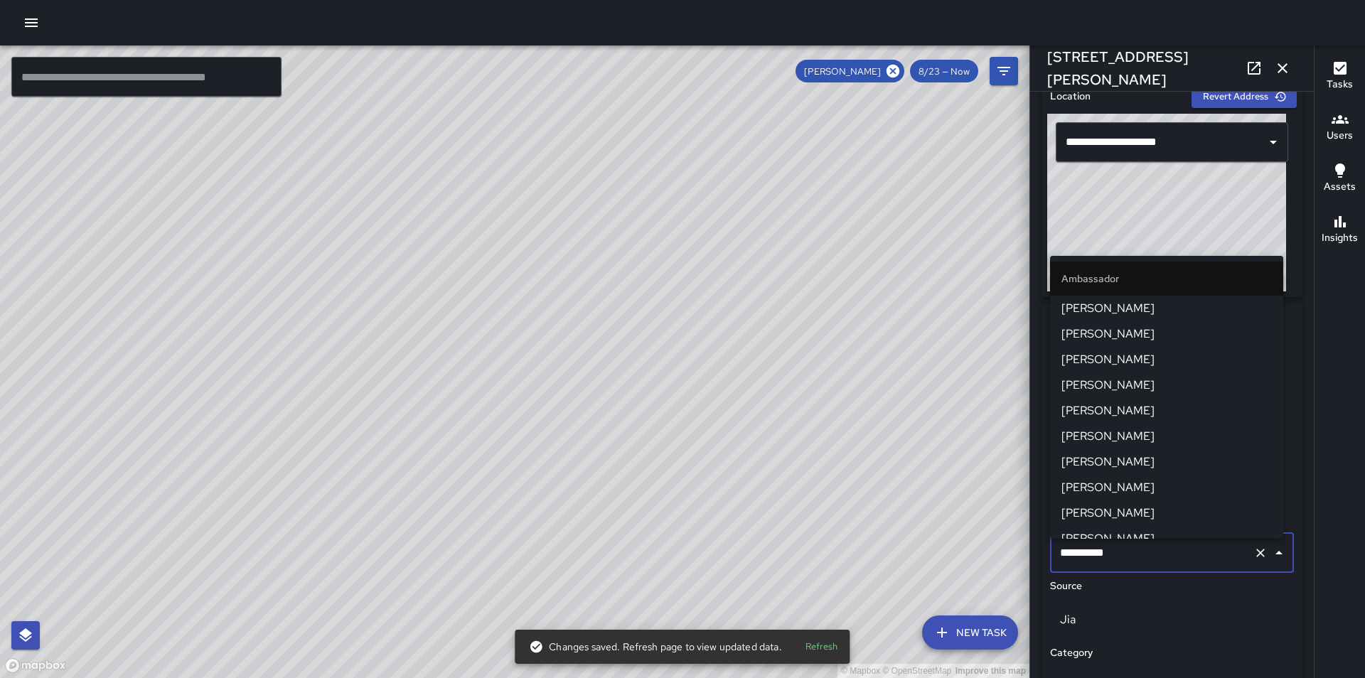
scroll to position [141, 0]
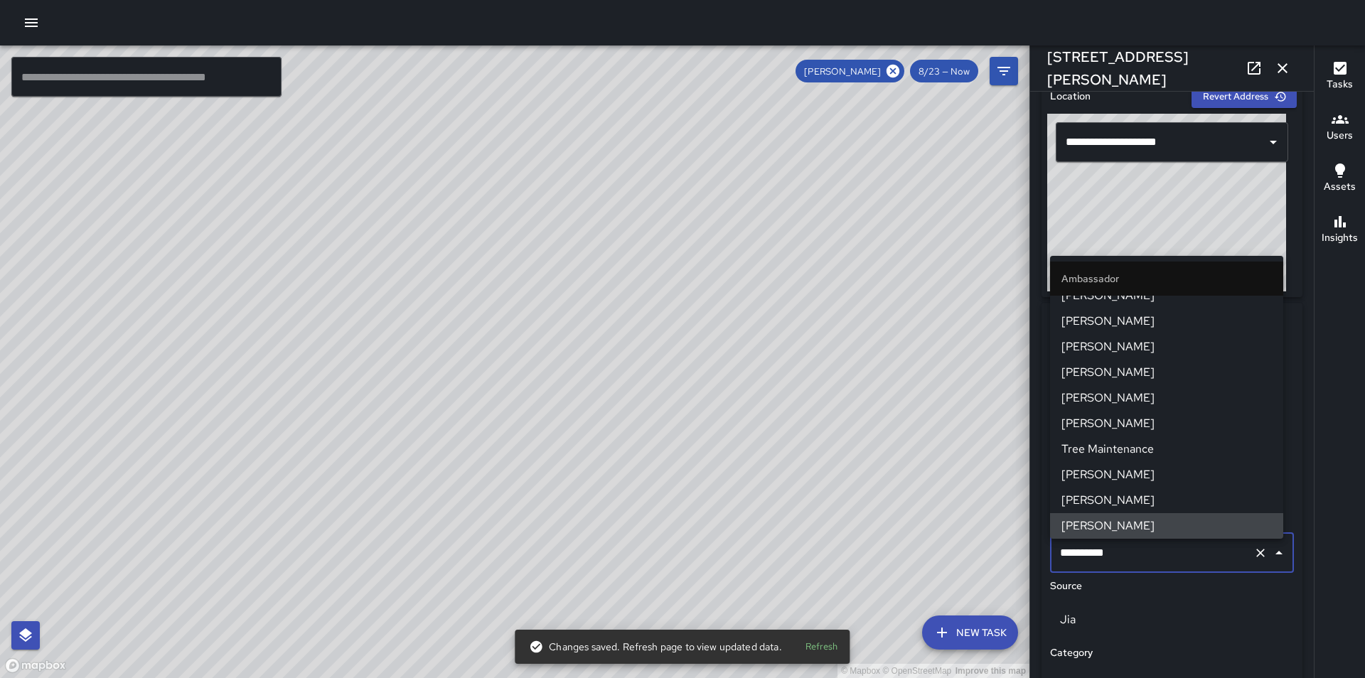
click at [1116, 559] on input "**********" at bounding box center [1151, 552] width 191 height 27
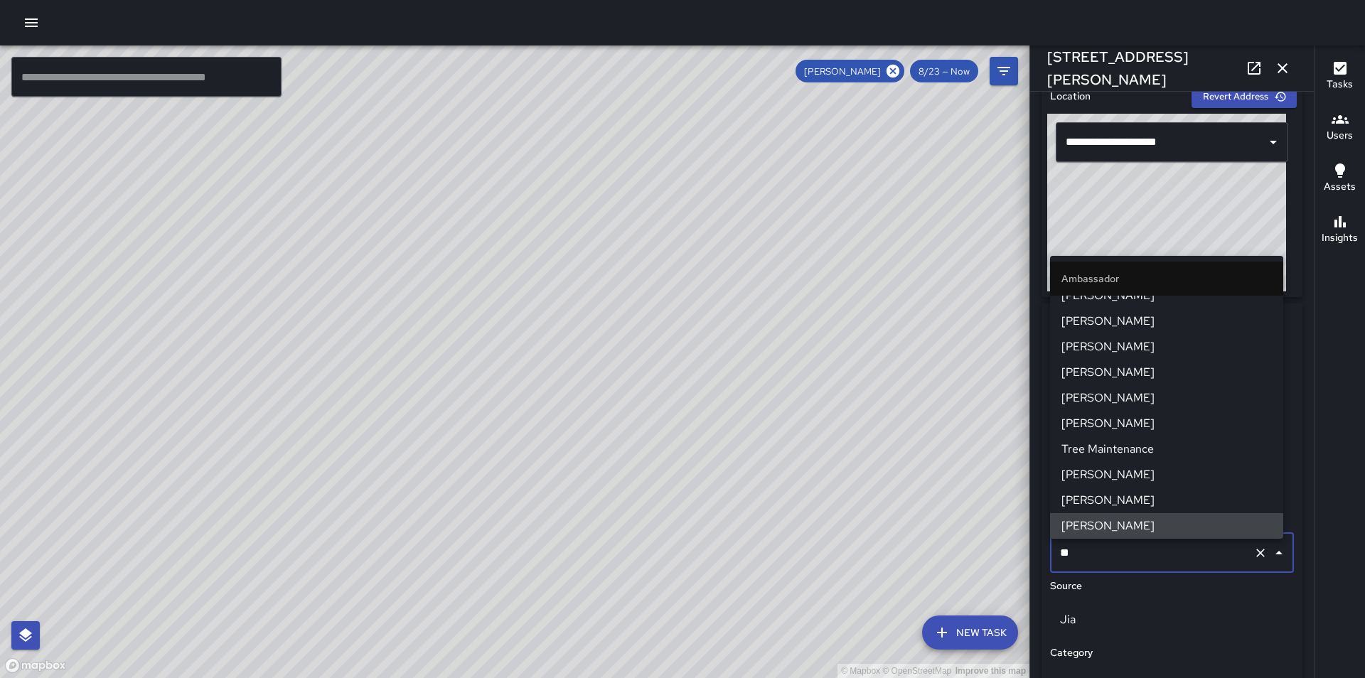
scroll to position [0, 0]
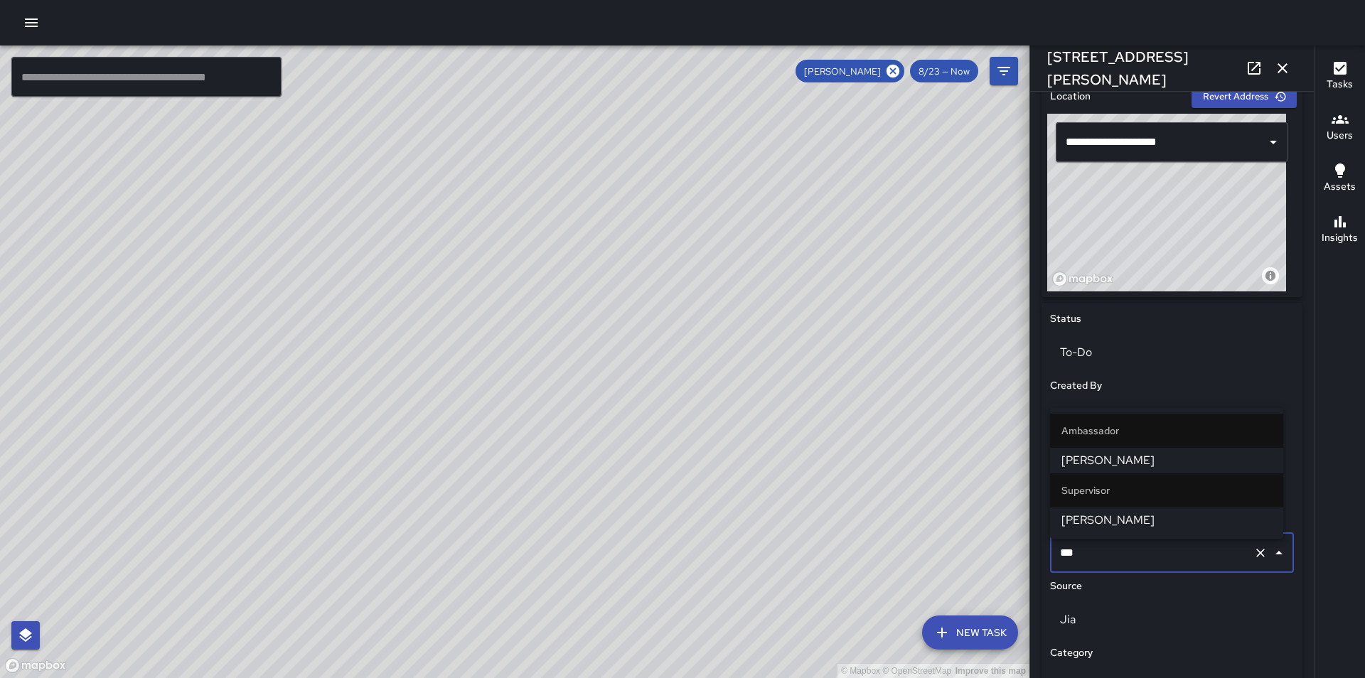
type input "****"
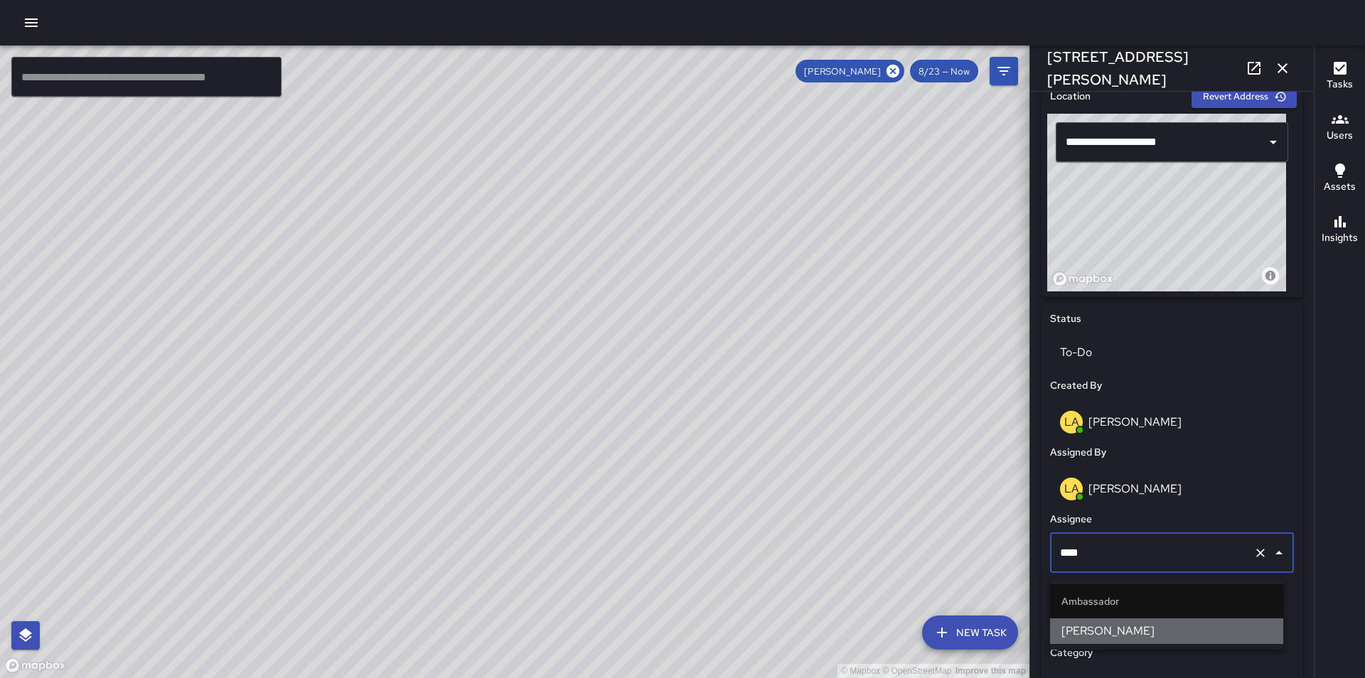
click at [1114, 635] on span "[PERSON_NAME]" at bounding box center [1166, 631] width 210 height 17
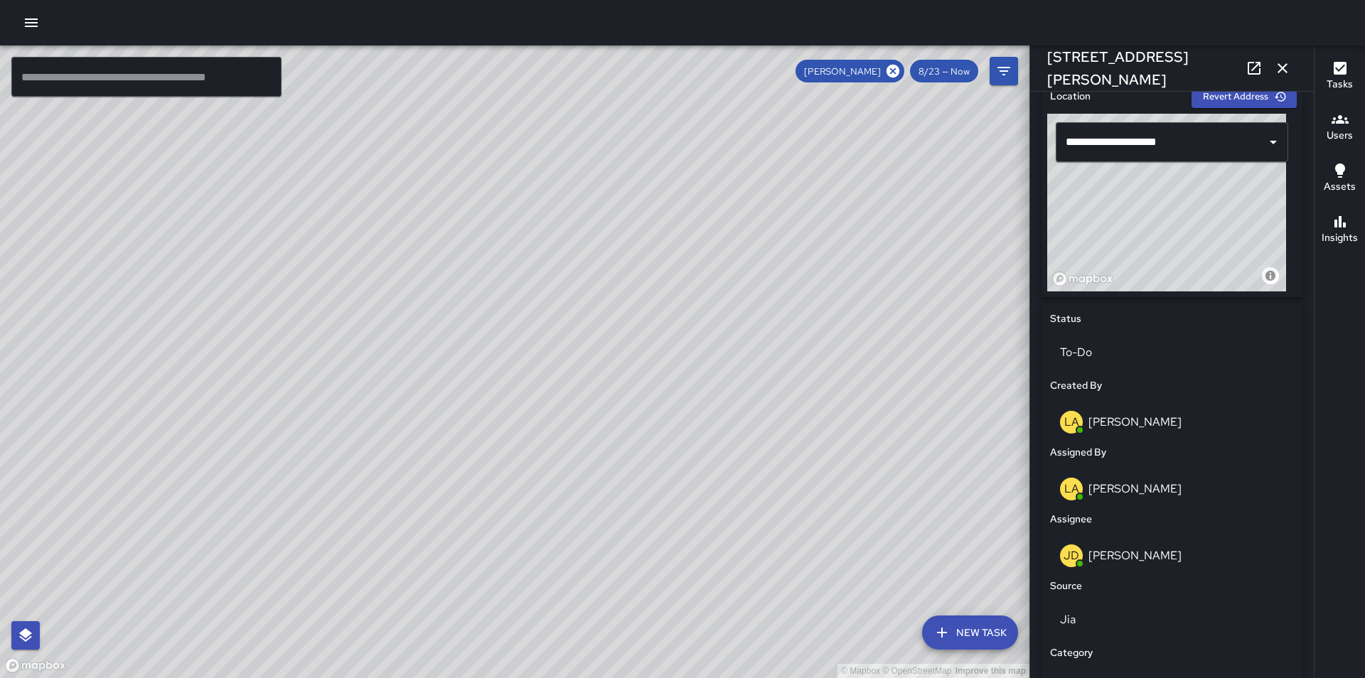
click at [839, 451] on div "© Mapbox © OpenStreetMap Improve this map" at bounding box center [514, 361] width 1029 height 633
click at [892, 72] on icon at bounding box center [892, 71] width 13 height 13
click at [1281, 70] on icon "button" at bounding box center [1282, 68] width 10 height 10
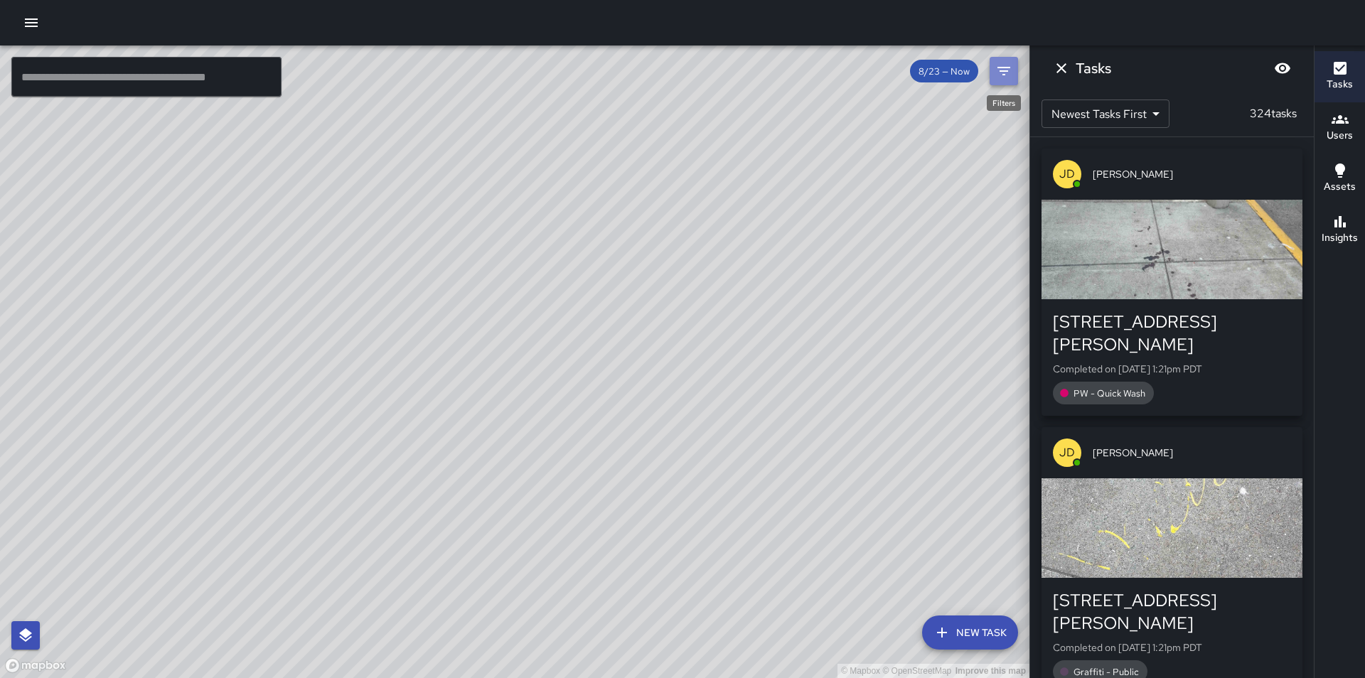
click at [1004, 69] on icon "Filters" at bounding box center [1003, 71] width 17 height 17
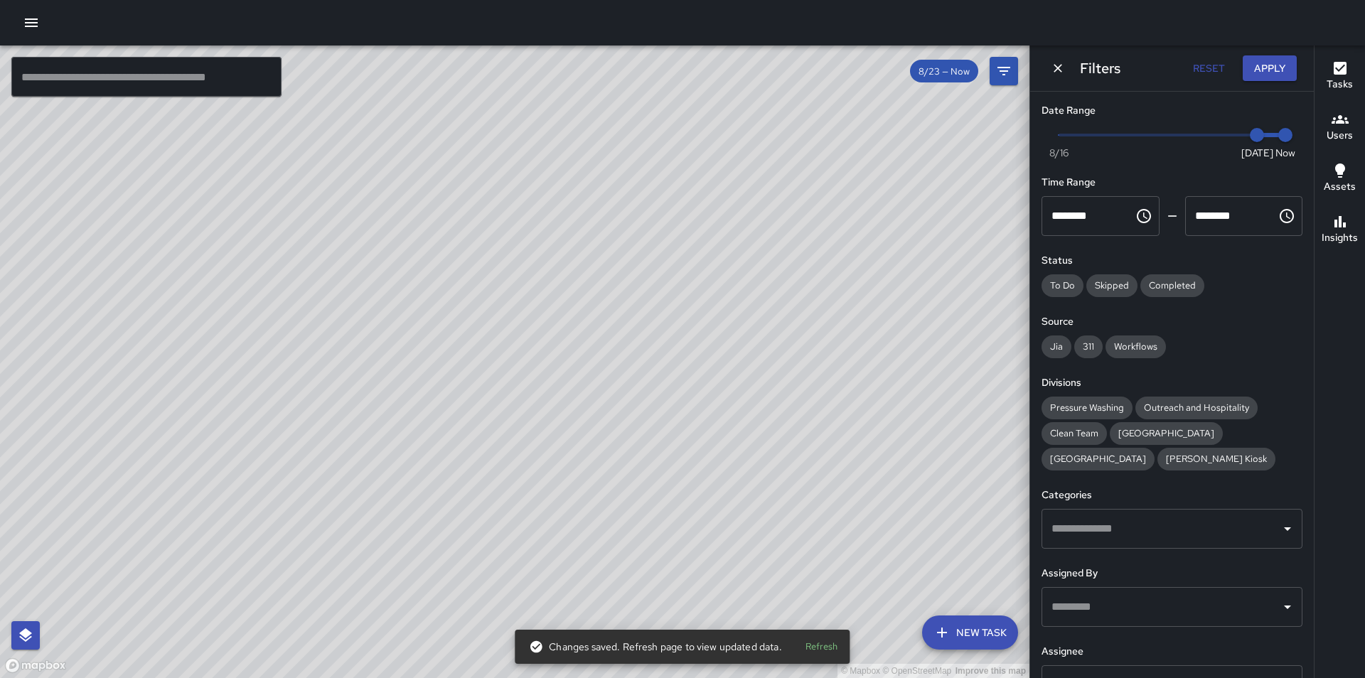
click at [1110, 595] on input "text" at bounding box center [1161, 606] width 227 height 27
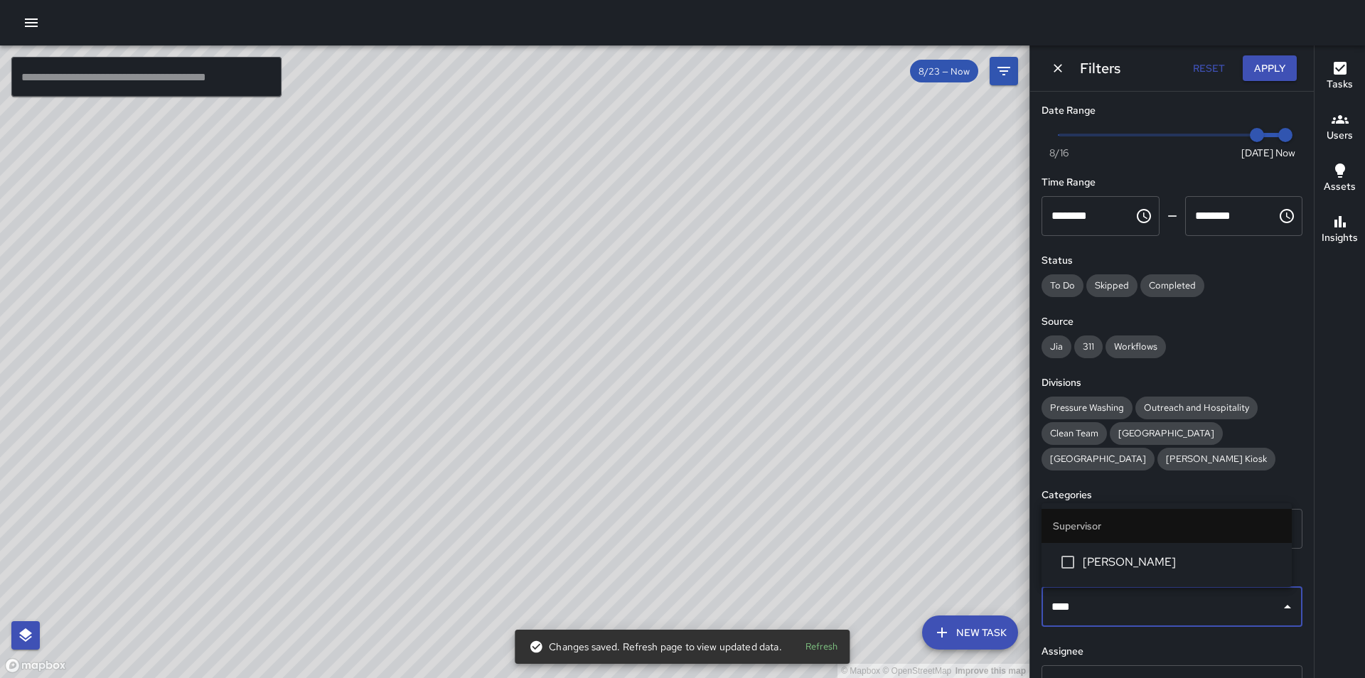
type input "*****"
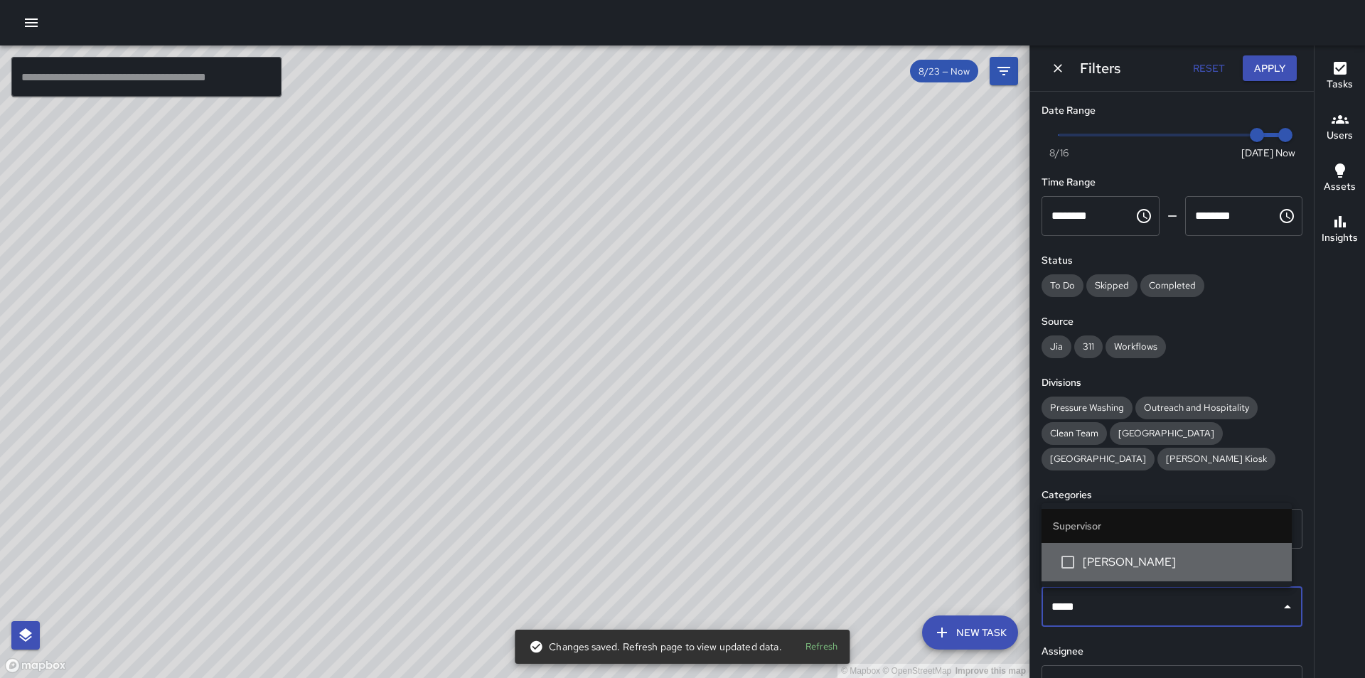
click at [1123, 571] on li "[PERSON_NAME]" at bounding box center [1166, 562] width 250 height 38
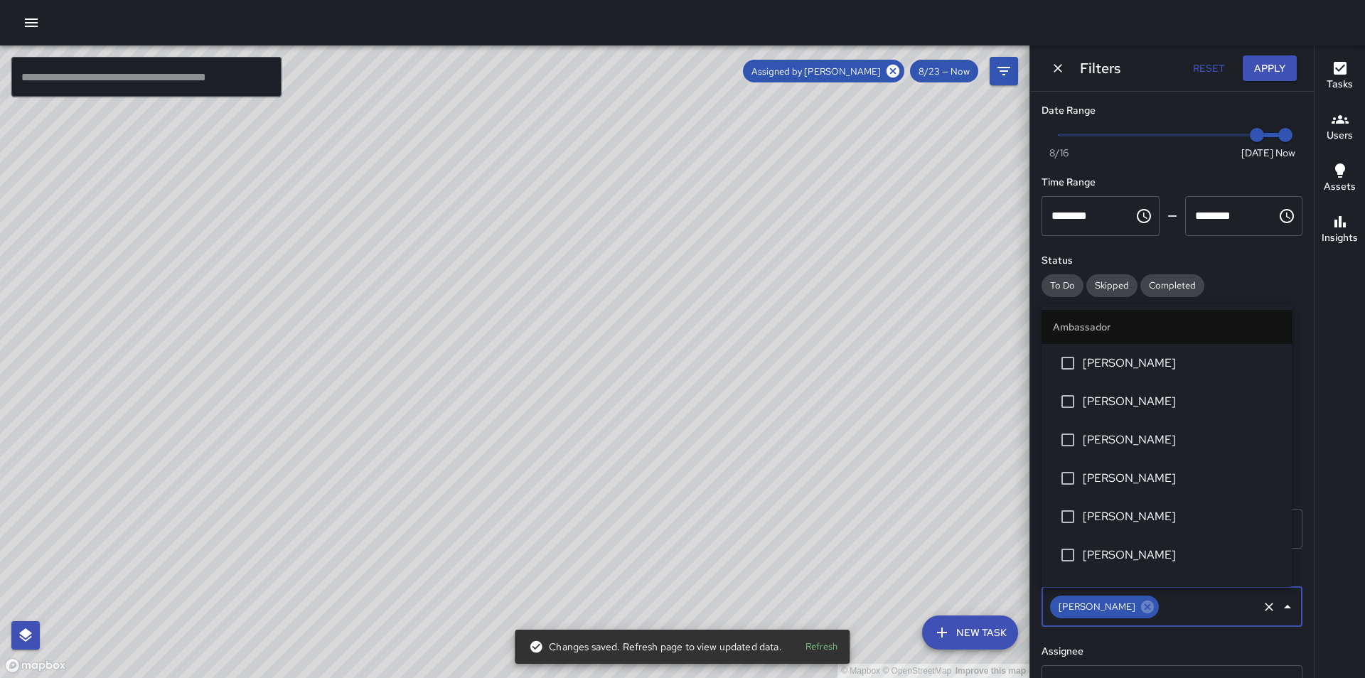
scroll to position [1173, 0]
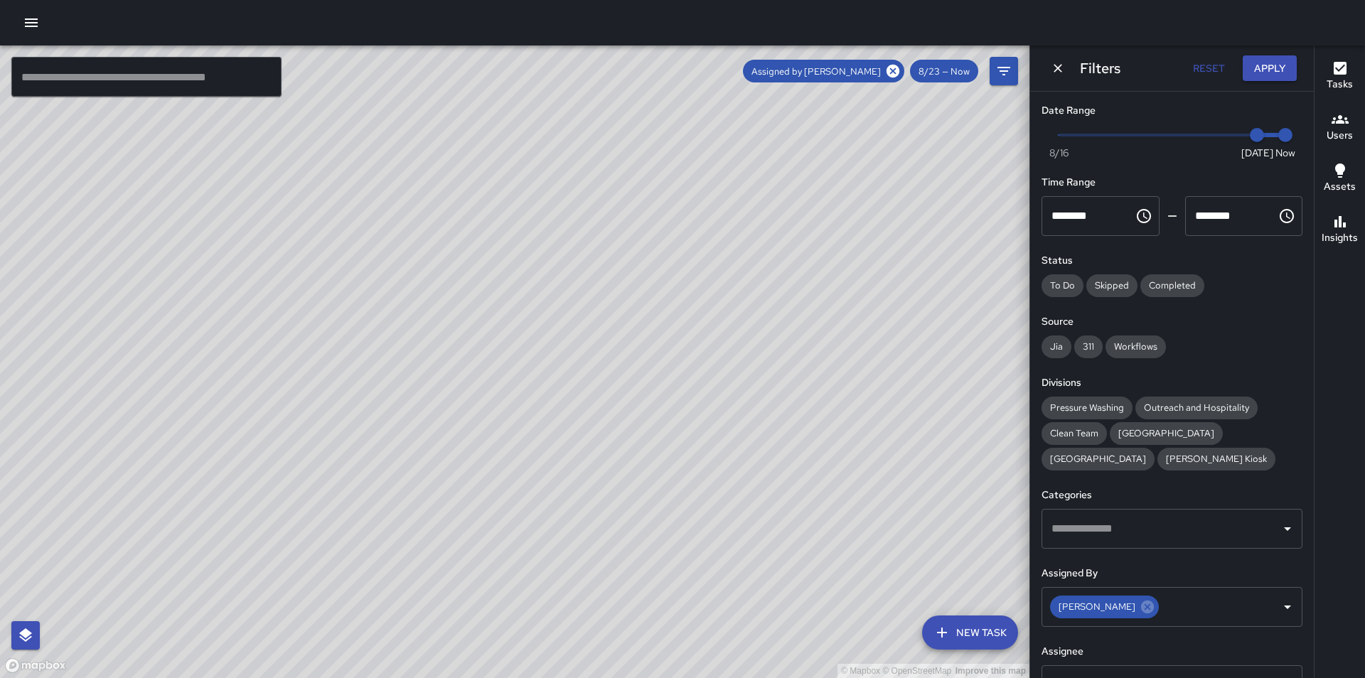
drag, startPoint x: 751, startPoint y: 576, endPoint x: 746, endPoint y: 331, distance: 245.3
click at [746, 331] on div "© Mapbox © OpenStreetMap Improve this map" at bounding box center [514, 361] width 1029 height 633
drag, startPoint x: 850, startPoint y: 399, endPoint x: 699, endPoint y: 342, distance: 161.7
click at [699, 342] on div "© Mapbox © OpenStreetMap Improve this map" at bounding box center [514, 361] width 1029 height 633
click at [1269, 71] on button "Apply" at bounding box center [1269, 68] width 54 height 26
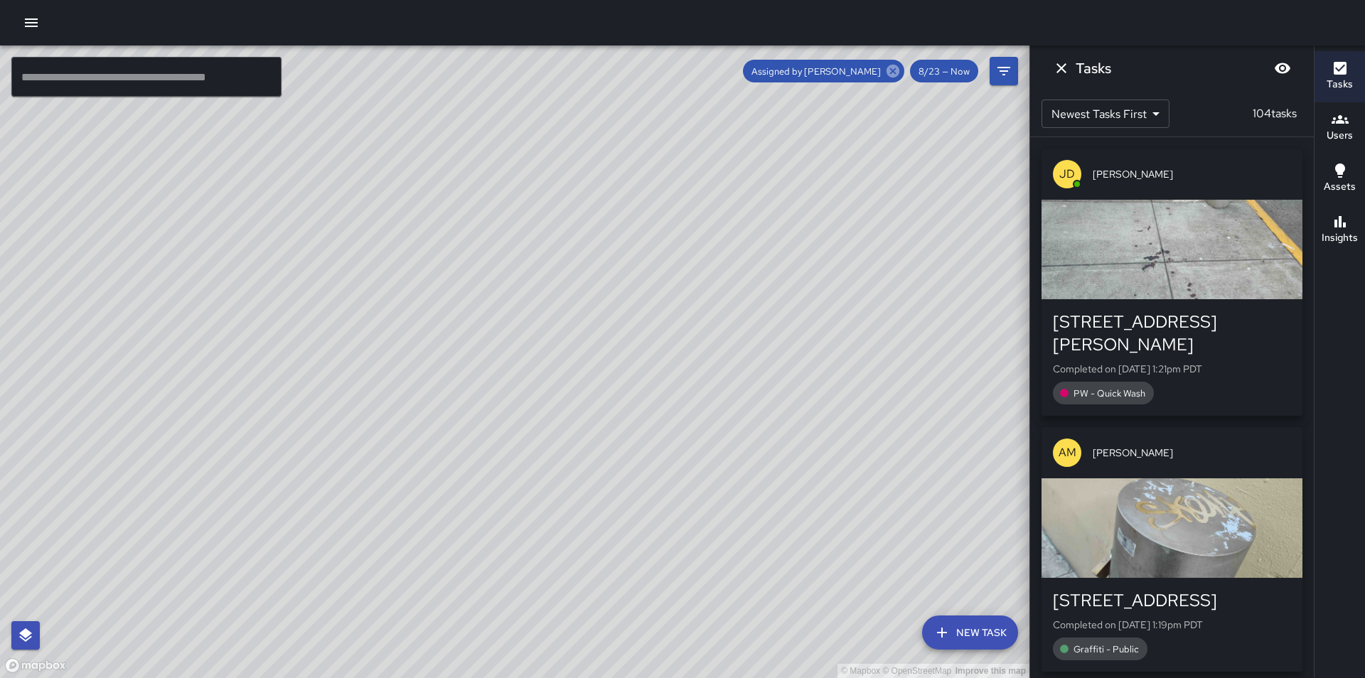
click at [893, 71] on icon at bounding box center [892, 71] width 13 height 13
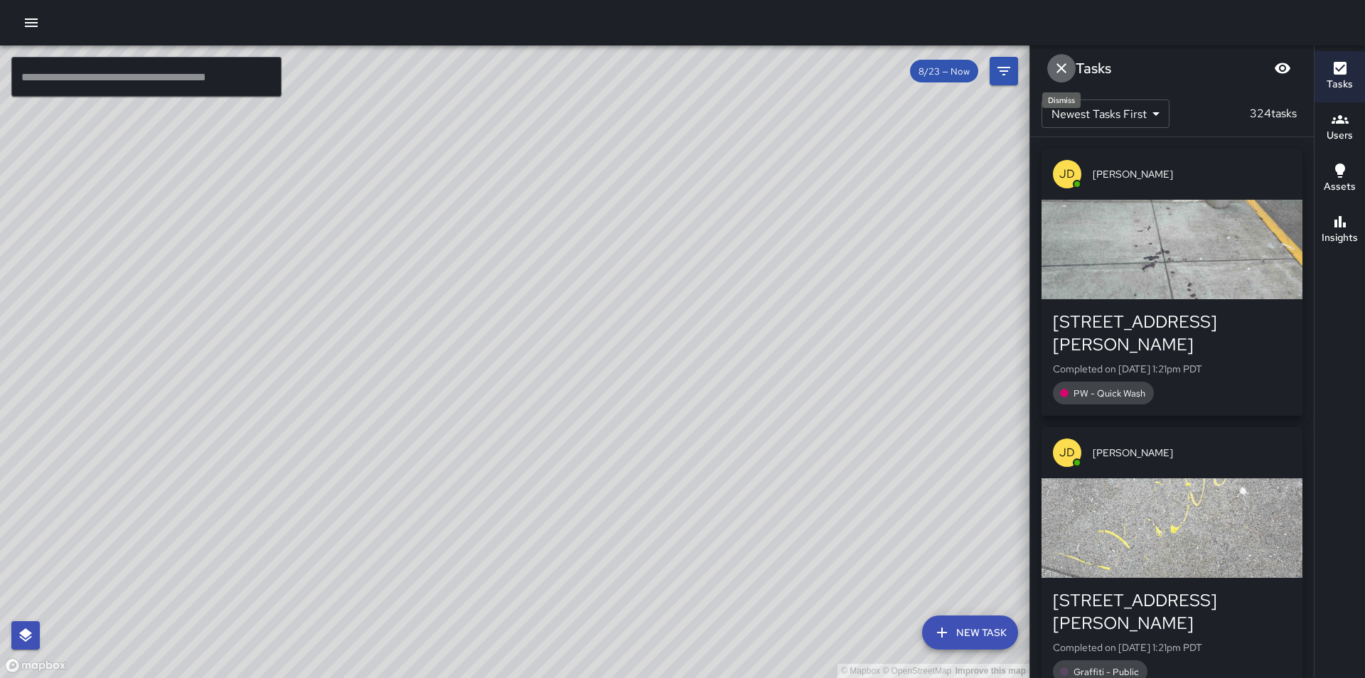
click at [1063, 59] on button "Dismiss" at bounding box center [1061, 68] width 28 height 28
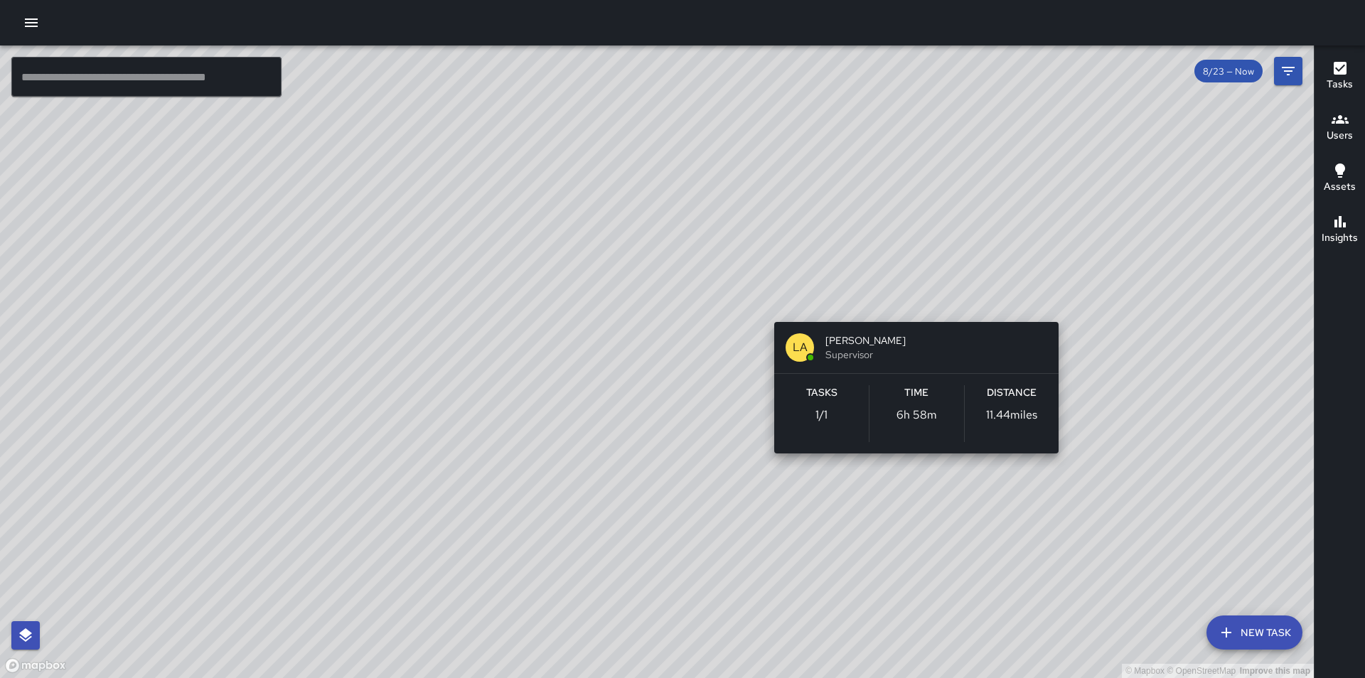
click at [1065, 307] on div "© Mapbox © OpenStreetMap Improve this map LA [PERSON_NAME] Supervisor Tasks 1 /…" at bounding box center [656, 361] width 1313 height 633
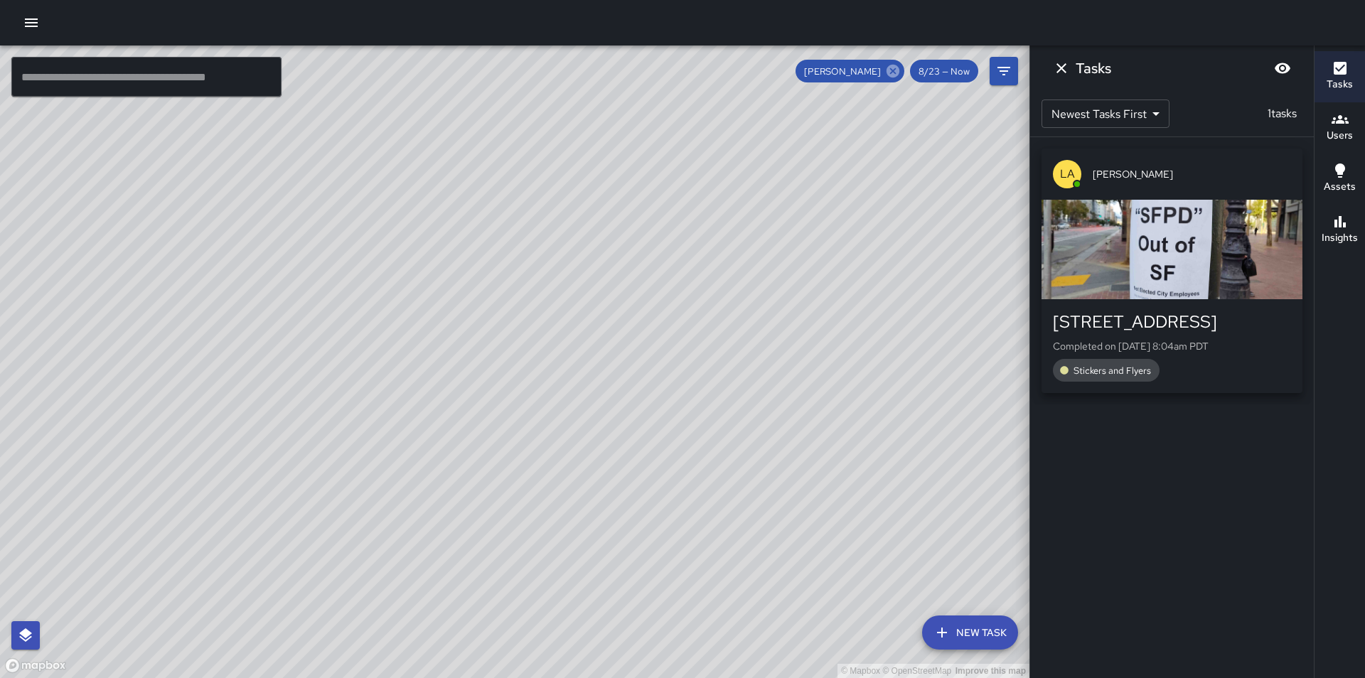
click at [896, 65] on icon at bounding box center [892, 71] width 13 height 13
